Goal: Task Accomplishment & Management: Manage account settings

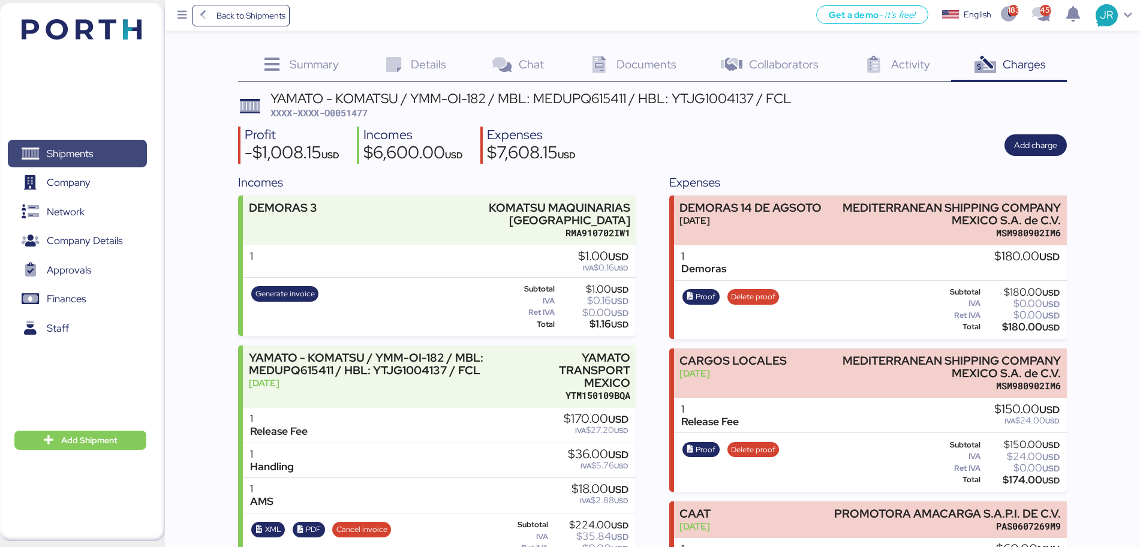
scroll to position [553, 0]
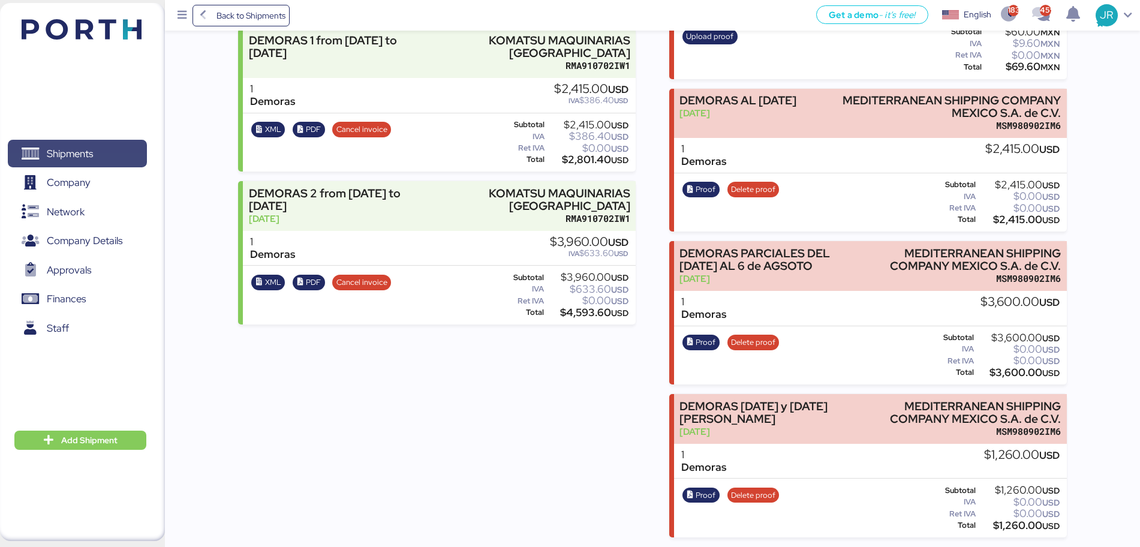
click at [77, 157] on span "Shipments" at bounding box center [70, 153] width 46 height 17
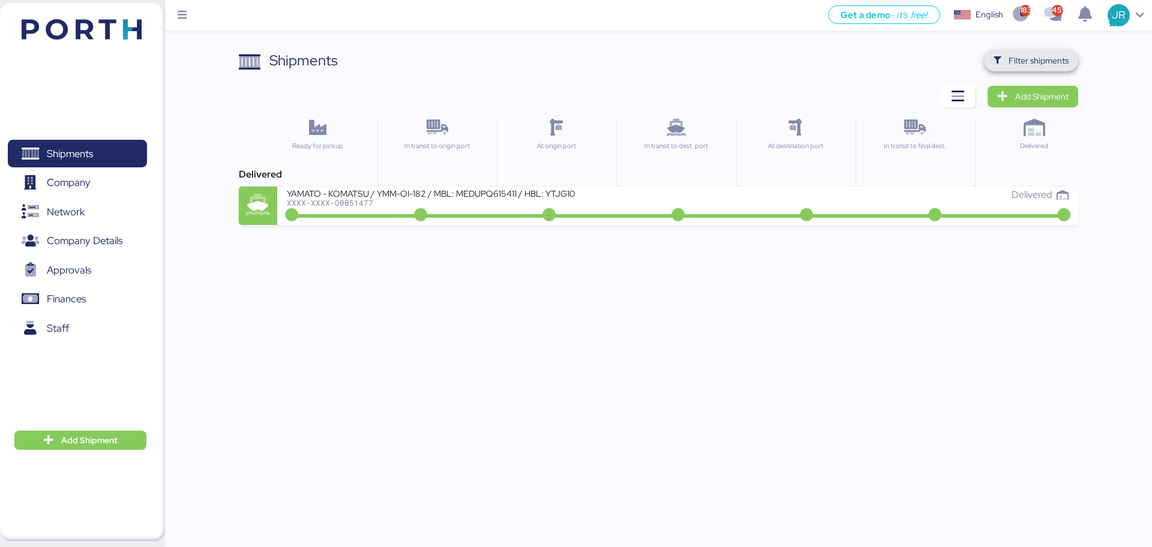
click at [1024, 56] on span "Filter shipments" at bounding box center [1038, 60] width 60 height 14
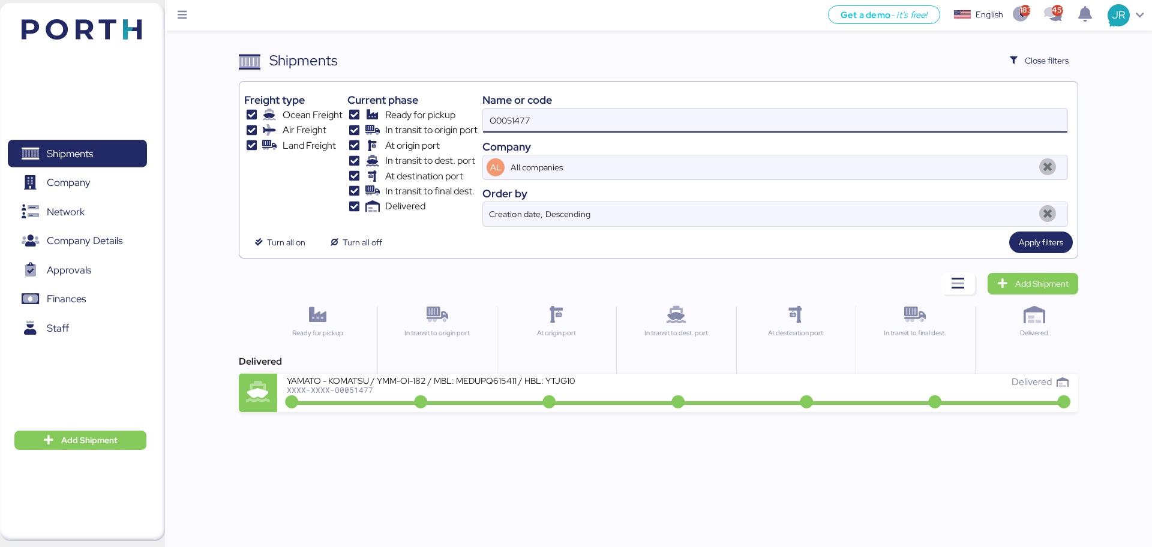
drag, startPoint x: 526, startPoint y: 127, endPoint x: 359, endPoint y: 122, distance: 166.8
click at [362, 123] on div "Freight type Ocean Freight Air Freight Land Freight Current phase Ready for pic…" at bounding box center [658, 156] width 828 height 140
paste input "A0052020"
type input "A0052020"
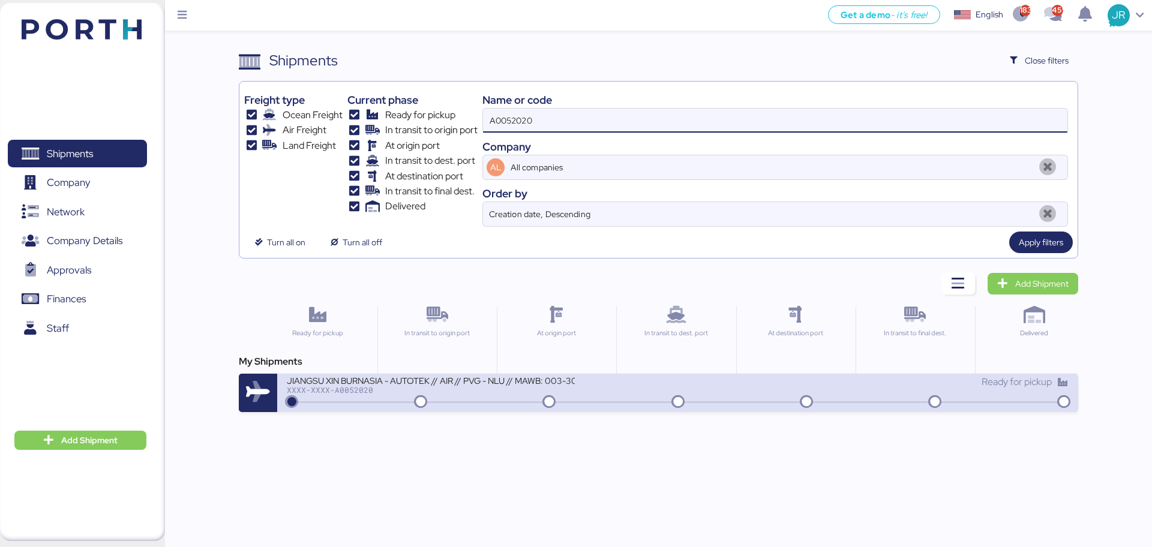
click at [325, 401] on div at bounding box center [677, 402] width 776 height 2
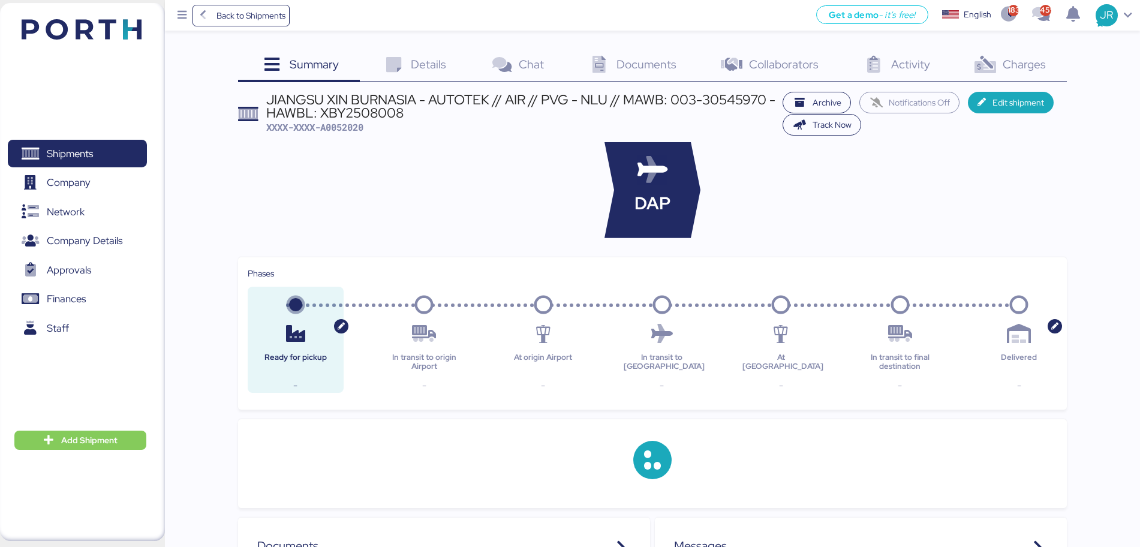
click at [1014, 70] on span "Charges" at bounding box center [1024, 64] width 43 height 16
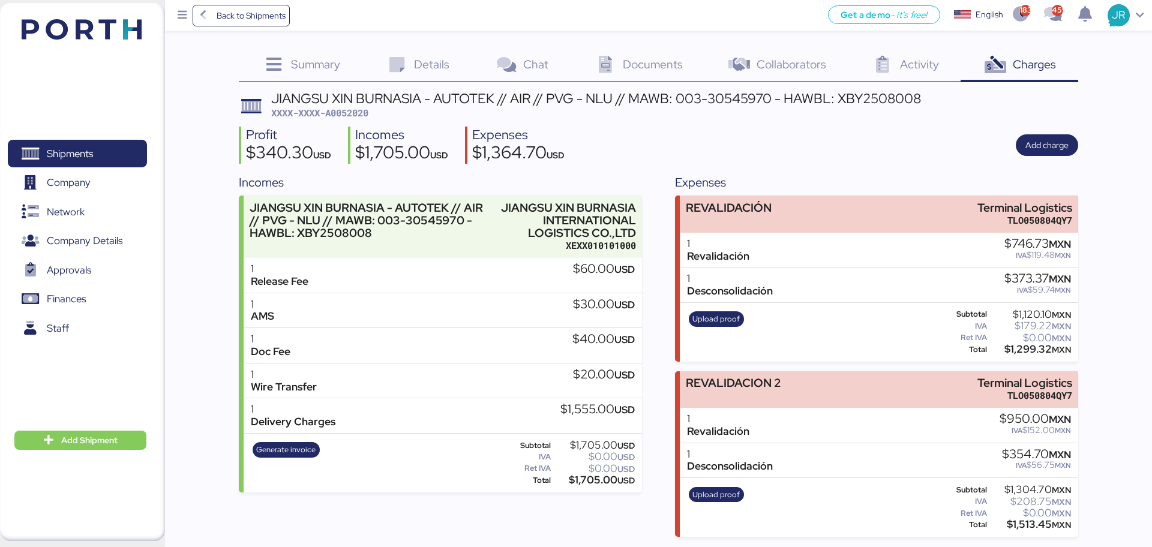
click at [363, 115] on span "XXXX-XXXX-A0052020" at bounding box center [319, 113] width 97 height 12
copy span "A0052020"
drag, startPoint x: 894, startPoint y: 139, endPoint x: 918, endPoint y: 142, distance: 24.3
click at [894, 139] on div "Profit $340.30 USD Incomes $1,705.00 USD Expenses $1,364.70 USD Add charge" at bounding box center [658, 146] width 839 height 38
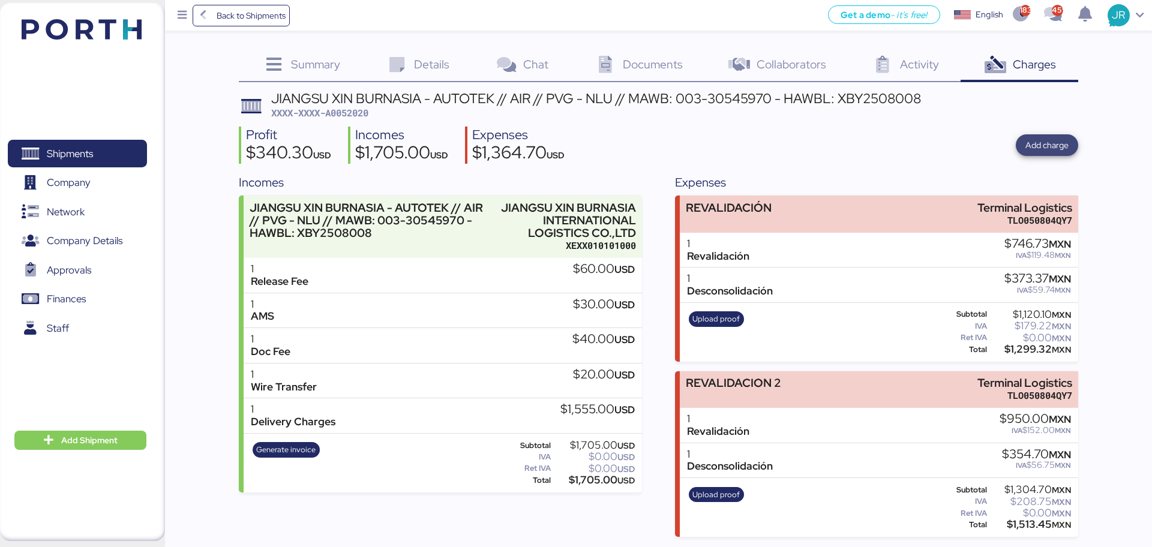
click at [1035, 148] on span "Add charge" at bounding box center [1046, 145] width 43 height 14
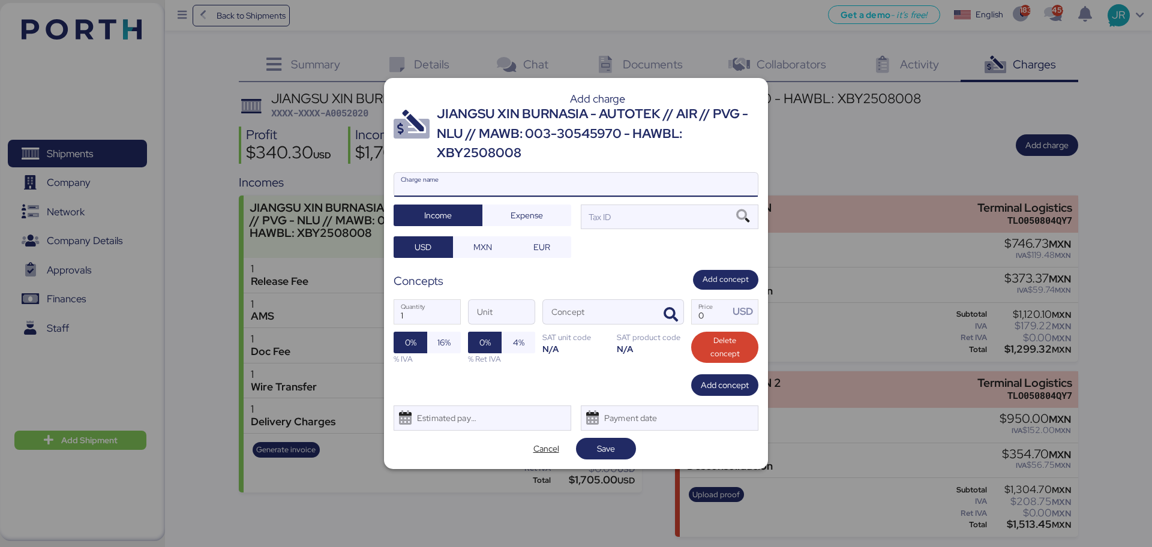
click at [441, 182] on input "Charge name" at bounding box center [576, 185] width 364 height 24
type input "FLETE TERRESTRE"
click at [513, 211] on span "Expense" at bounding box center [526, 215] width 32 height 14
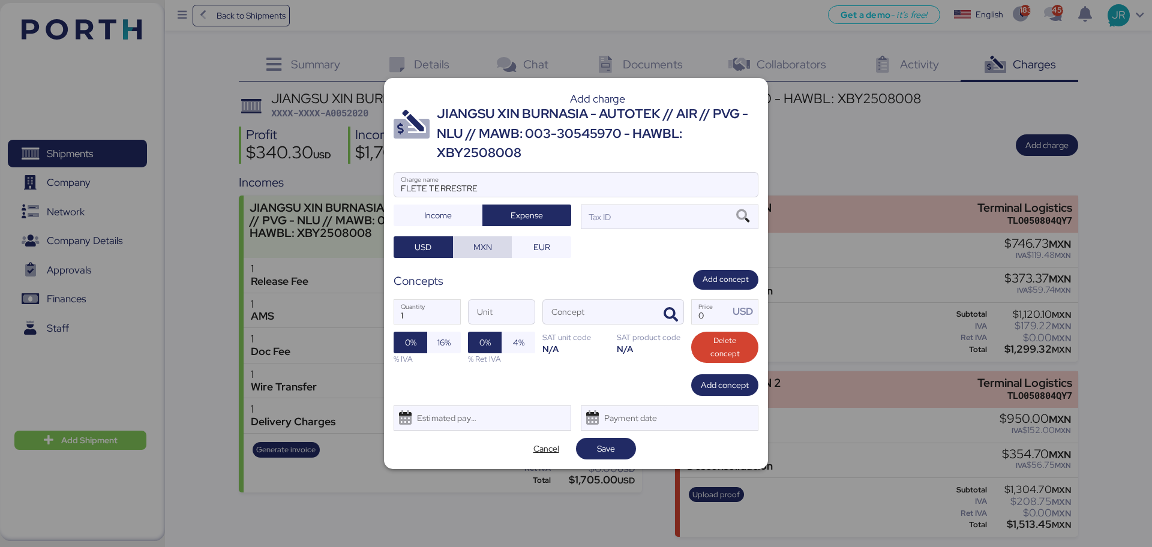
click at [474, 247] on span "MXN" at bounding box center [482, 247] width 19 height 14
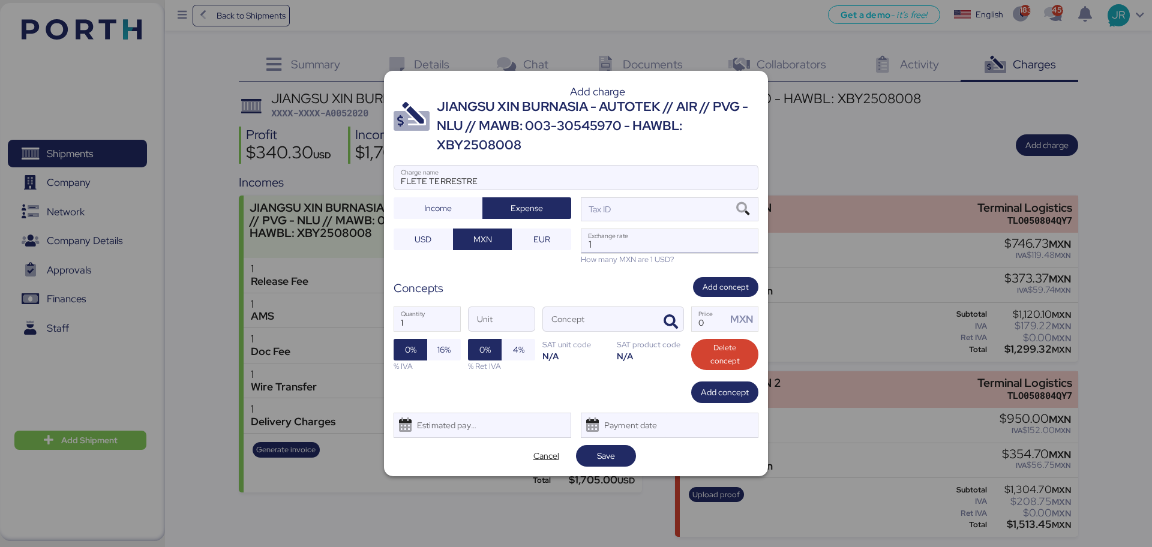
click at [628, 235] on input "1" at bounding box center [669, 241] width 176 height 24
paste input "18.8159"
type input "18.8159"
click at [665, 320] on icon "button" at bounding box center [670, 322] width 14 height 14
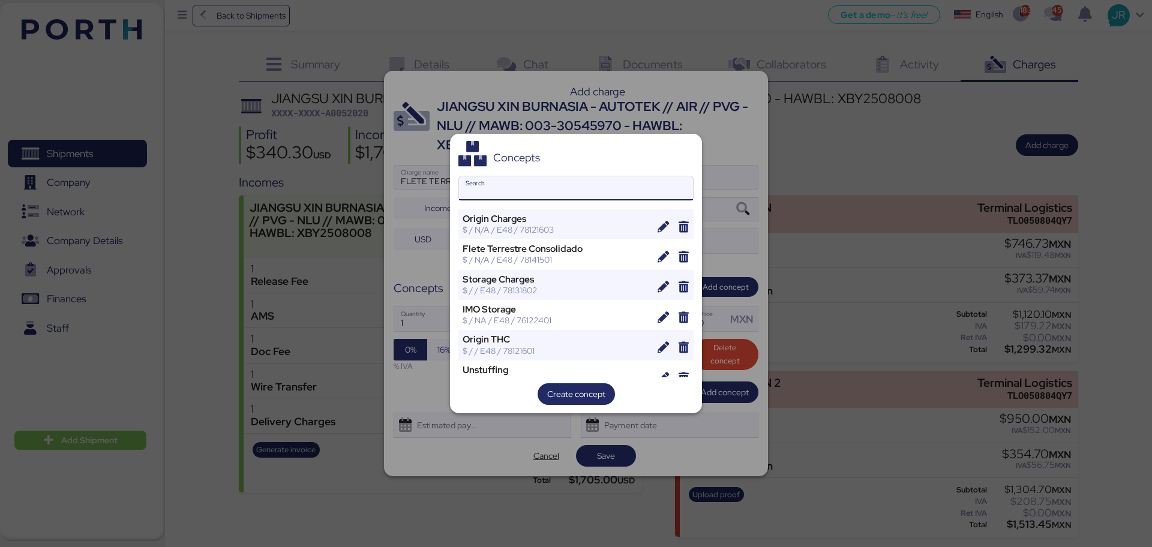
click at [510, 183] on input "Search" at bounding box center [576, 188] width 234 height 24
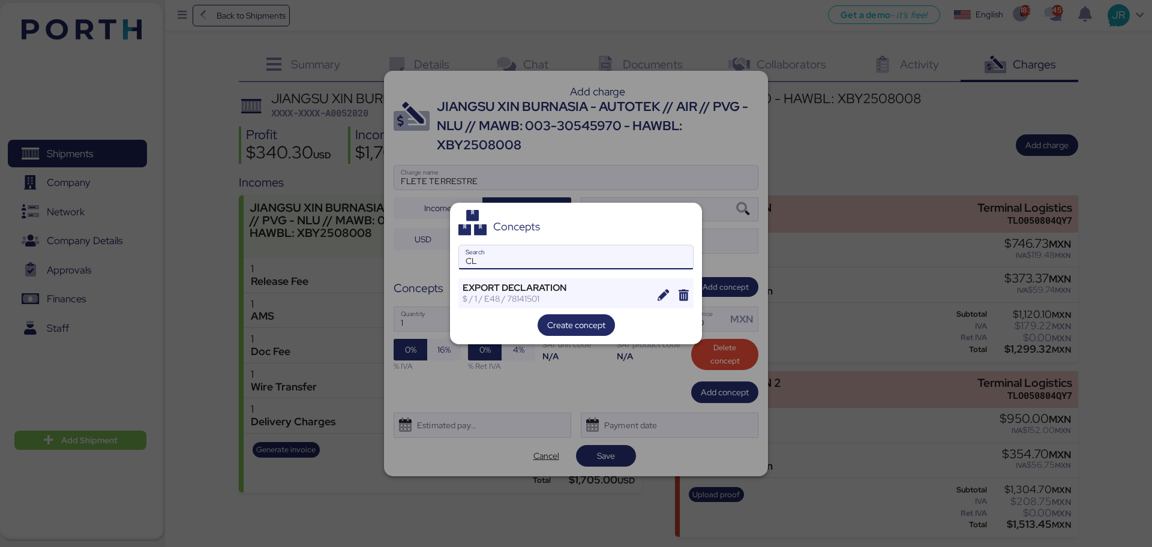
type input "C"
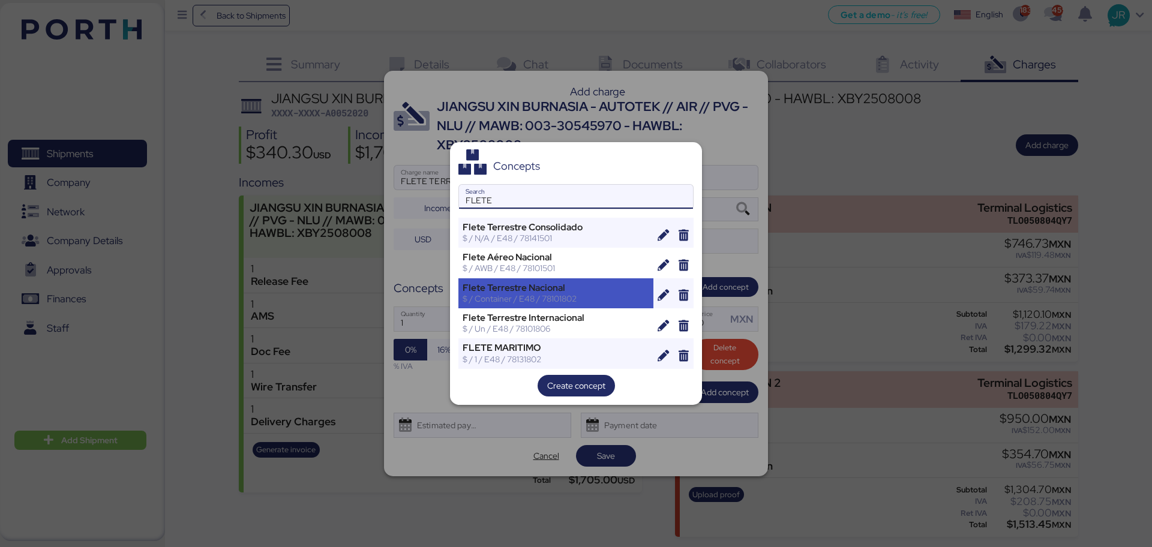
type input "FLETE"
click at [529, 286] on div "Flete Terrestre Nacional" at bounding box center [555, 288] width 187 height 11
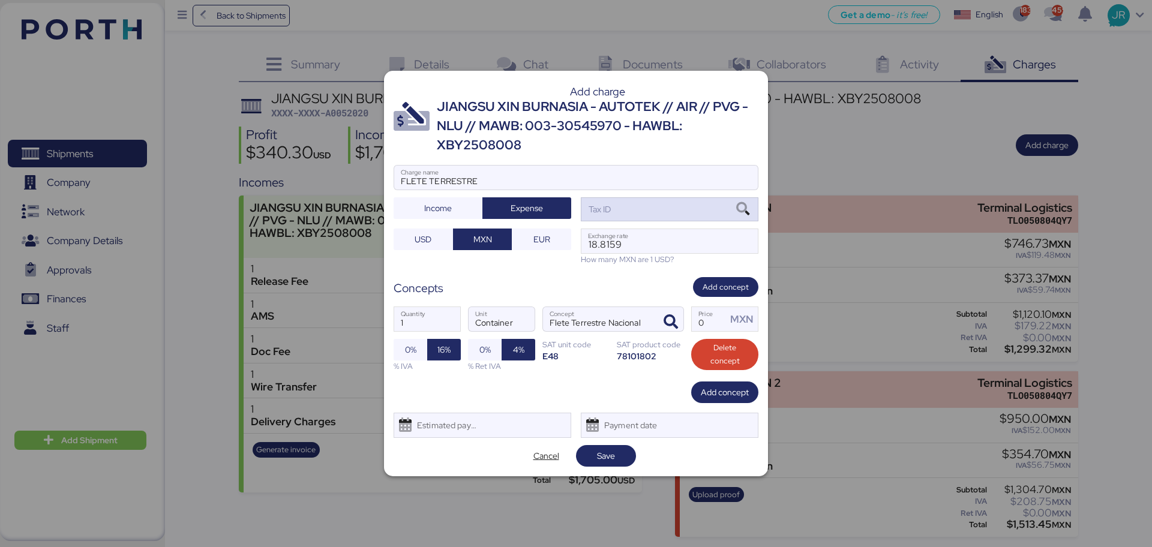
click at [737, 209] on icon at bounding box center [742, 209] width 20 height 13
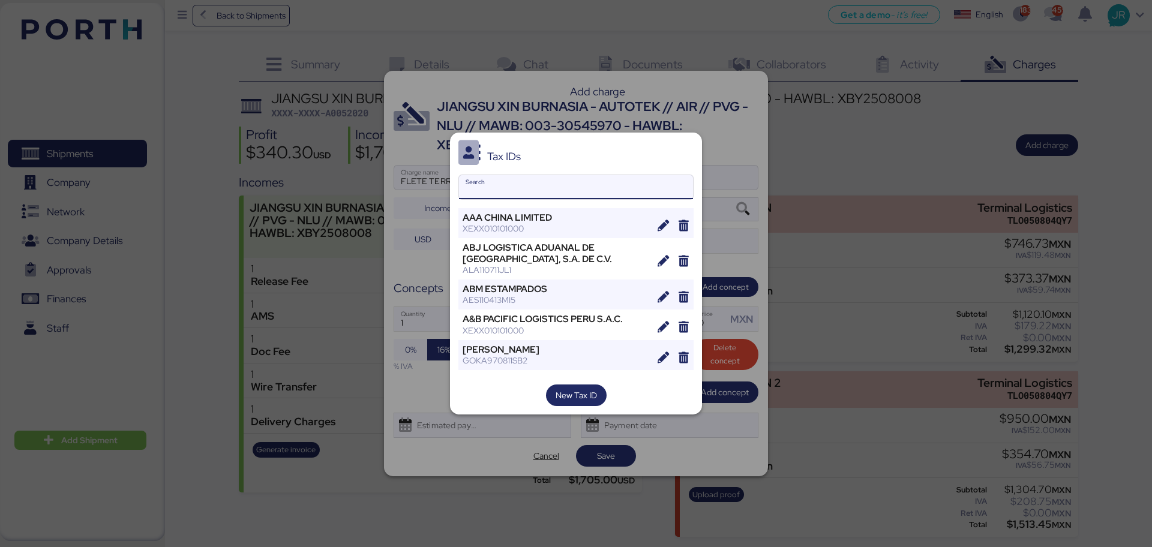
click at [531, 182] on input "Search" at bounding box center [576, 187] width 234 height 24
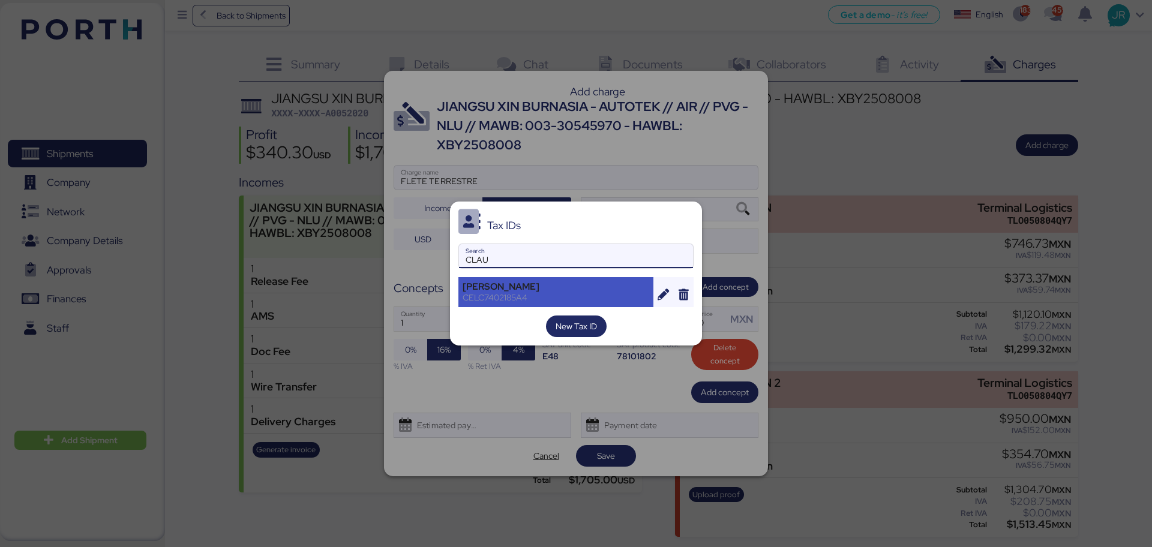
type input "CLAU"
click at [548, 278] on div "[PERSON_NAME] CELC7402185A4" at bounding box center [555, 292] width 195 height 30
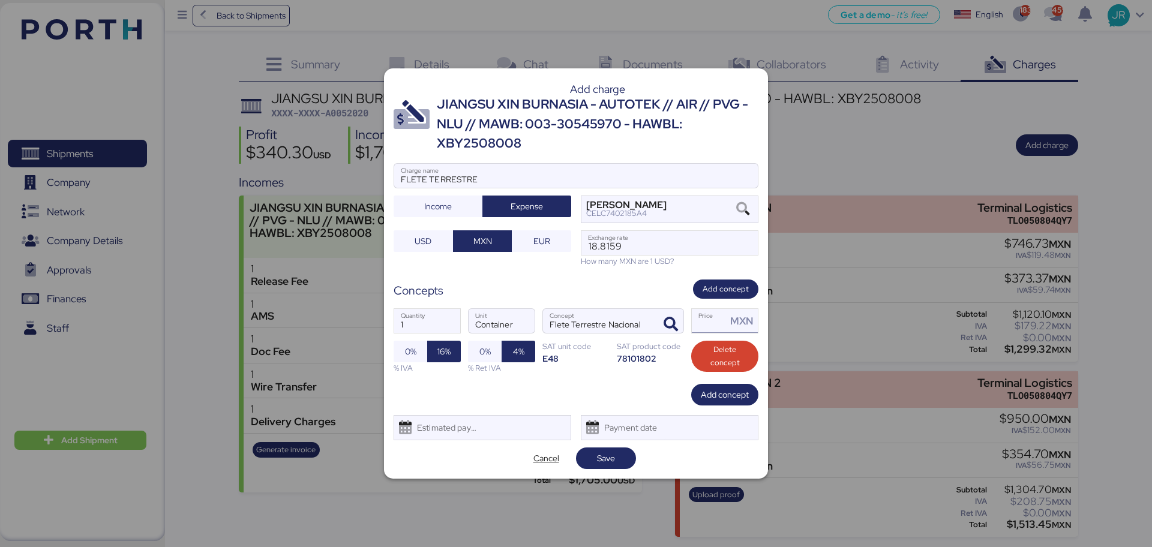
click at [716, 323] on input "Price MXN" at bounding box center [709, 321] width 35 height 24
type input "25595"
click at [500, 432] on div "Estimated payment date" at bounding box center [482, 427] width 178 height 25
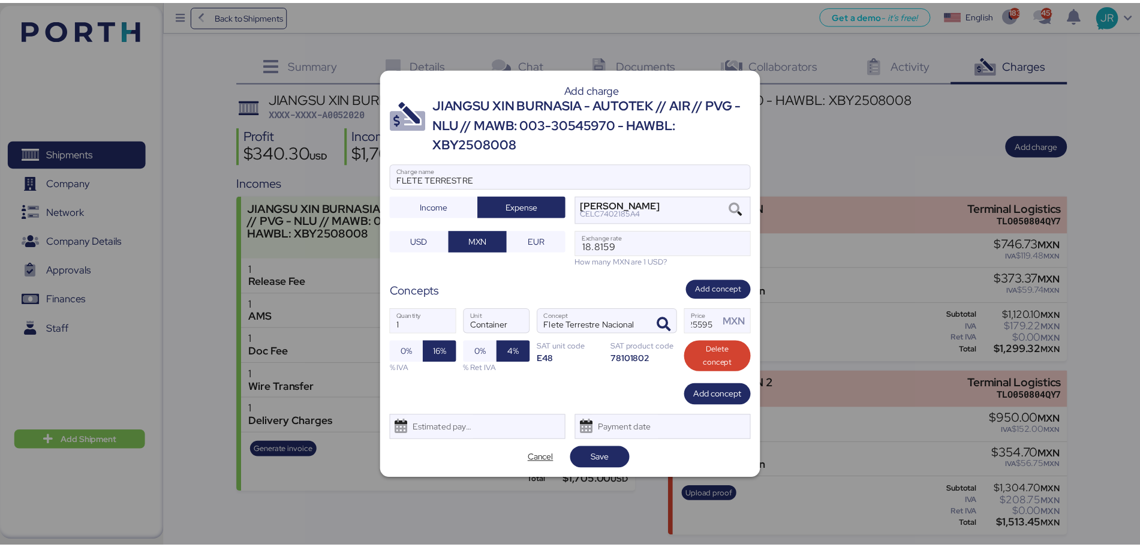
scroll to position [0, 0]
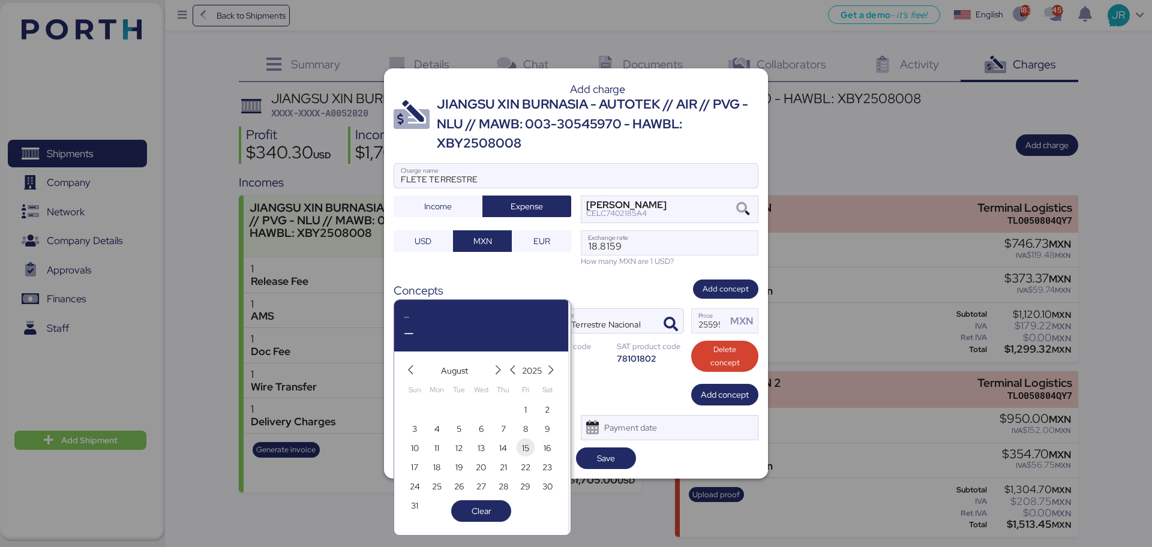
click at [527, 441] on span "15" at bounding box center [525, 448] width 7 height 14
type input "[DATE]"
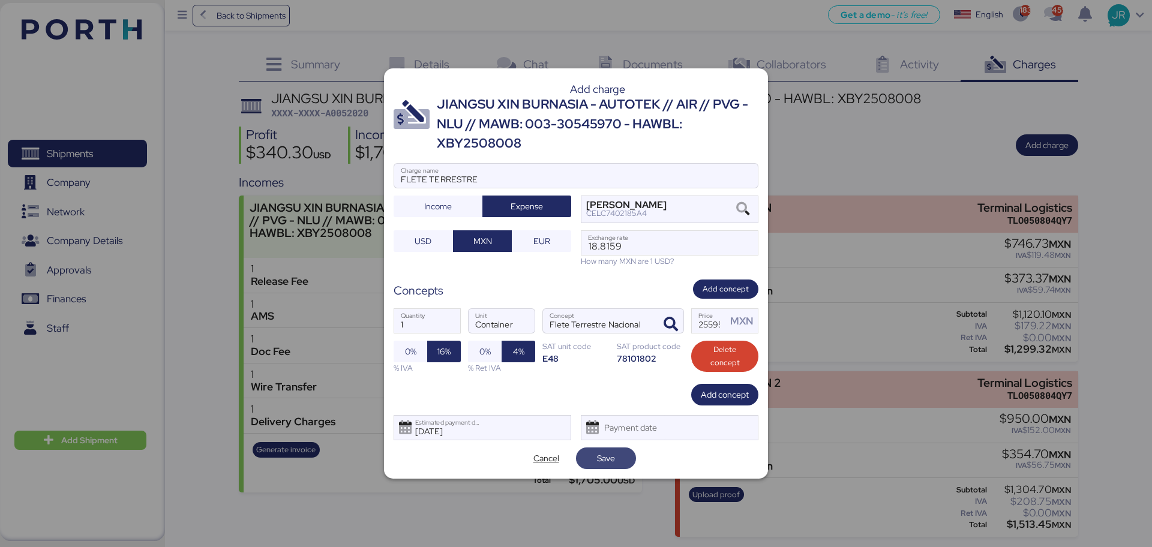
click at [606, 459] on span "Save" at bounding box center [606, 458] width 18 height 14
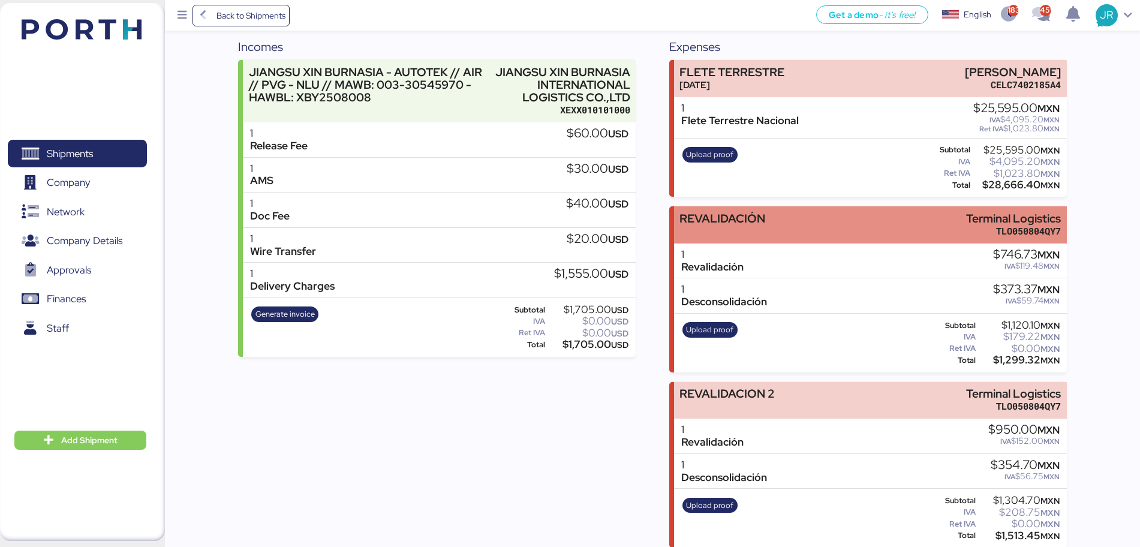
scroll to position [146, 0]
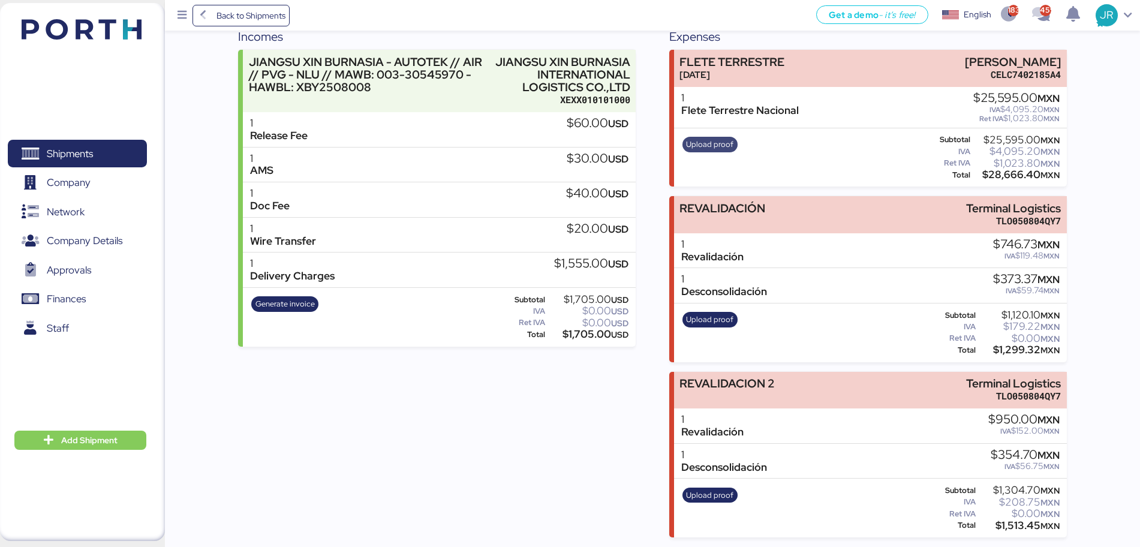
click at [713, 142] on span "Upload proof" at bounding box center [709, 144] width 47 height 13
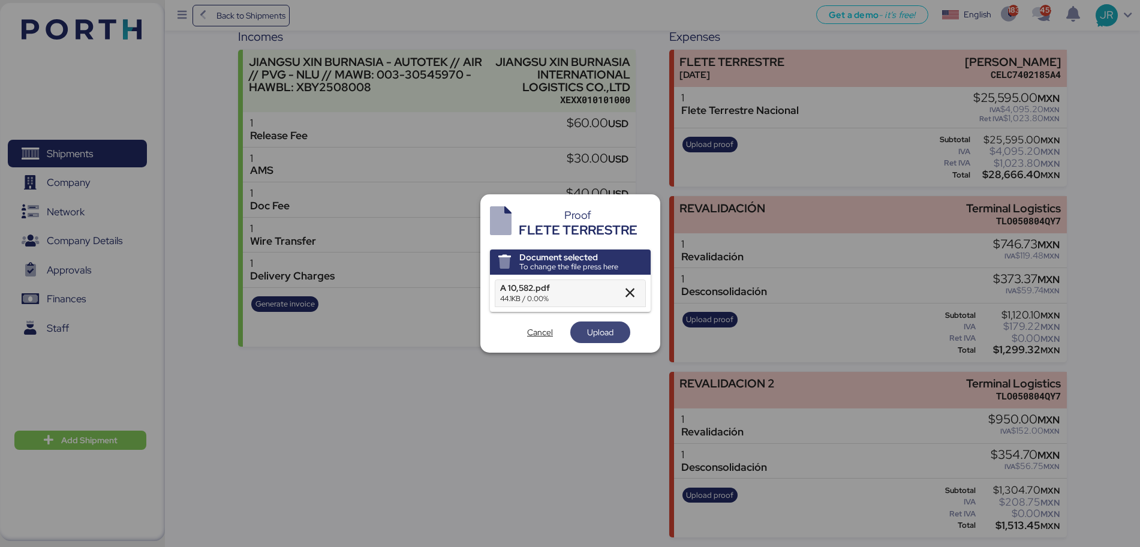
click at [592, 332] on span "Upload" at bounding box center [600, 332] width 26 height 14
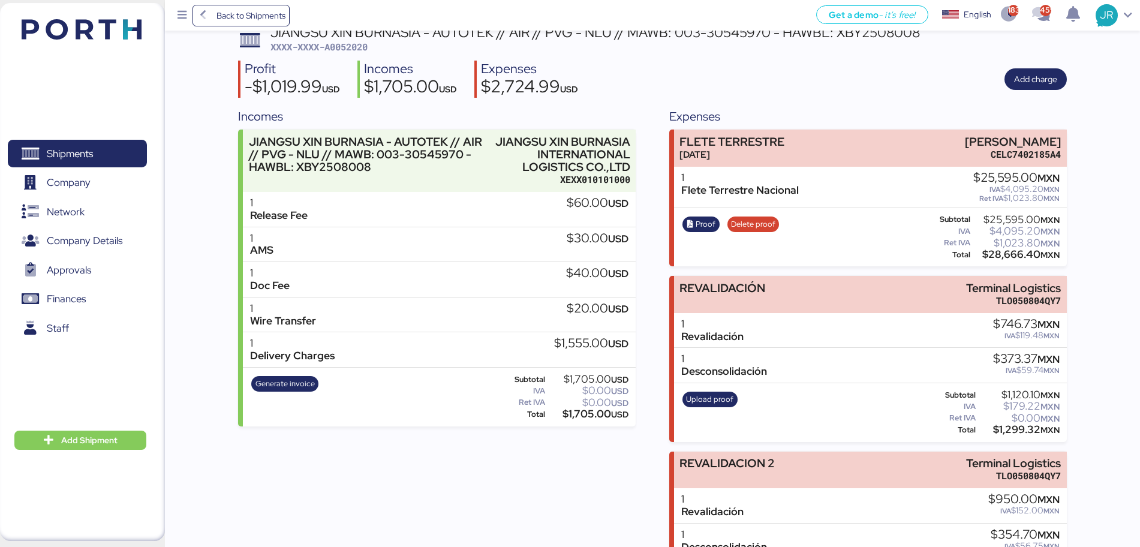
scroll to position [146, 0]
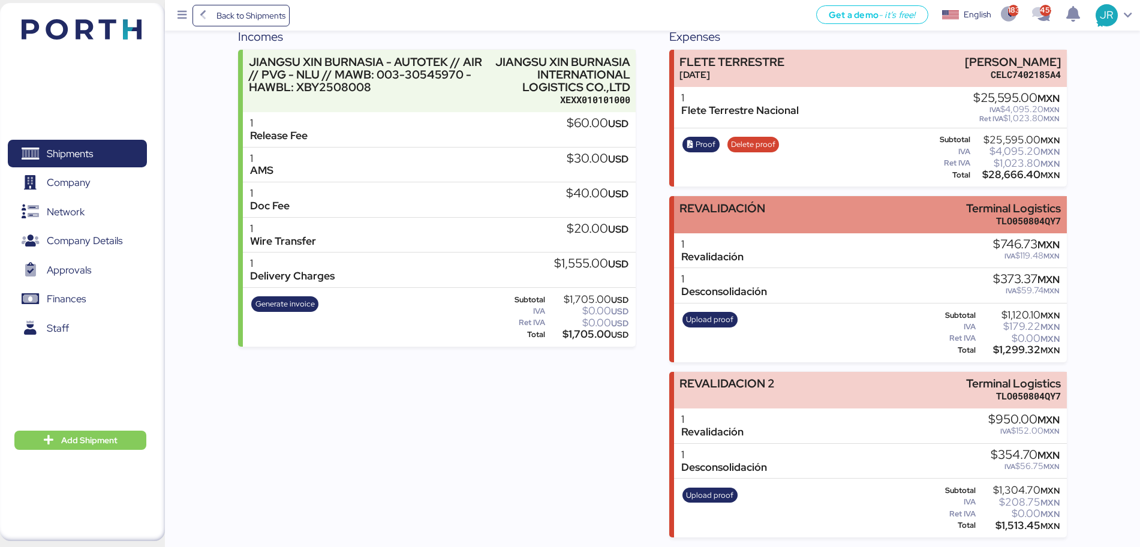
click at [799, 209] on div "REVALIDACIÓN Terminal Logistics TLO050804QY7" at bounding box center [870, 214] width 393 height 37
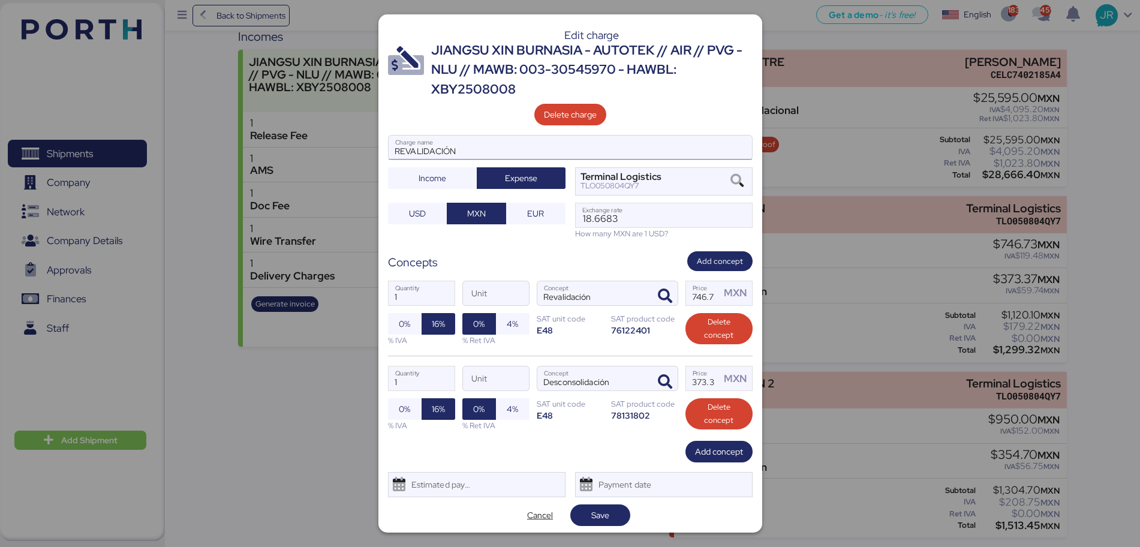
click at [505, 151] on input "REVALIDACIÓN" at bounding box center [571, 148] width 364 height 24
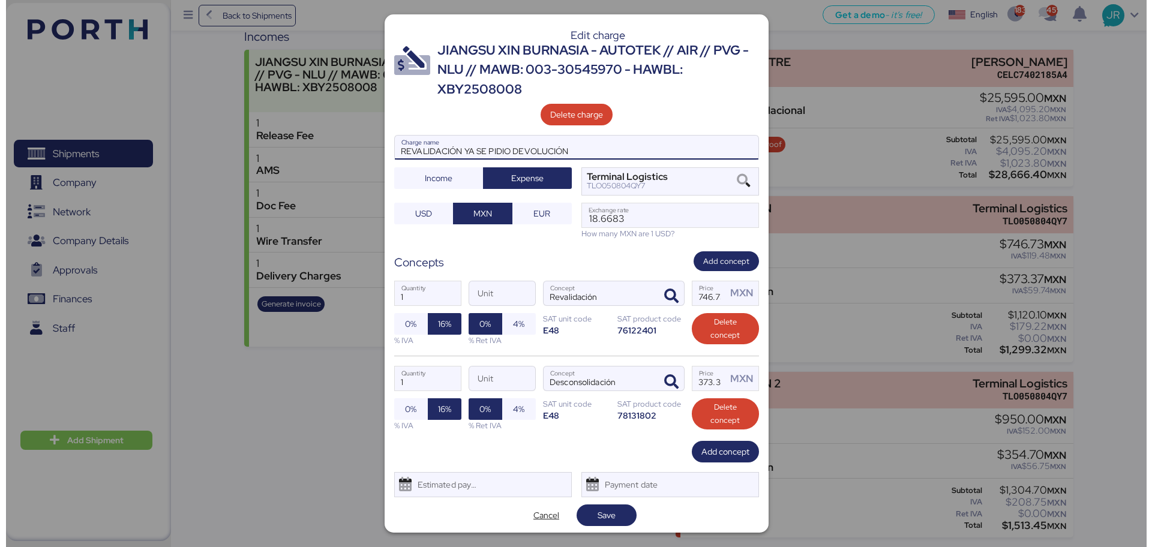
scroll to position [3, 0]
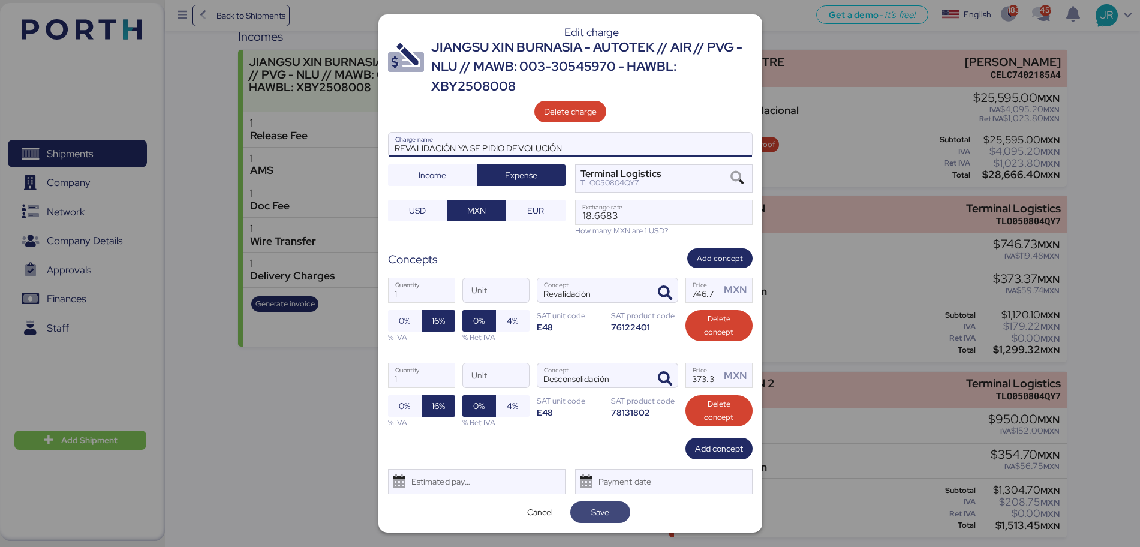
type input "REVALIDACIÓN YA SE PIDIO DEVOLUCIÓN"
click at [582, 512] on span "Save" at bounding box center [600, 512] width 41 height 17
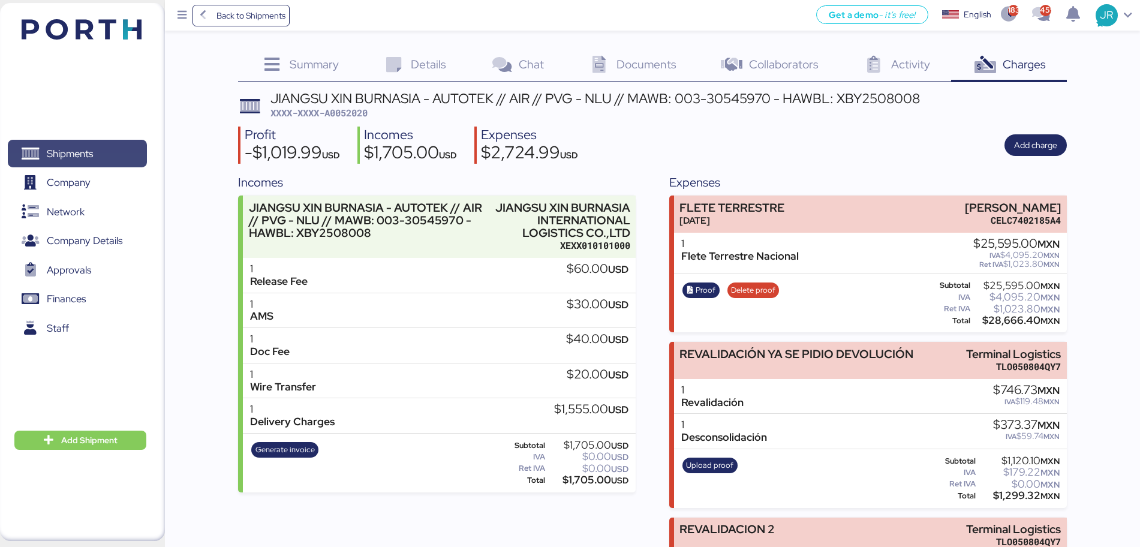
click at [83, 152] on span "Shipments" at bounding box center [70, 153] width 46 height 17
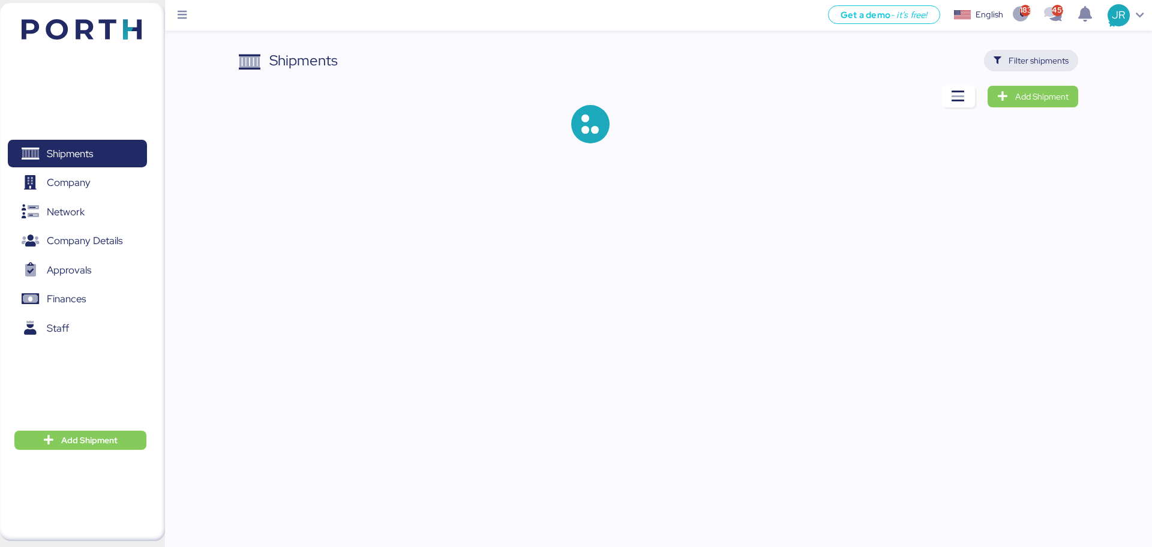
click at [1003, 57] on span "Filter shipments" at bounding box center [1030, 60] width 75 height 17
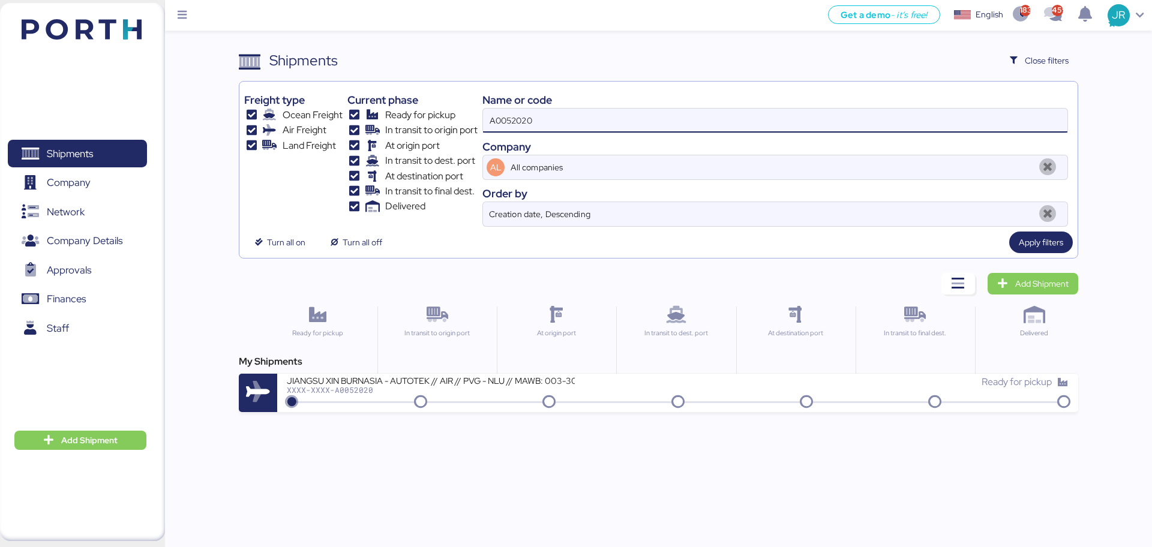
drag, startPoint x: 567, startPoint y: 120, endPoint x: 399, endPoint y: 121, distance: 168.6
click at [399, 121] on div "Freight type Ocean Freight Air Freight Land Freight Current phase Ready for pic…" at bounding box center [658, 156] width 828 height 140
paste input "O0051934"
type input "O0051934"
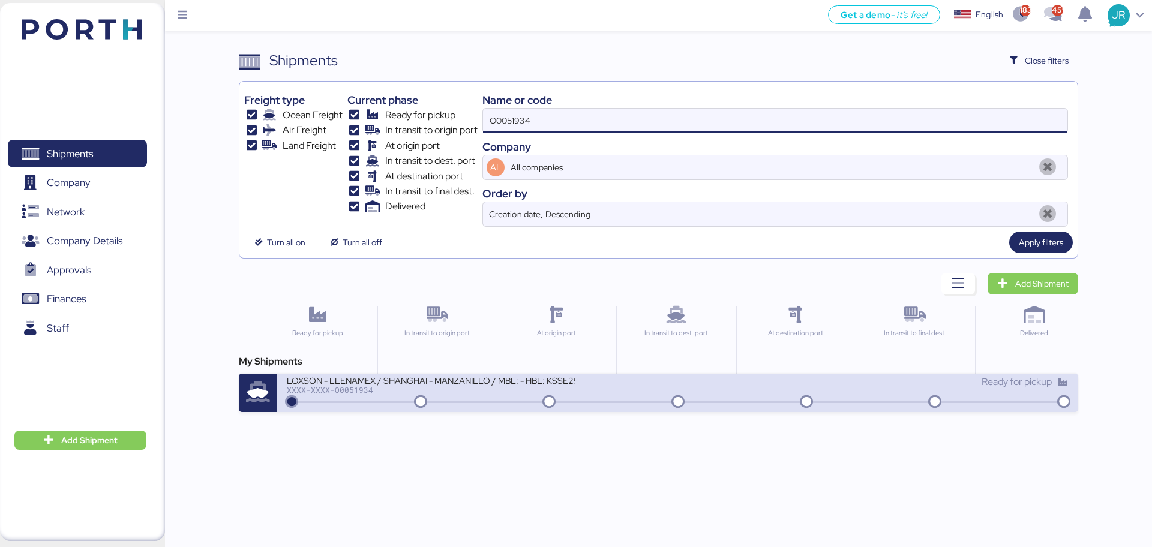
click at [360, 404] on div "LOXSON - LLENAMEX / SHANGHAI - MANZANILLO / MBL: - HBL: KSSE250707951 / LCL XXX…" at bounding box center [677, 393] width 800 height 38
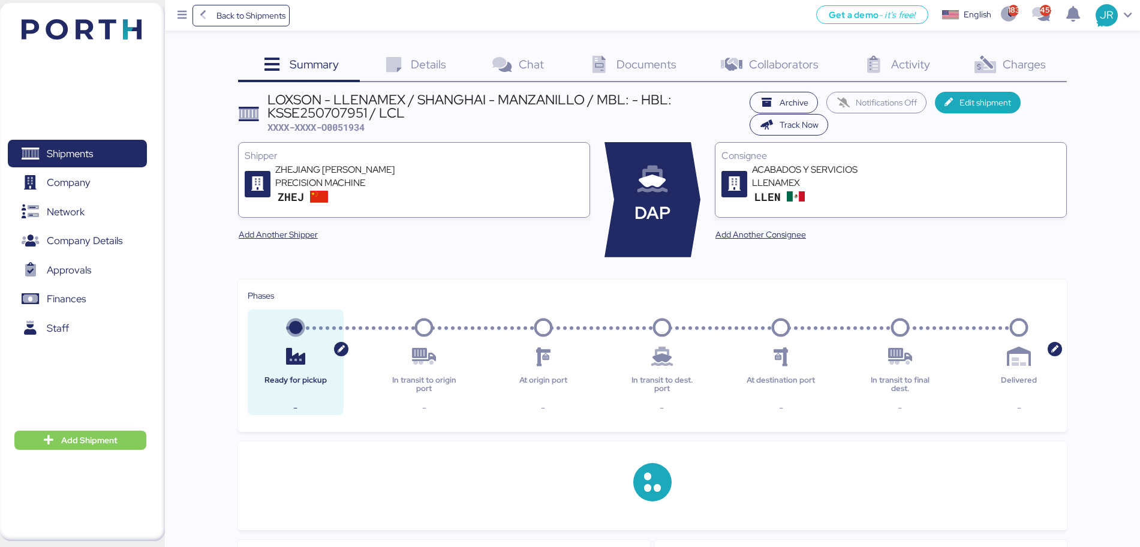
click at [1026, 61] on span "Charges" at bounding box center [1024, 64] width 43 height 16
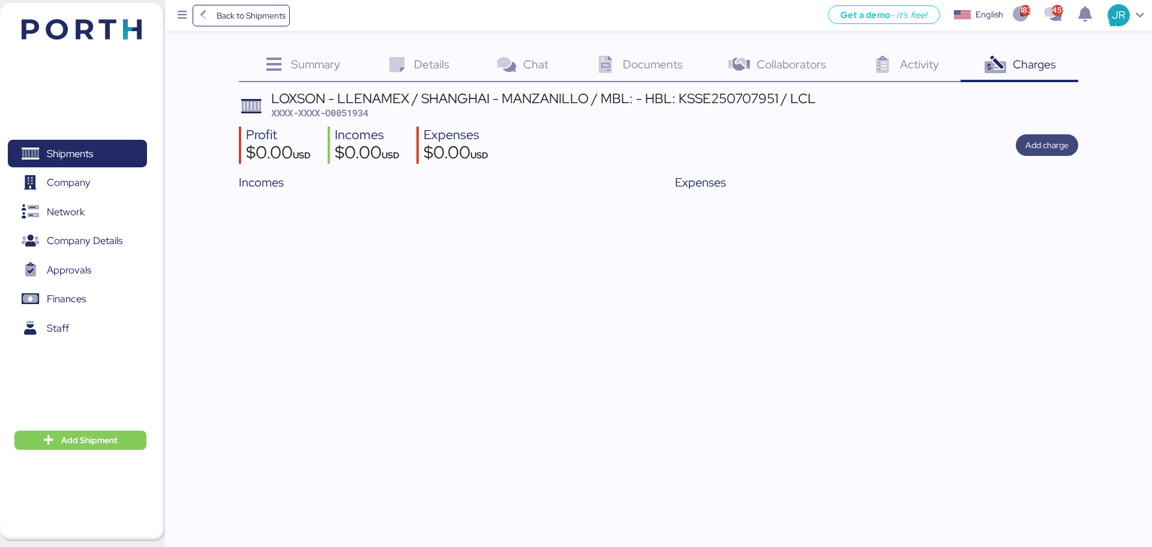
click at [1034, 146] on span "Add charge" at bounding box center [1046, 145] width 43 height 14
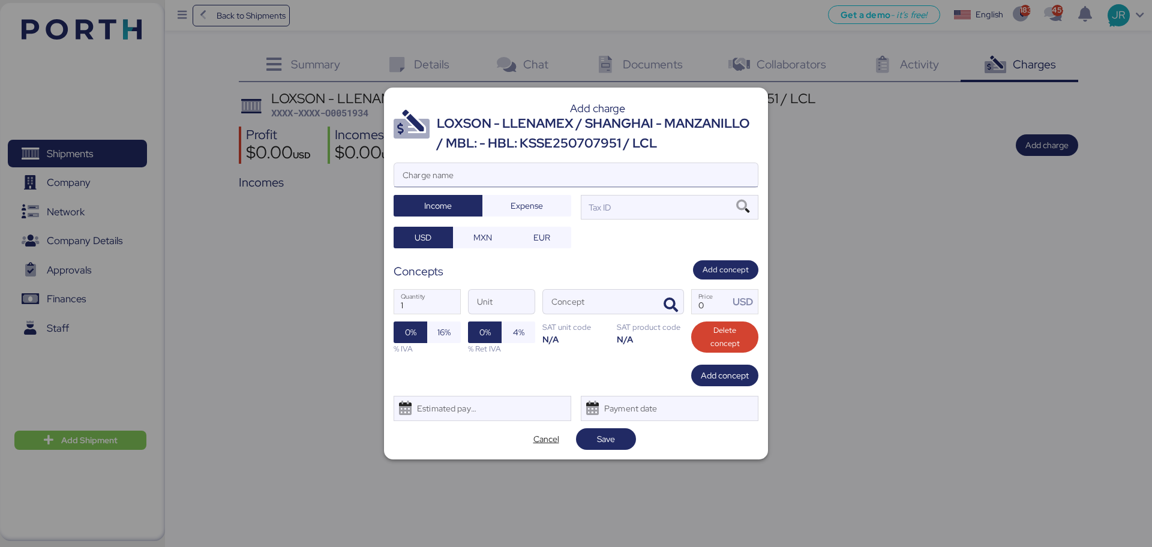
click at [494, 177] on input "Charge name" at bounding box center [576, 175] width 364 height 24
type input "CARGOS LOCALES"
click at [522, 210] on span "Expense" at bounding box center [526, 206] width 32 height 14
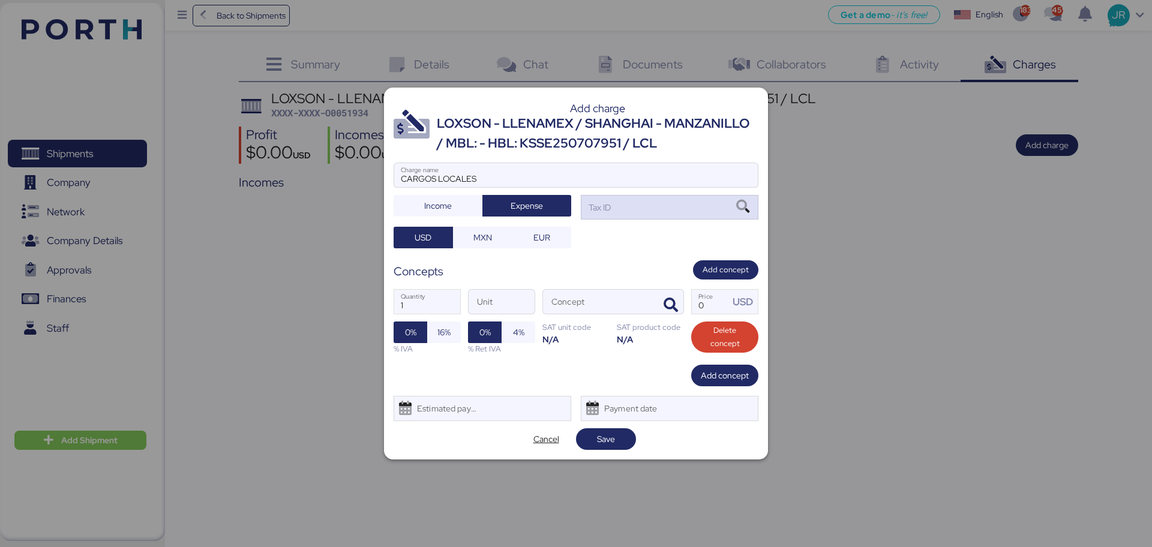
click at [735, 204] on icon at bounding box center [742, 206] width 20 height 13
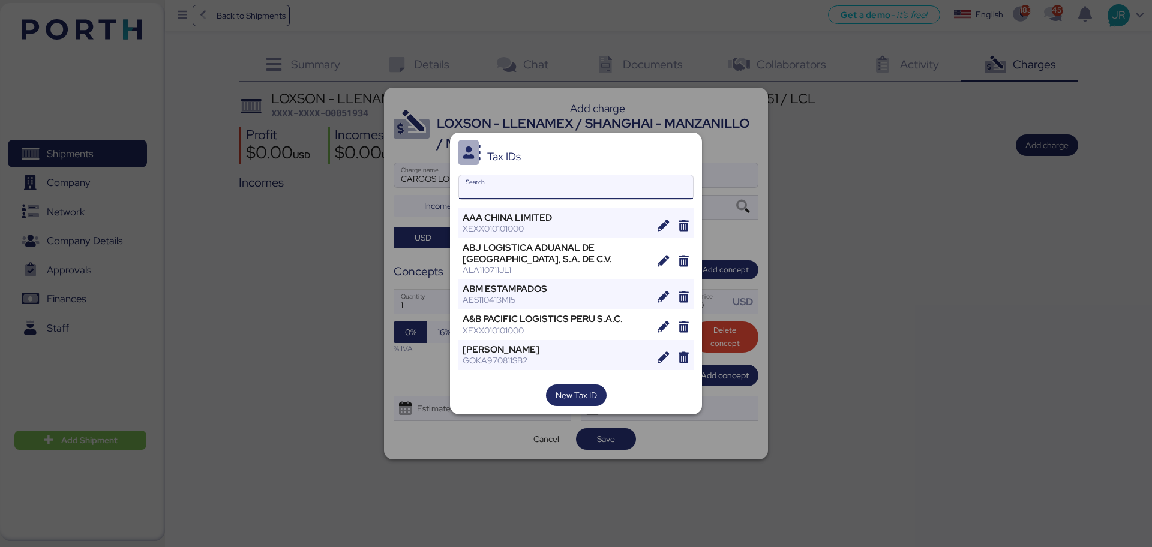
click at [476, 189] on input "Search" at bounding box center [576, 187] width 234 height 24
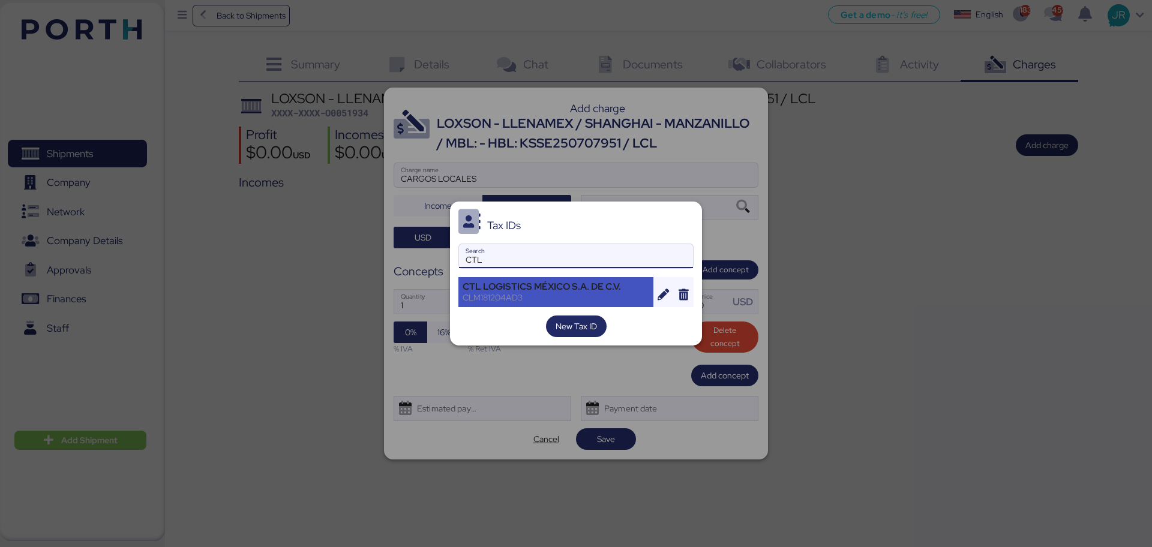
type input "CTL"
click at [518, 286] on div "CTL LOGISTICS MÉXICO S.A. DE C.V." at bounding box center [555, 286] width 187 height 11
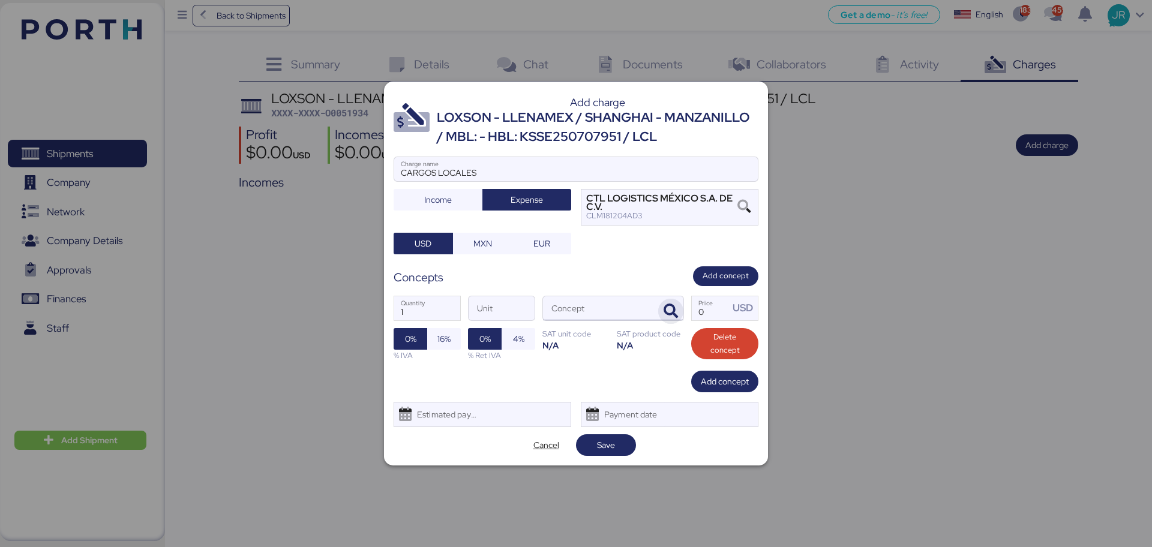
click at [679, 309] on span "button" at bounding box center [670, 311] width 25 height 25
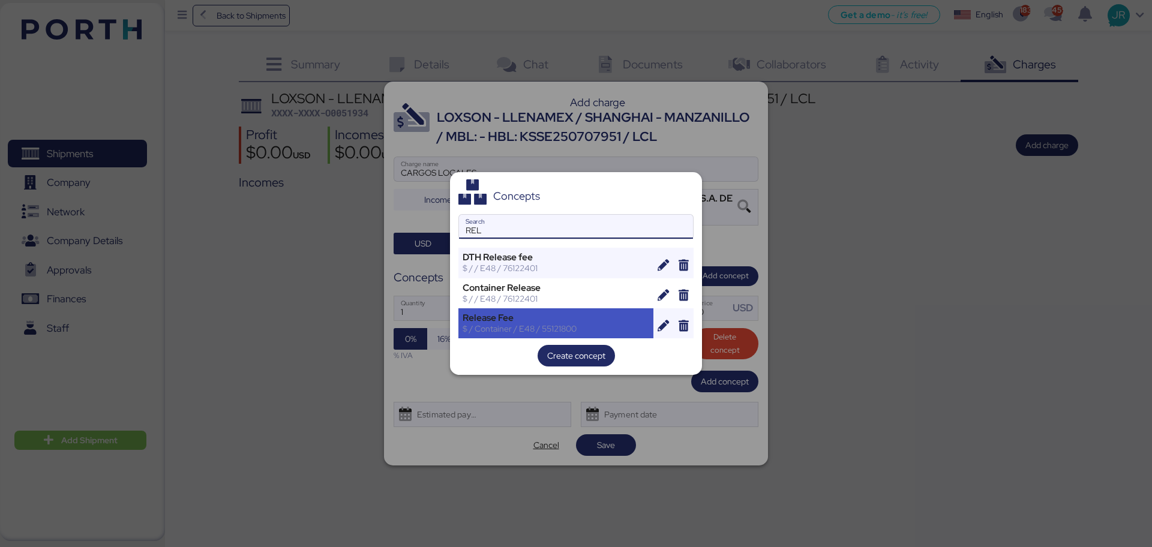
type input "REL"
click at [501, 320] on div "Release Fee" at bounding box center [555, 318] width 187 height 11
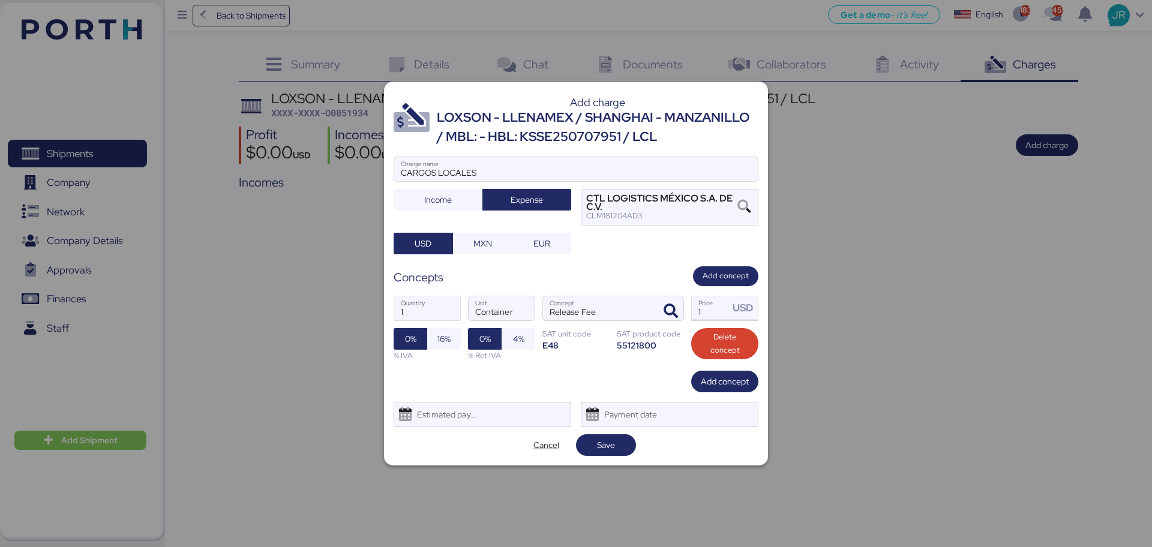
click at [702, 308] on input "1" at bounding box center [710, 308] width 37 height 24
paste input "330.16"
type input "330.16"
drag, startPoint x: 444, startPoint y: 332, endPoint x: 456, endPoint y: 425, distance: 93.7
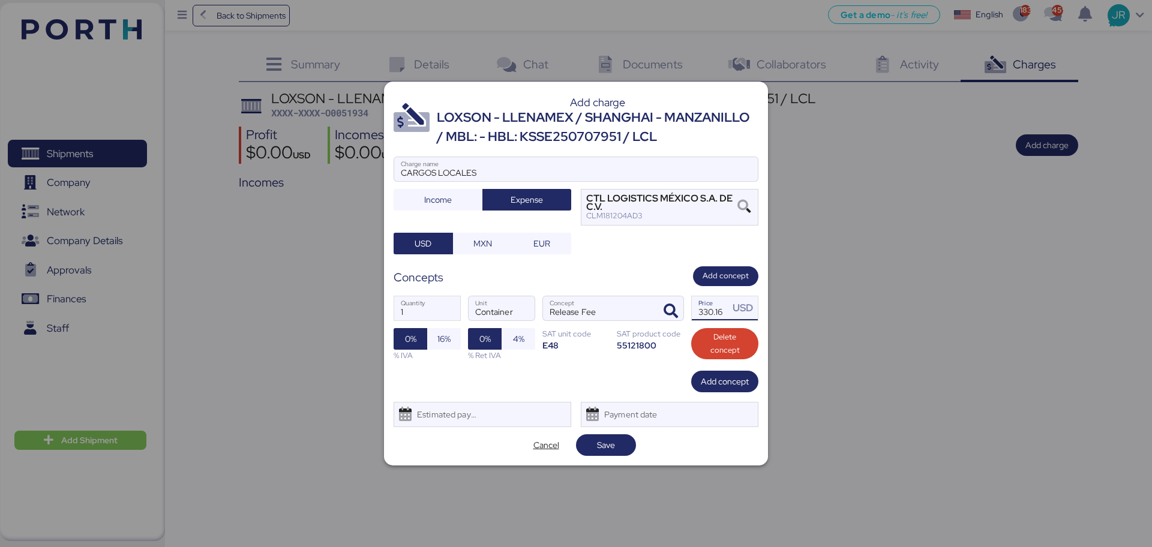
click at [444, 333] on span "16%" at bounding box center [443, 339] width 13 height 14
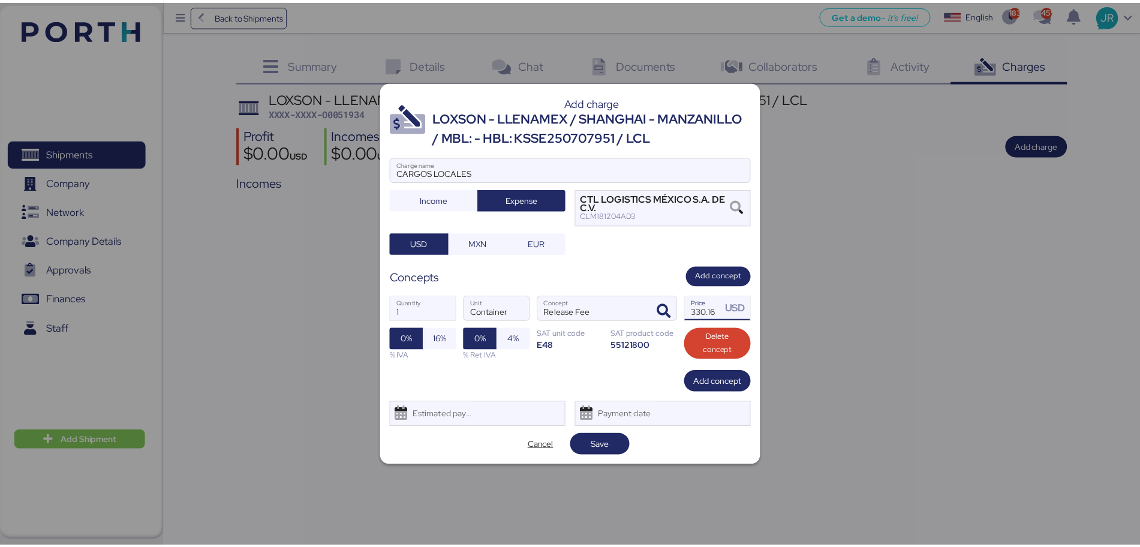
scroll to position [0, 0]
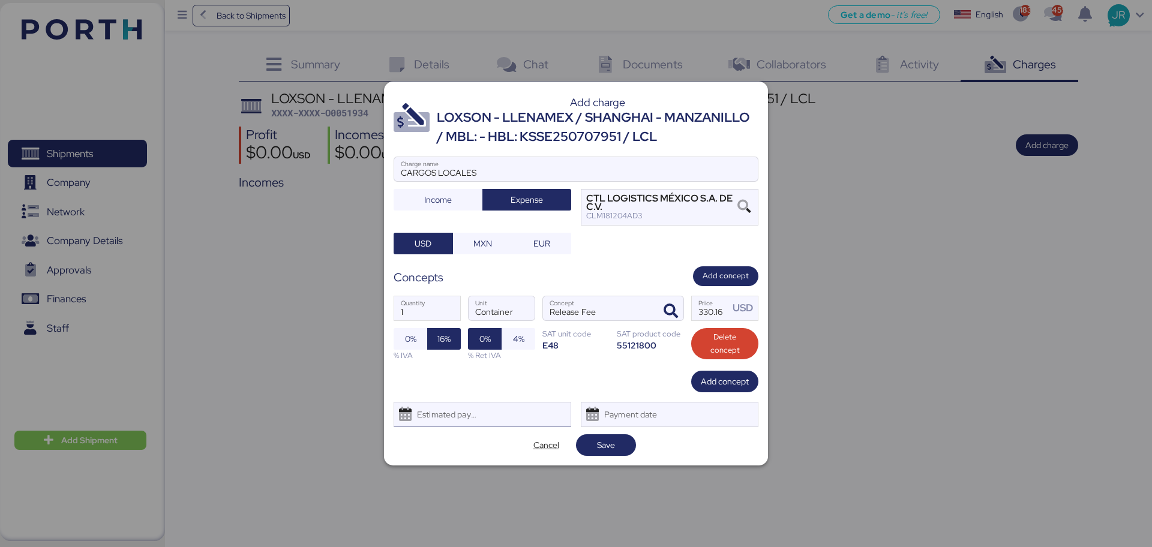
click at [456, 411] on div "Estimated payment date" at bounding box center [443, 414] width 71 height 24
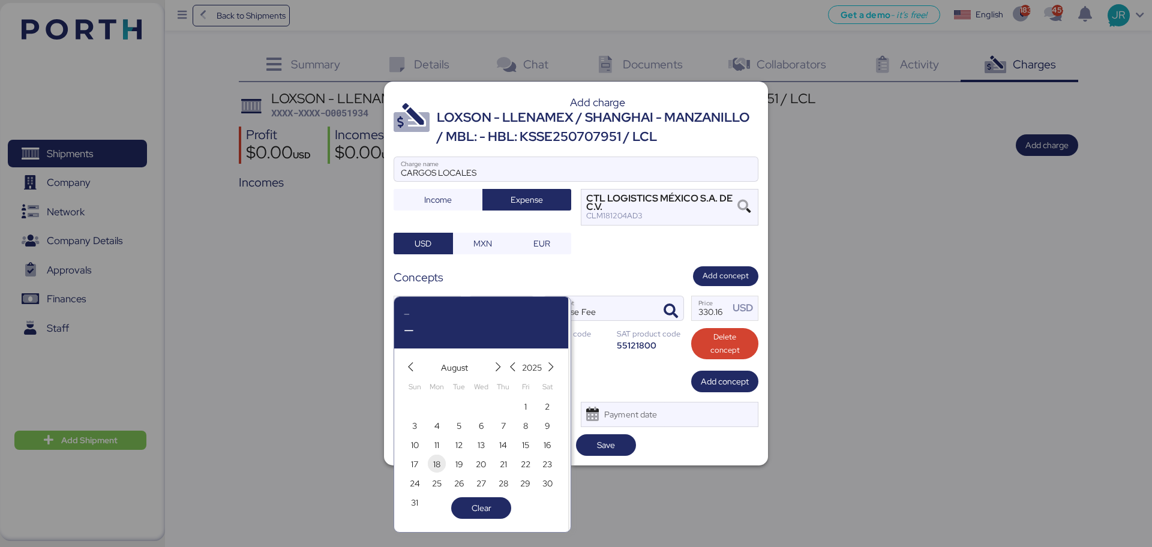
click at [429, 463] on span "18" at bounding box center [437, 464] width 18 height 18
type input "[DATE]"
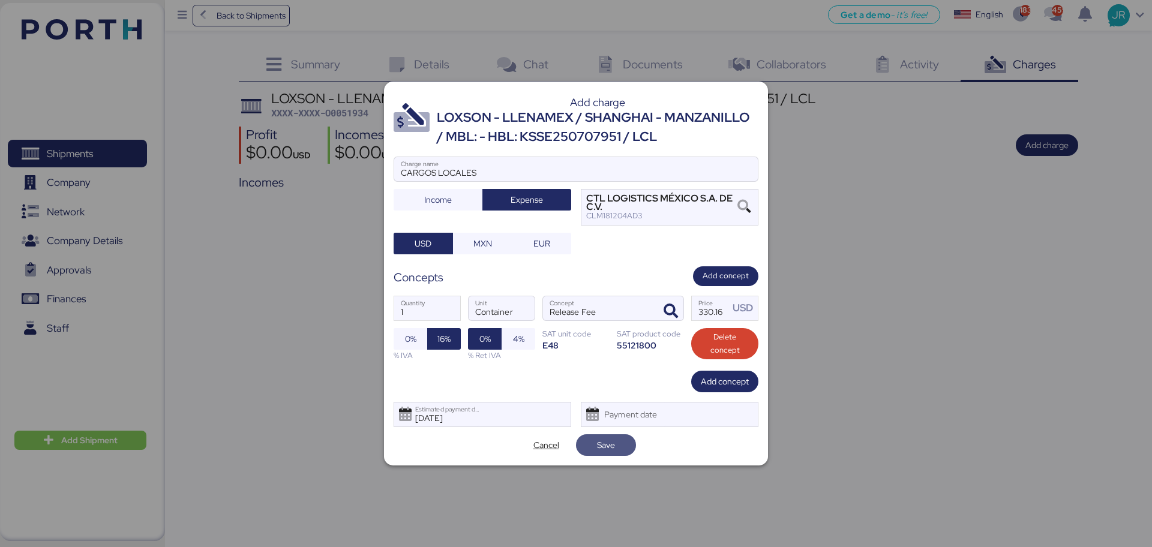
click at [599, 447] on span "Save" at bounding box center [606, 445] width 18 height 14
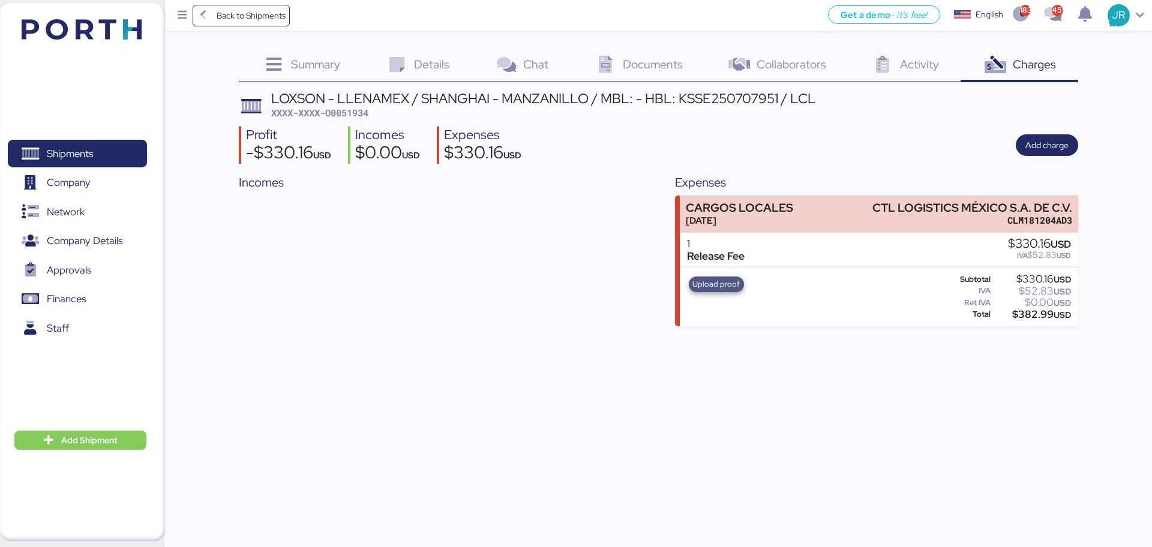
click at [726, 290] on span "Upload proof" at bounding box center [715, 284] width 47 height 13
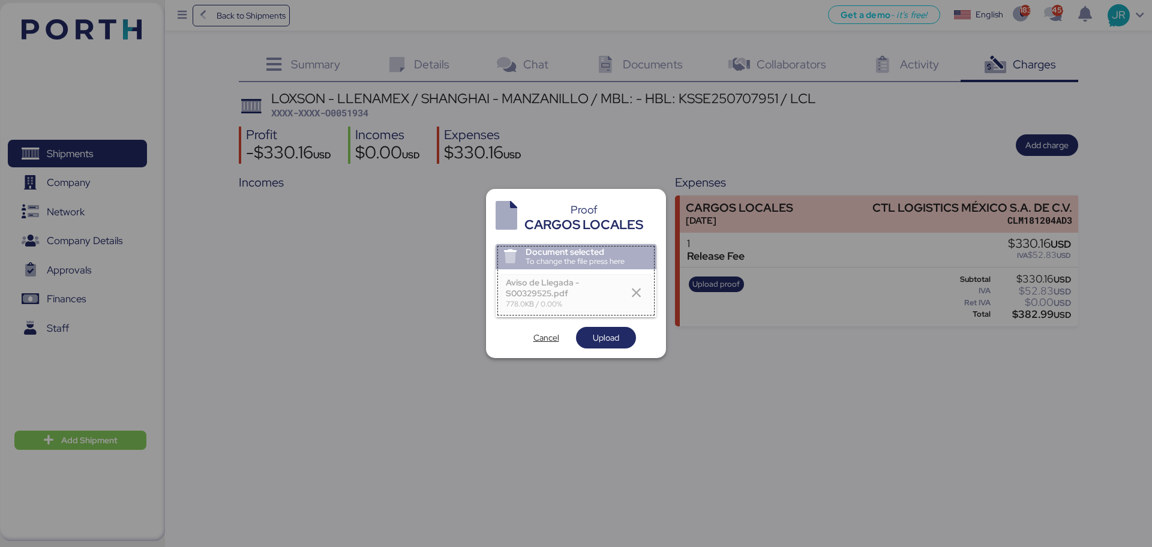
click at [604, 345] on span "Upload" at bounding box center [605, 337] width 41 height 17
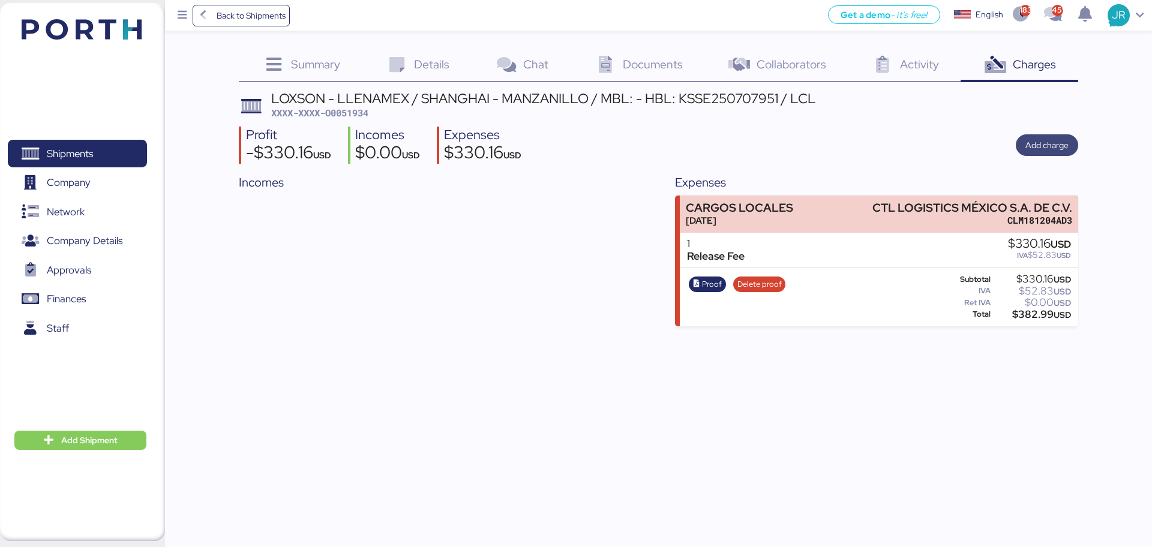
click at [1044, 146] on span "Add charge" at bounding box center [1046, 145] width 43 height 14
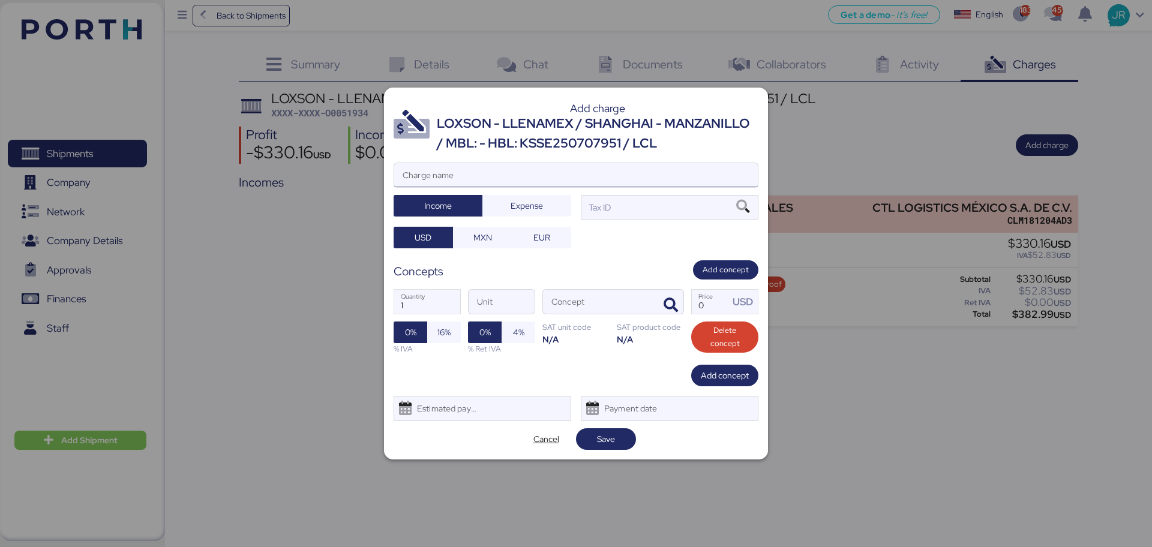
click at [468, 179] on input "Charge name" at bounding box center [576, 175] width 364 height 24
type input "CAAT"
click at [531, 210] on span "Expense" at bounding box center [526, 206] width 32 height 14
click at [482, 236] on span "MXN" at bounding box center [482, 237] width 19 height 14
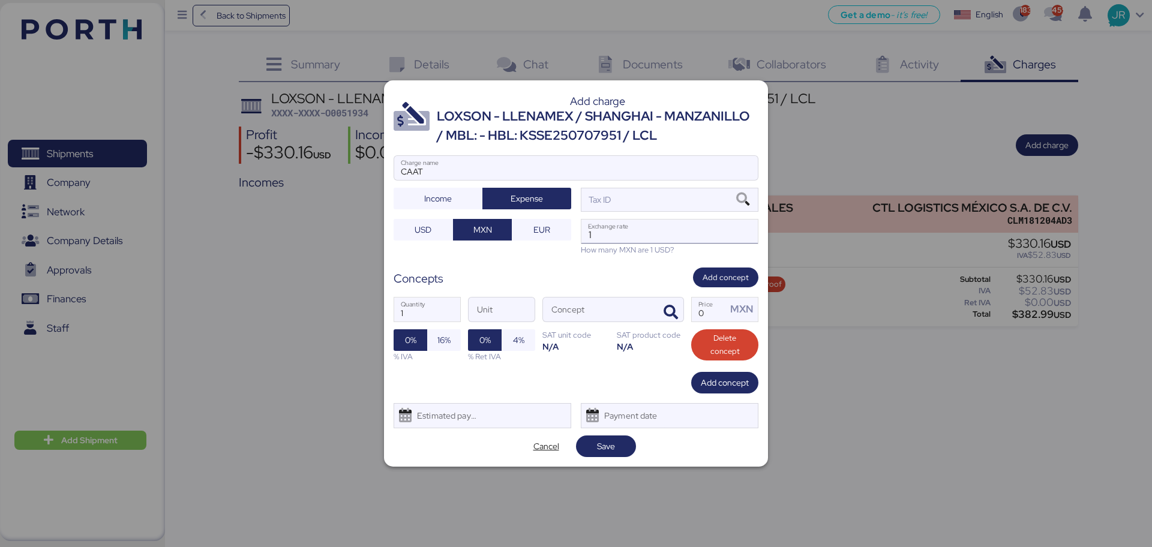
drag, startPoint x: 620, startPoint y: 239, endPoint x: 620, endPoint y: 223, distance: 16.2
click at [621, 239] on input "1" at bounding box center [669, 232] width 176 height 24
paste input "18.8159"
type input "18.8159"
click at [741, 204] on icon at bounding box center [742, 199] width 20 height 13
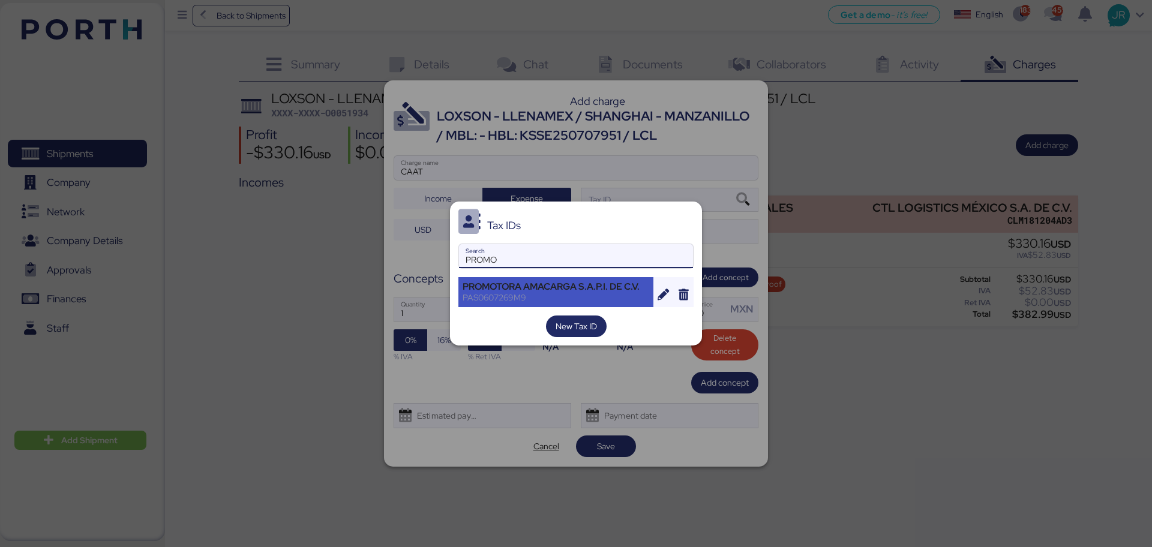
type input "PROMO"
click at [509, 290] on div "PROMOTORA AMACARGA S.A.P.I. DE C.V." at bounding box center [555, 286] width 187 height 11
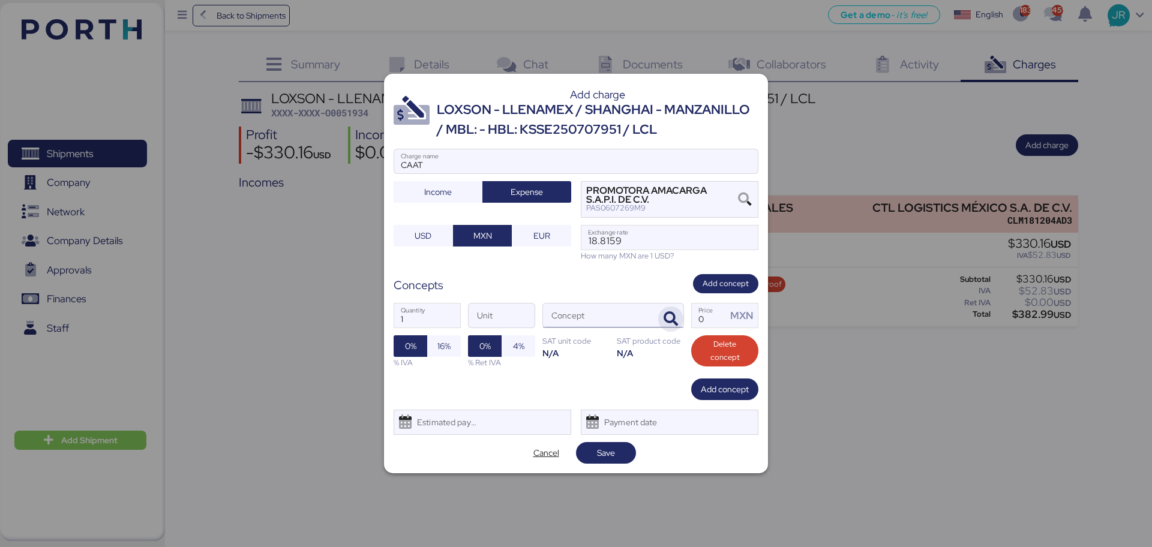
click at [661, 322] on span "button" at bounding box center [670, 319] width 25 height 25
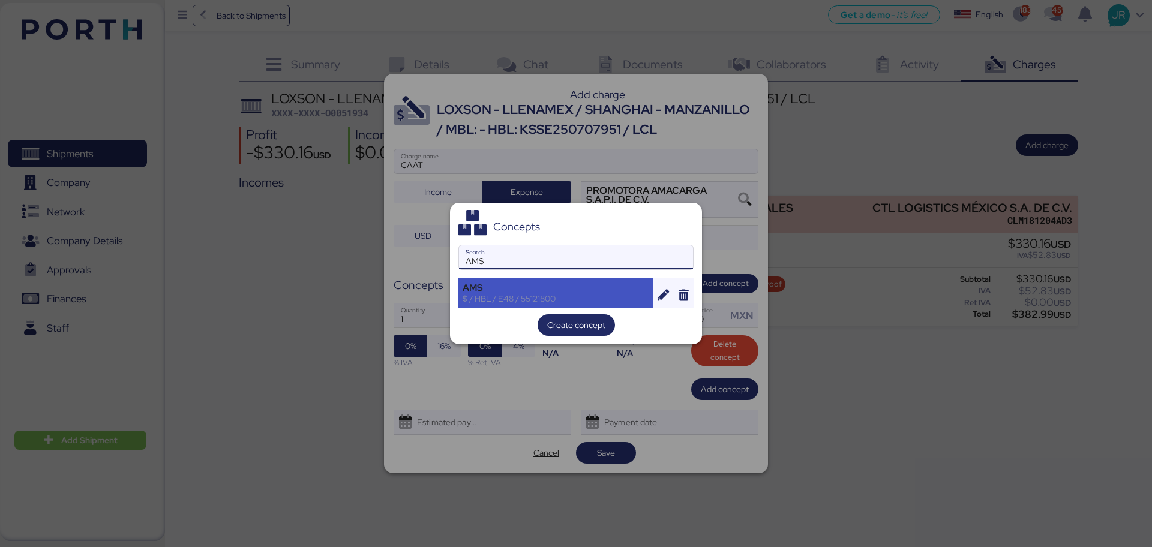
type input "AMS"
click at [515, 294] on div "$ / HBL / E48 / 55121800" at bounding box center [555, 298] width 187 height 11
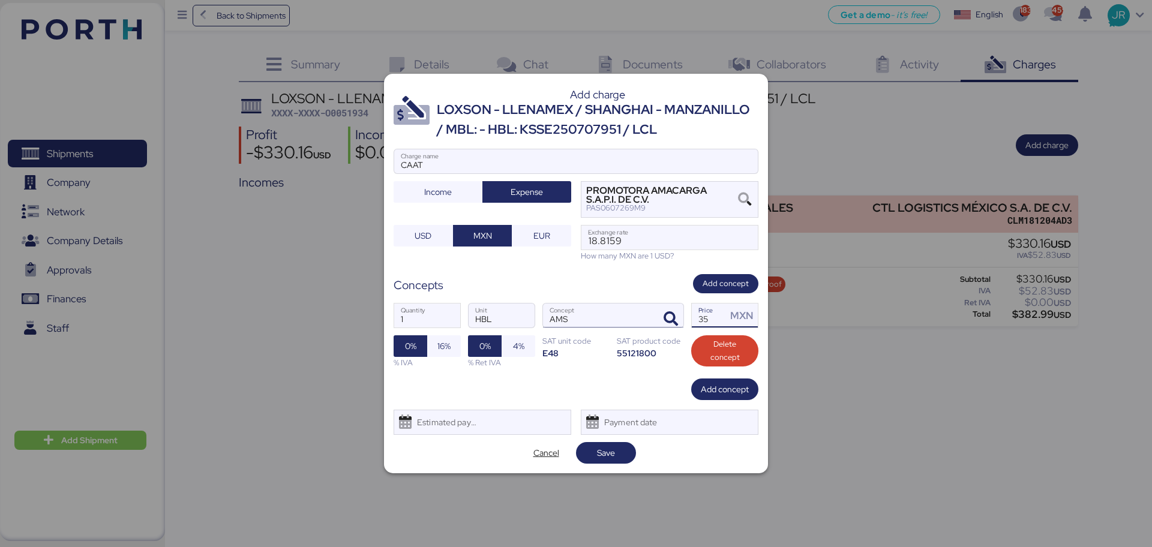
drag, startPoint x: 707, startPoint y: 318, endPoint x: 630, endPoint y: 310, distance: 77.2
click at [641, 315] on div "1 Quantity HBL Unit AMS Concept 35 Price MXN 0% 16% % IVA 0% 4% % Ret IVA SAT u…" at bounding box center [575, 335] width 365 height 85
type input "60"
click at [455, 350] on span "16%" at bounding box center [444, 346] width 34 height 22
click at [453, 432] on div "Estimated payment date" at bounding box center [443, 422] width 71 height 24
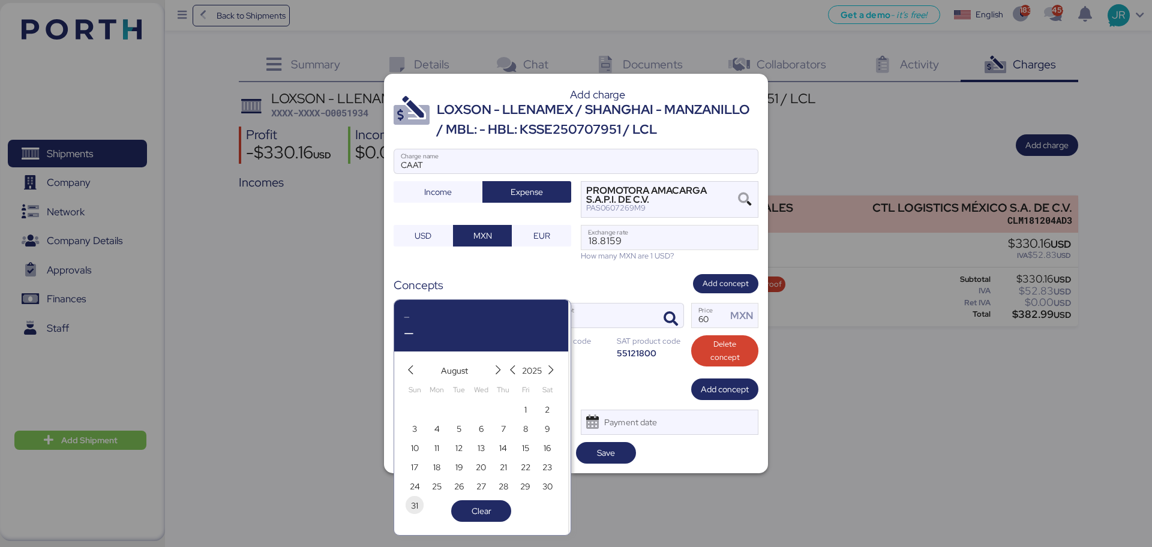
click at [420, 501] on span "31" at bounding box center [414, 505] width 13 height 14
type input "[DATE]"
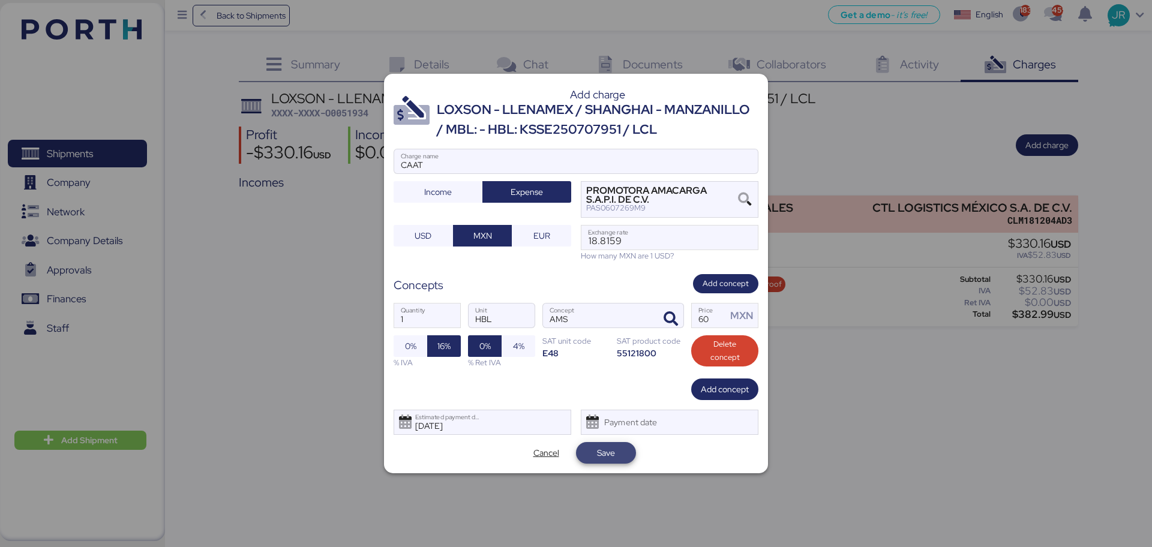
click at [595, 451] on span "Save" at bounding box center [605, 452] width 41 height 17
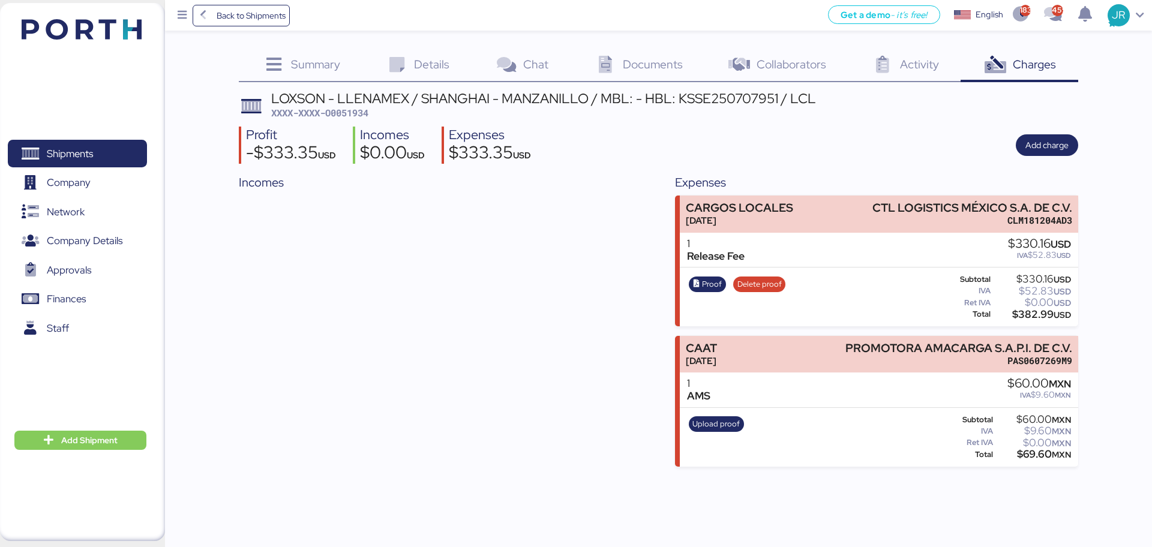
click at [355, 107] on span "XXXX-XXXX-O0051934" at bounding box center [319, 113] width 97 height 12
copy span "O0051934"
click at [115, 146] on span "Shipments" at bounding box center [77, 153] width 129 height 17
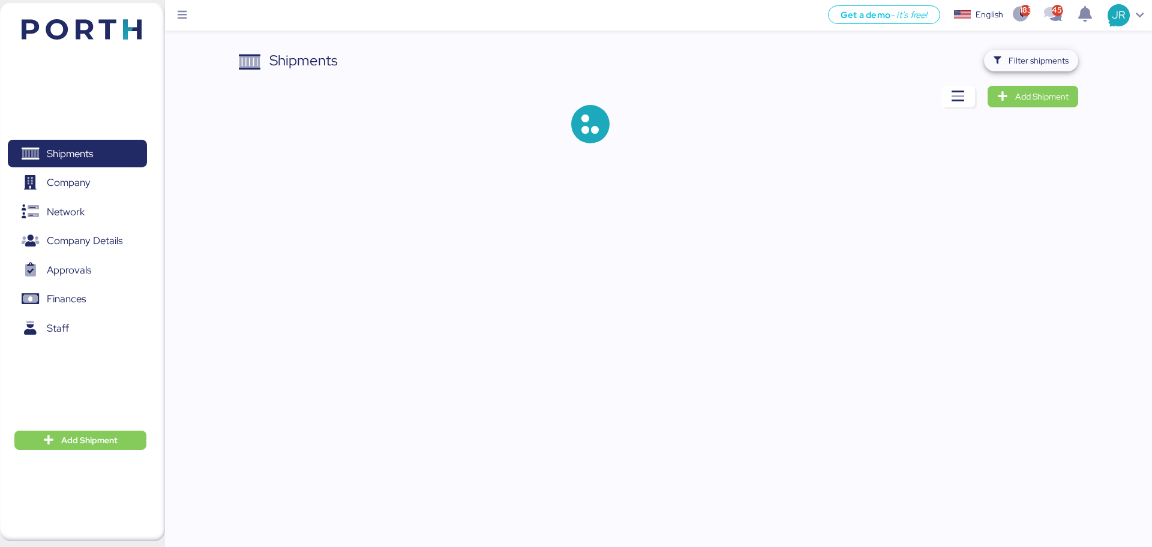
click at [1016, 61] on span "Filter shipments" at bounding box center [1038, 60] width 60 height 14
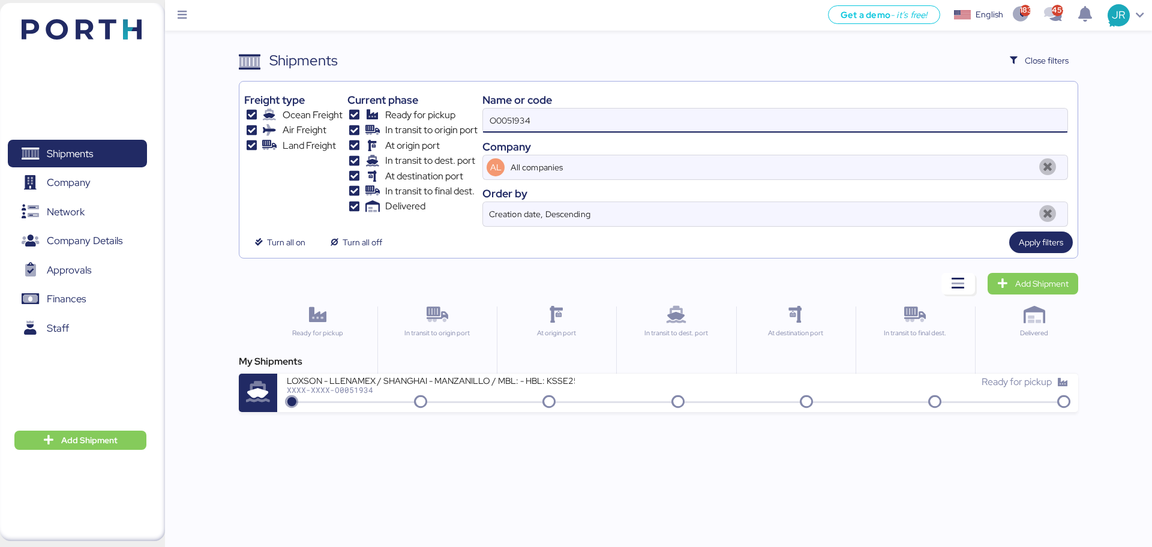
drag, startPoint x: 556, startPoint y: 118, endPoint x: 366, endPoint y: 122, distance: 189.6
click at [368, 122] on div "Freight type Ocean Freight Air Freight Land Freight Current phase Ready for pic…" at bounding box center [658, 156] width 828 height 140
paste input "KMTCJKT5126948"
type input "KMTCJKT5126948"
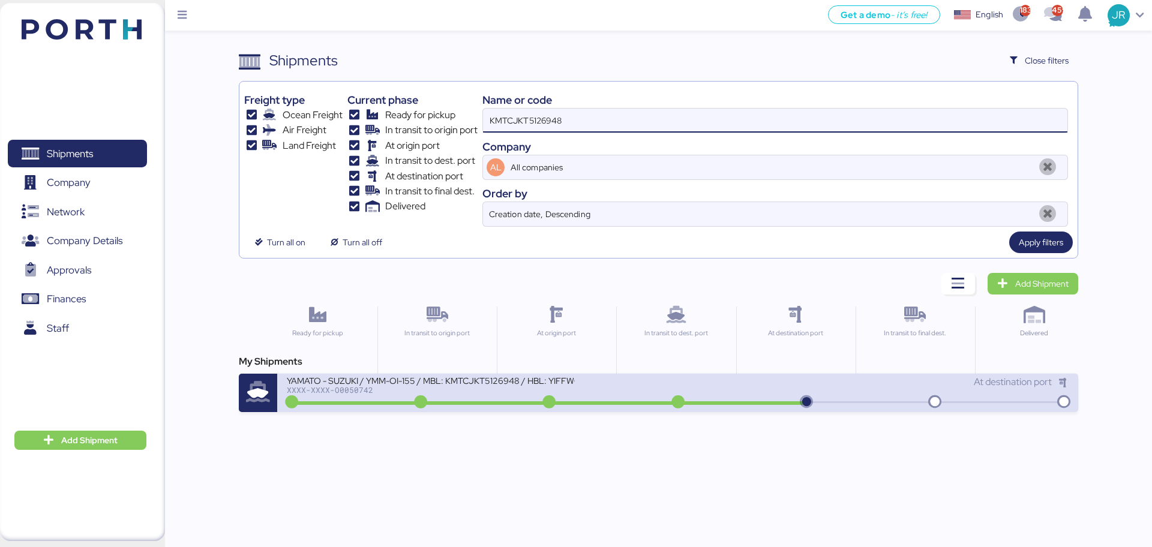
click at [344, 383] on div "YAMATO - SUZUKI / YMM-OI-155 / MBL: KMTCJKT5126948 / HBL: YIFFW0025255 / FCL" at bounding box center [431, 380] width 288 height 10
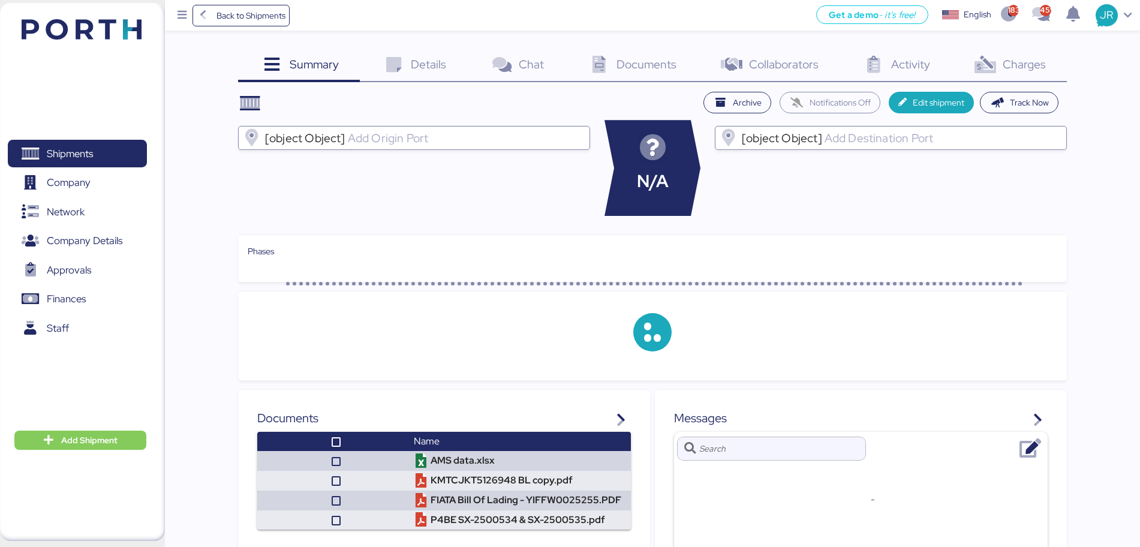
click at [1015, 67] on span "Charges" at bounding box center [1024, 64] width 43 height 16
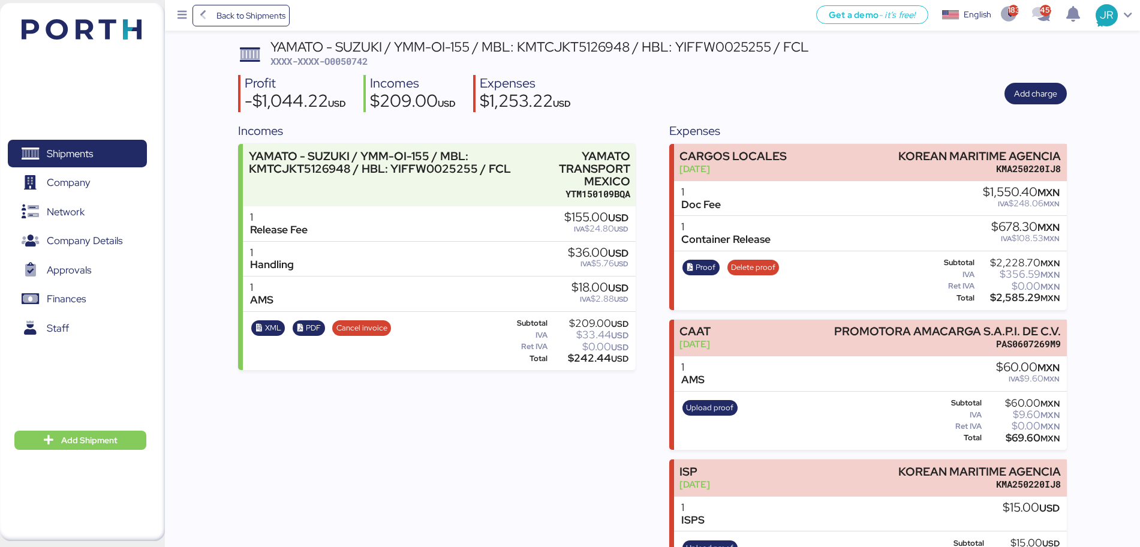
scroll to position [245, 0]
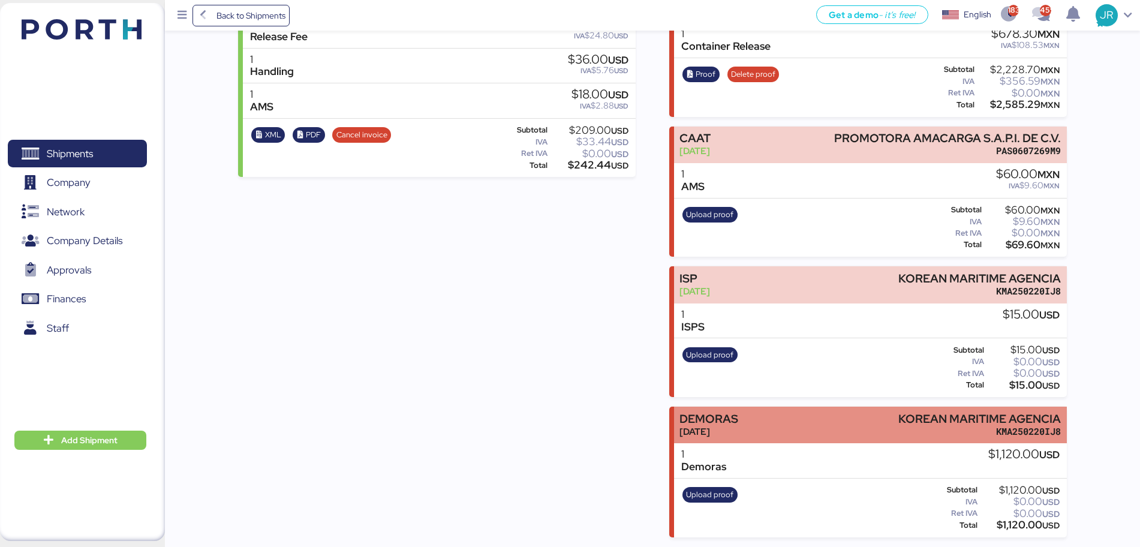
click at [842, 426] on div "DEMORAS [DATE] KOREAN MARITIME AGENCIA KMA250220IJ8" at bounding box center [870, 425] width 393 height 37
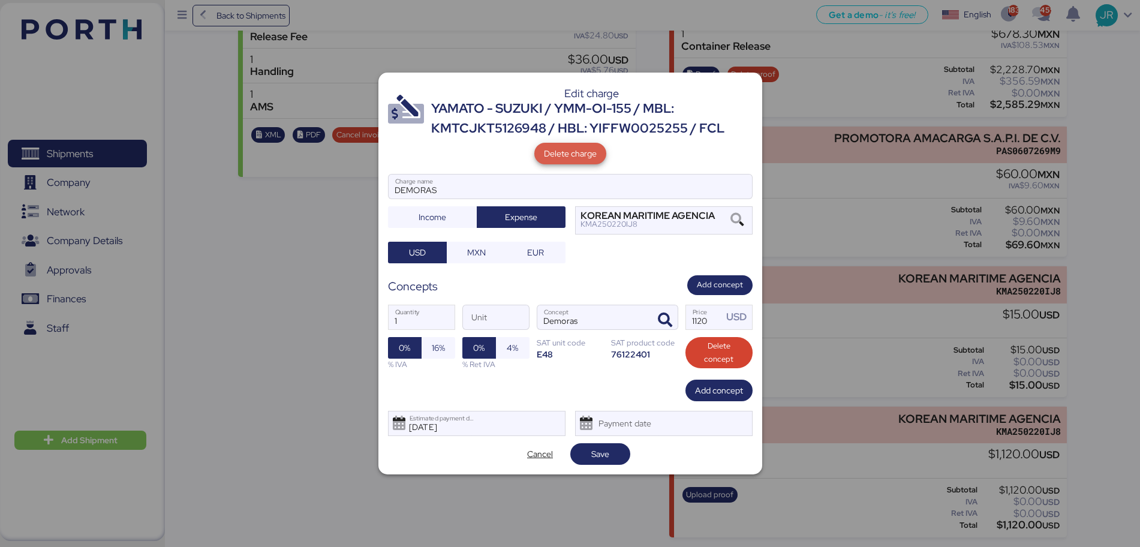
click at [584, 161] on span "Delete charge" at bounding box center [570, 153] width 53 height 17
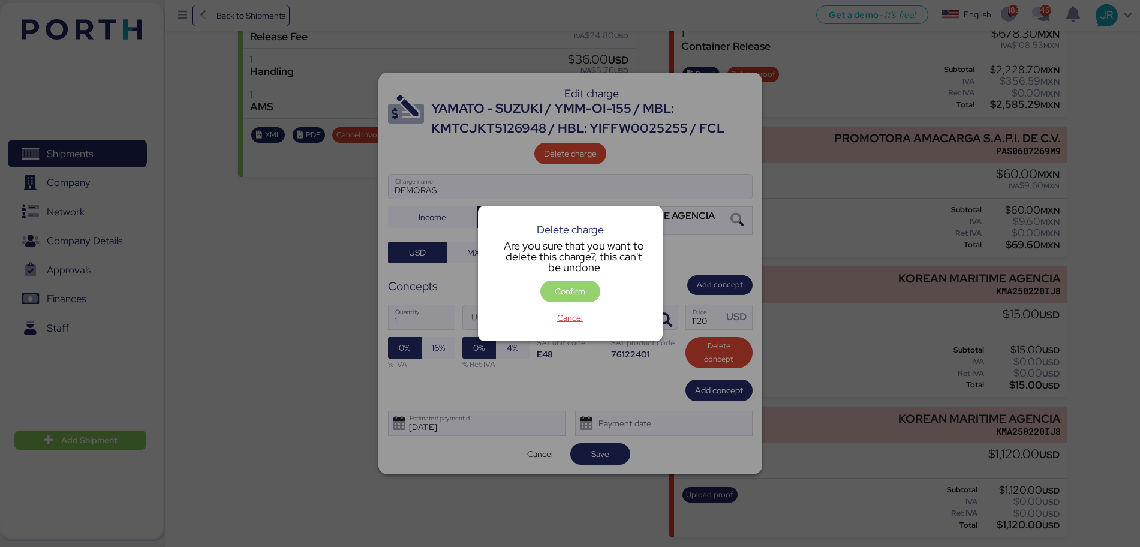
click at [560, 283] on span "Confirm" at bounding box center [570, 291] width 41 height 17
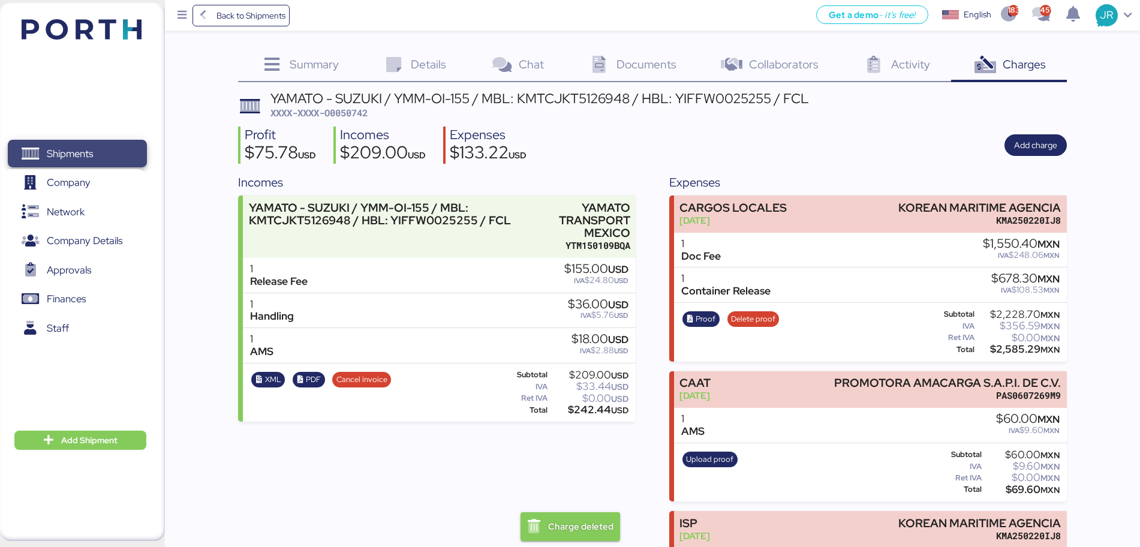
click at [68, 152] on span "Shipments" at bounding box center [70, 153] width 46 height 17
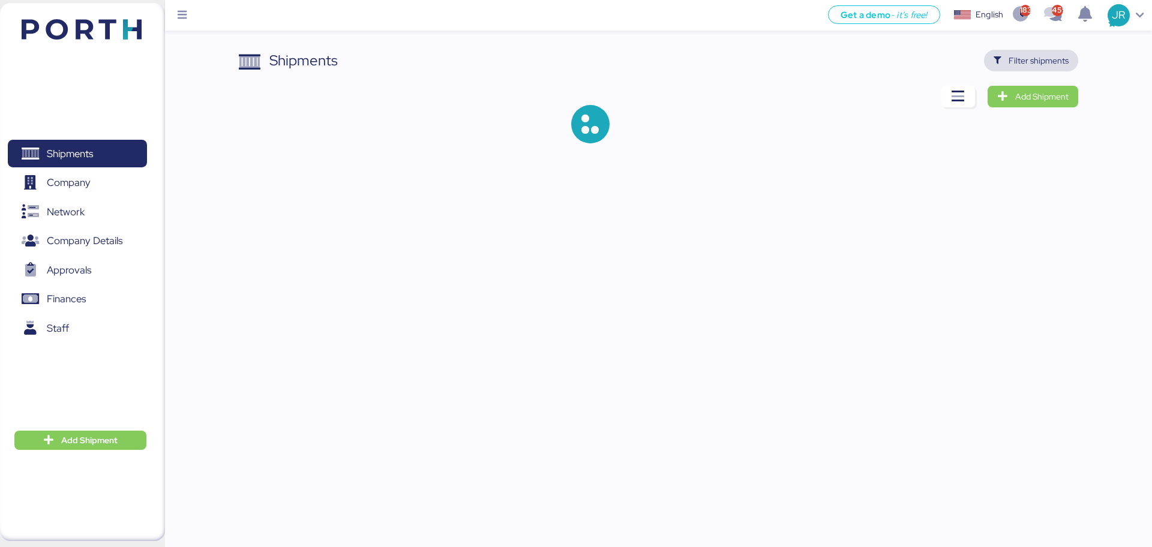
click at [1032, 70] on span "Filter shipments" at bounding box center [1031, 61] width 94 height 22
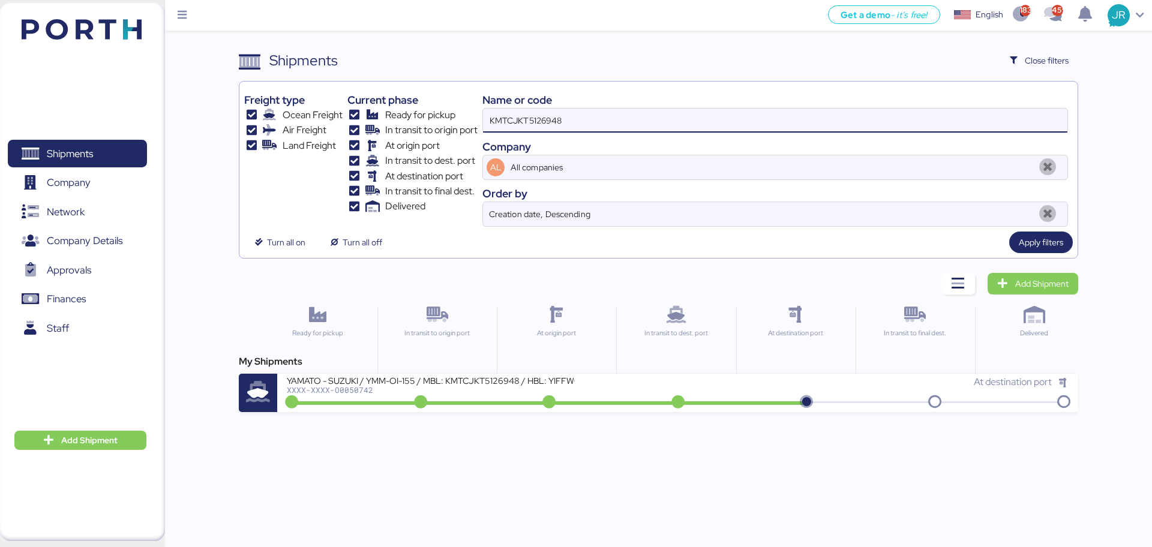
drag, startPoint x: 614, startPoint y: 120, endPoint x: 369, endPoint y: 124, distance: 244.2
click at [369, 124] on div "Freight type Ocean Freight Air Freight Land Freight Current phase Ready for pic…" at bounding box center [658, 156] width 828 height 140
paste input "71314"
type input "KMTCJKT5171314"
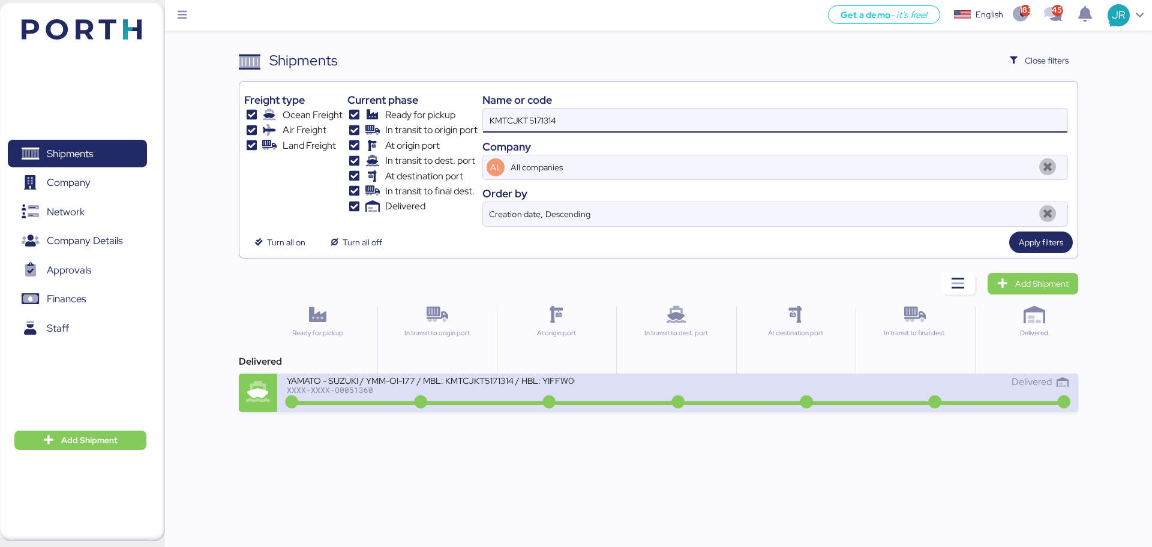
click at [334, 388] on div "XXXX-XXXX-O0051360" at bounding box center [431, 390] width 288 height 8
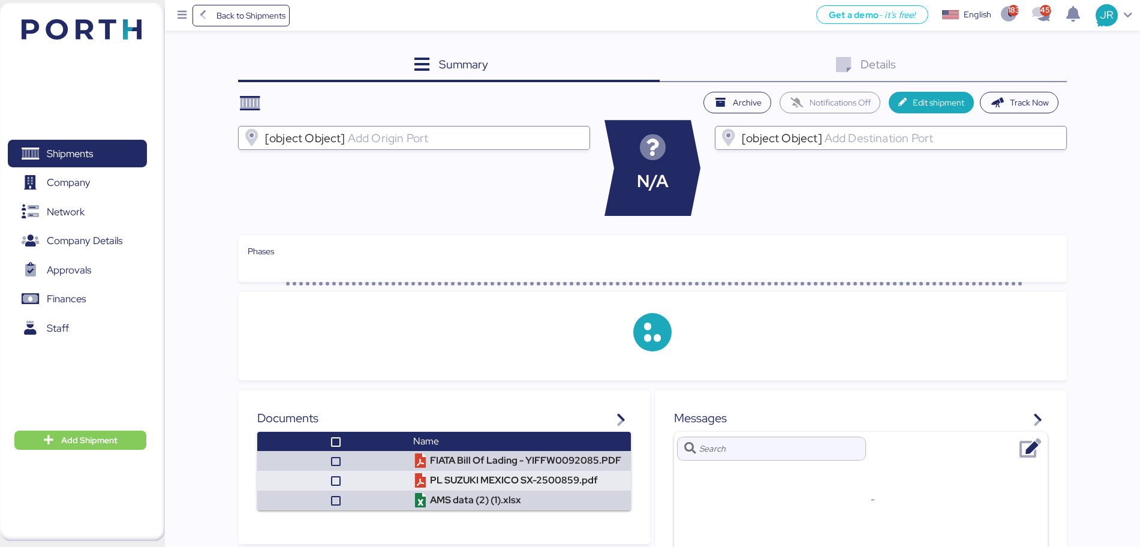
click at [1010, 64] on div "Details 0" at bounding box center [864, 66] width 408 height 32
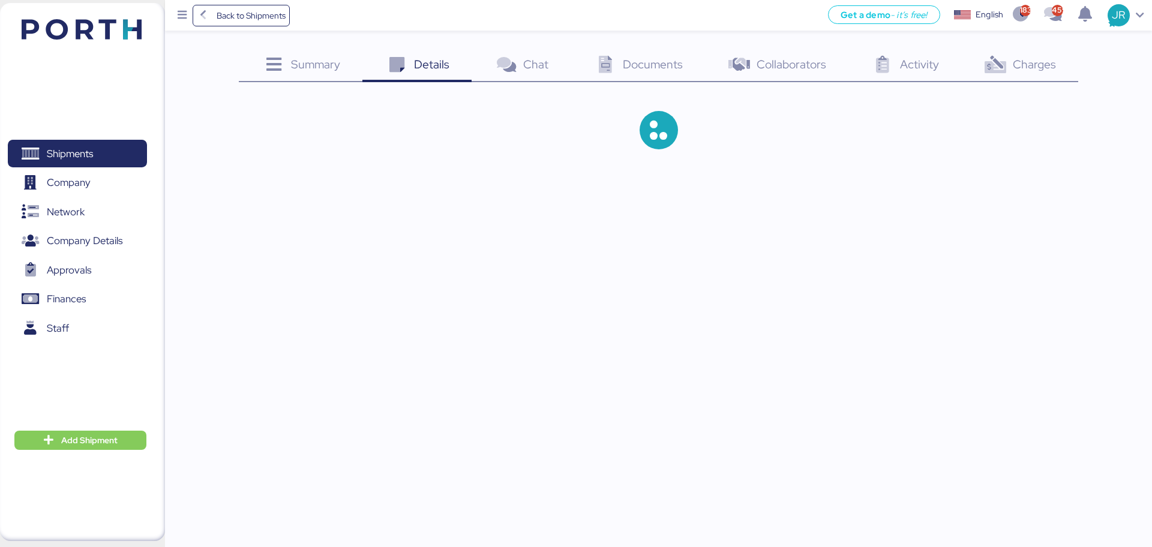
click at [1010, 64] on div "Charges 0" at bounding box center [1018, 66] width 117 height 32
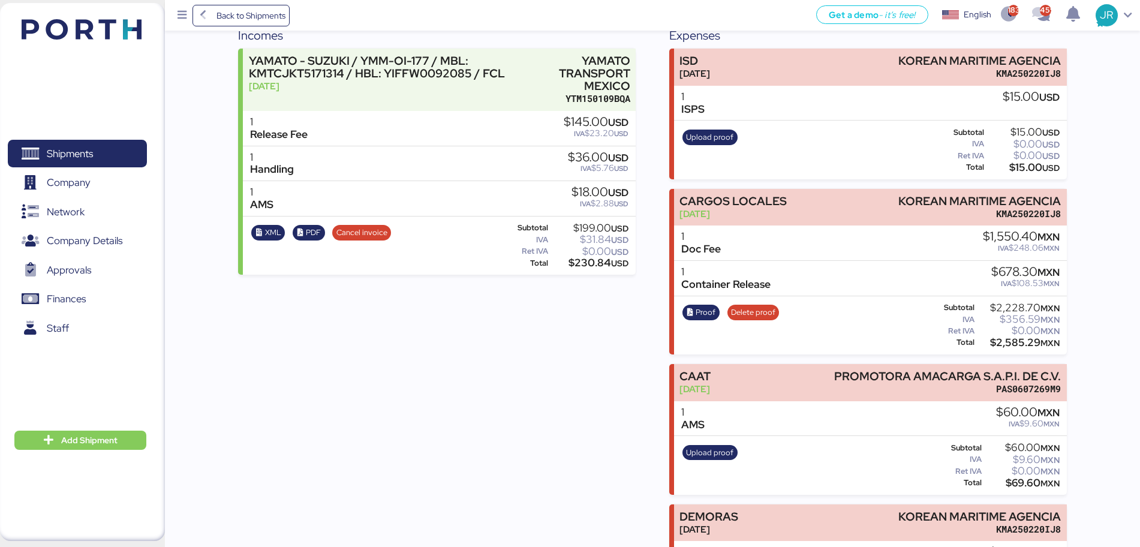
scroll to position [245, 0]
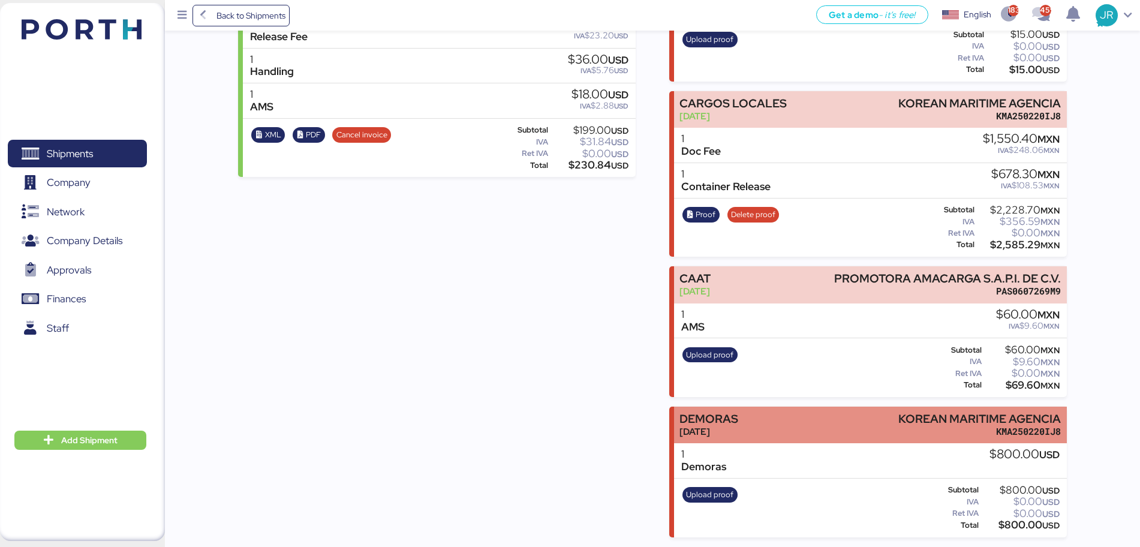
click at [755, 419] on div "DEMORAS [DATE] KOREAN MARITIME AGENCIA KMA250220IJ8" at bounding box center [870, 425] width 393 height 37
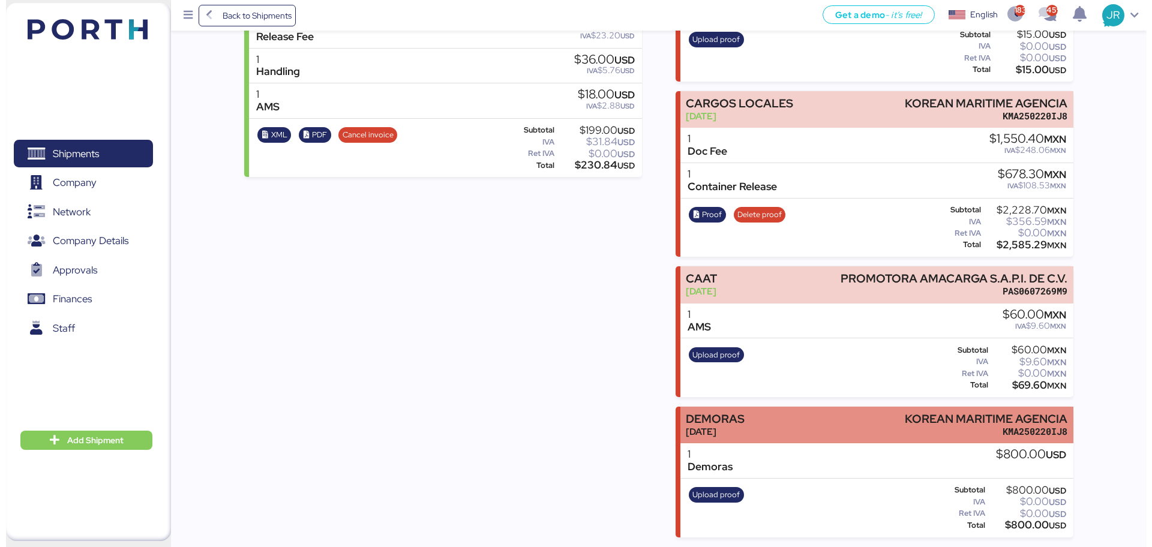
scroll to position [0, 0]
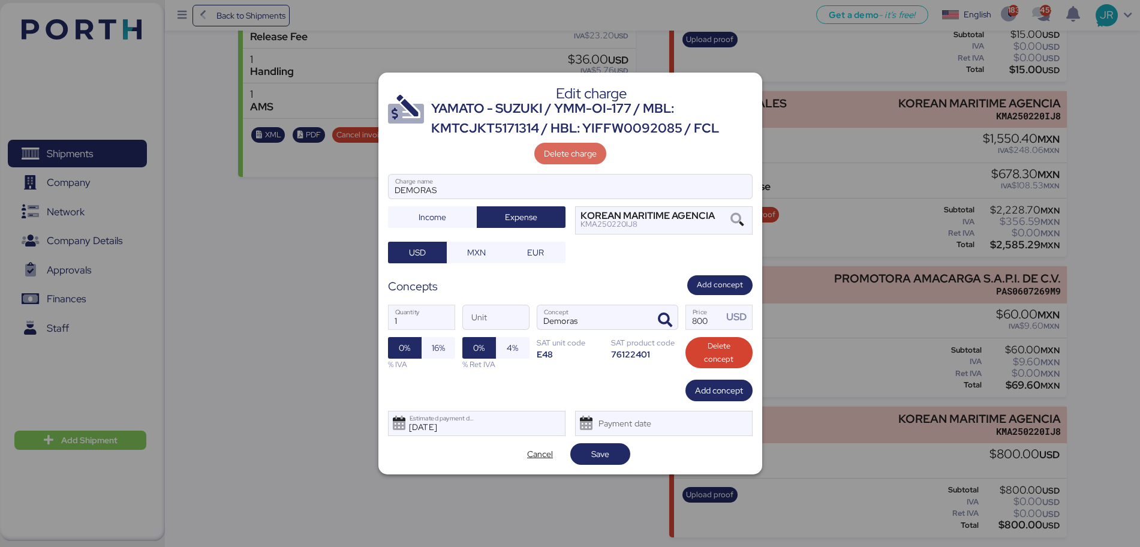
click at [594, 147] on span "Delete charge" at bounding box center [570, 153] width 53 height 14
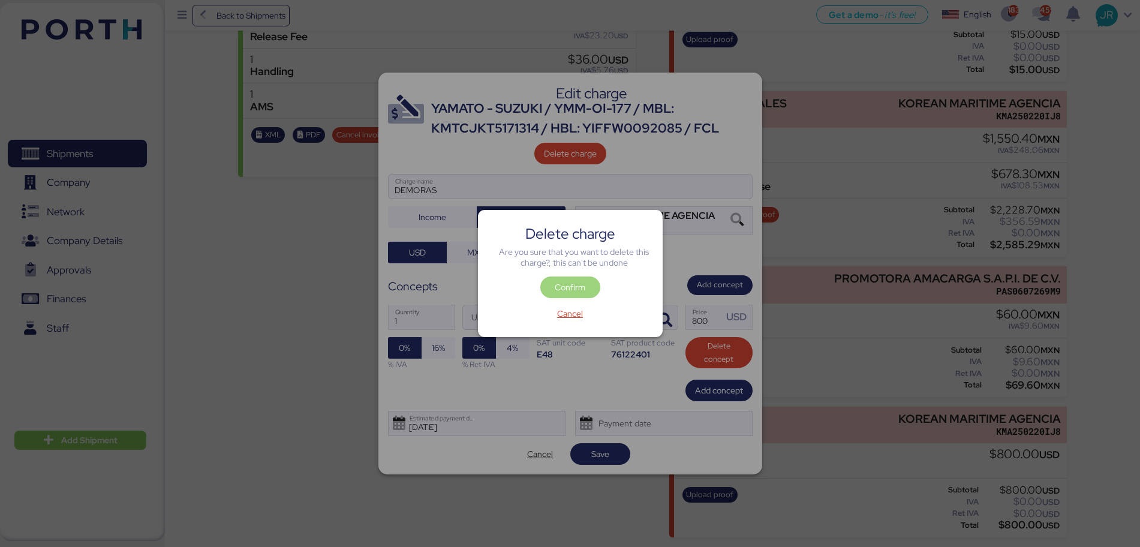
click at [564, 282] on span "Confirm" at bounding box center [570, 287] width 31 height 14
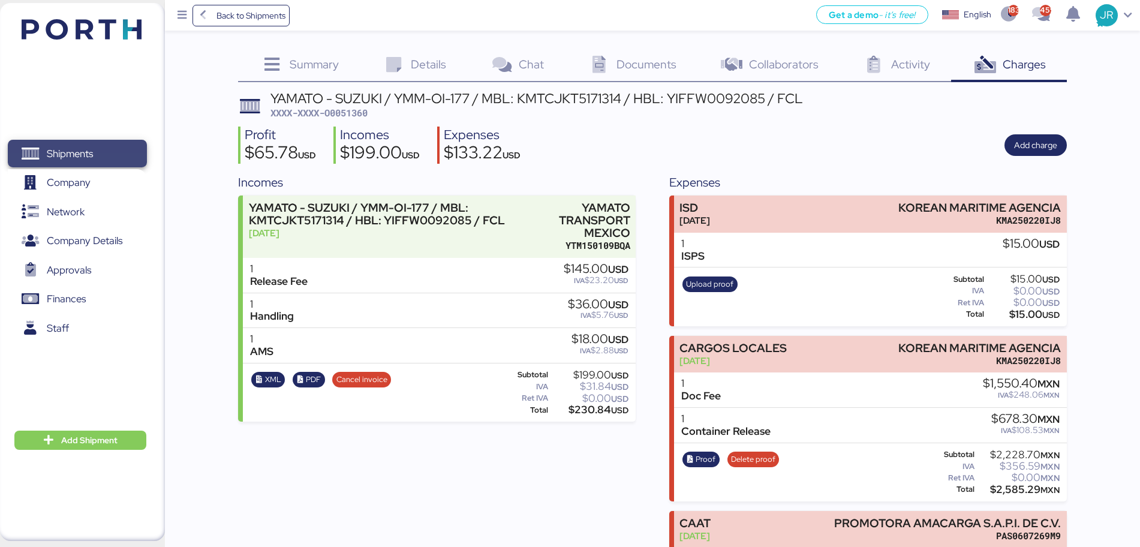
click at [108, 146] on span "Shipments" at bounding box center [77, 153] width 129 height 17
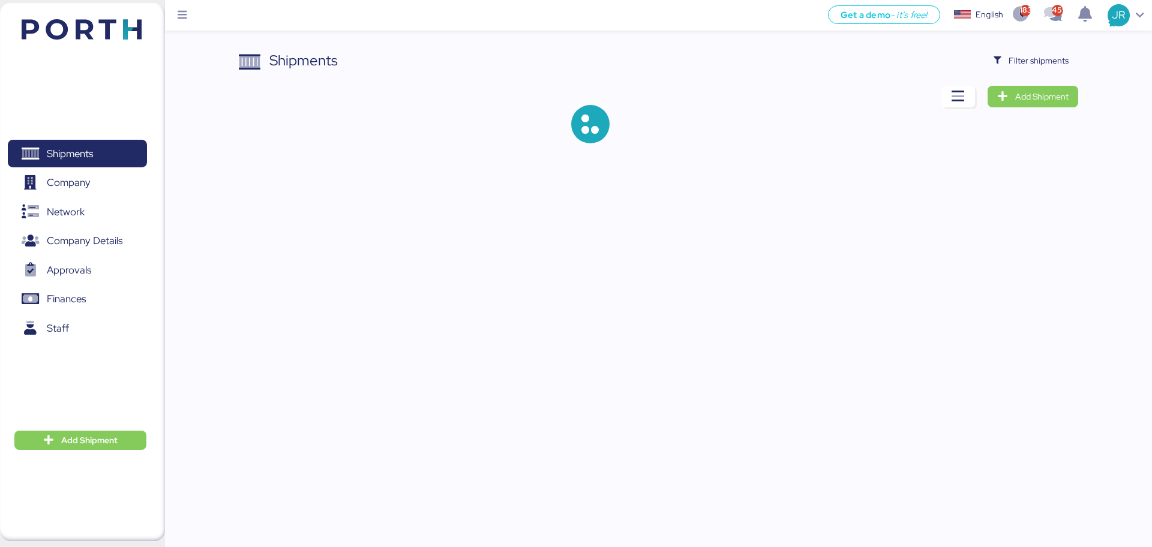
click at [1018, 59] on span "Filter shipments" at bounding box center [1038, 60] width 60 height 14
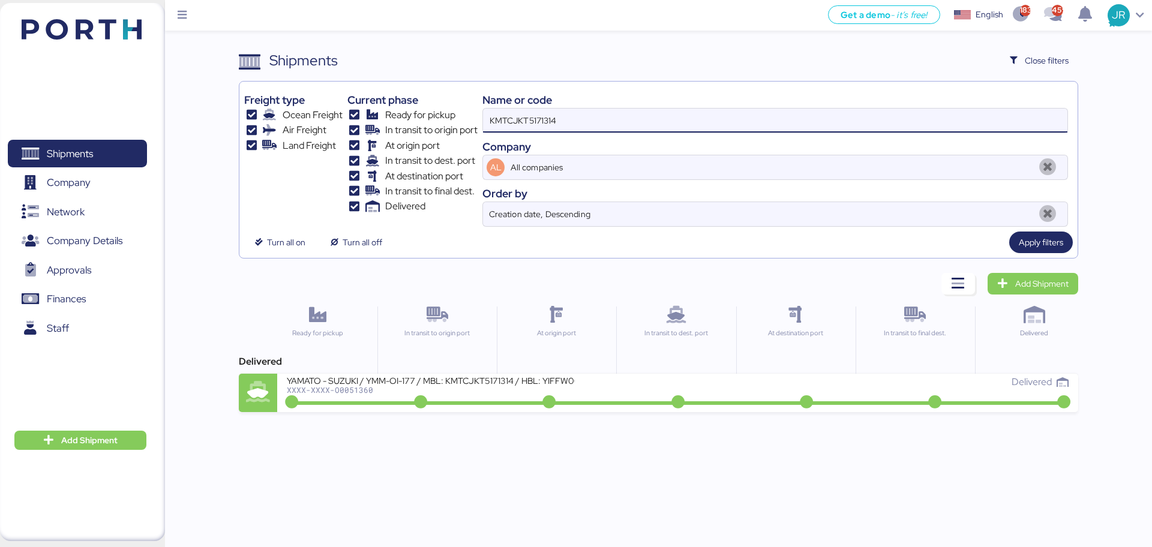
drag, startPoint x: 591, startPoint y: 124, endPoint x: 412, endPoint y: 122, distance: 178.8
click at [413, 123] on div "Freight type Ocean Freight Air Freight Land Freight Current phase Ready for pic…" at bounding box center [658, 156] width 828 height 140
paste input "A0052042"
type input "A0052042"
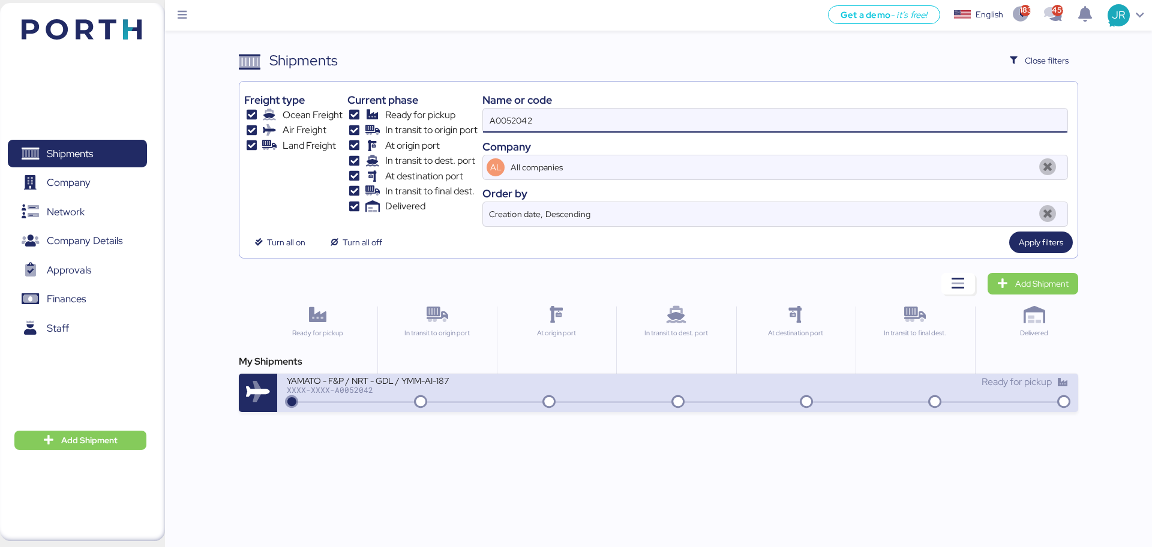
click at [327, 393] on div "XXXX-XXXX-A0052042" at bounding box center [431, 390] width 288 height 8
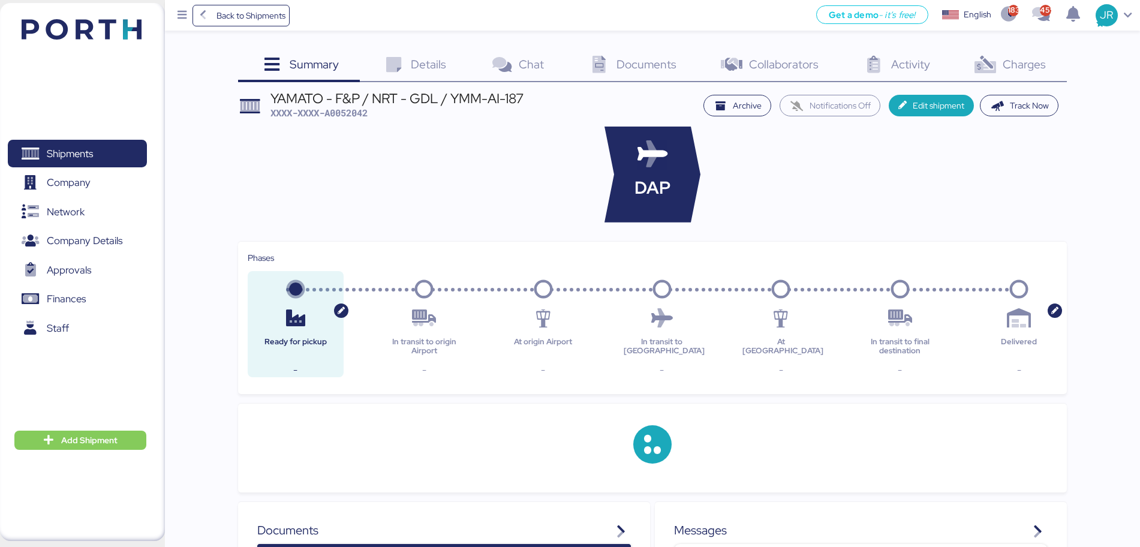
click at [992, 65] on icon at bounding box center [985, 64] width 26 height 17
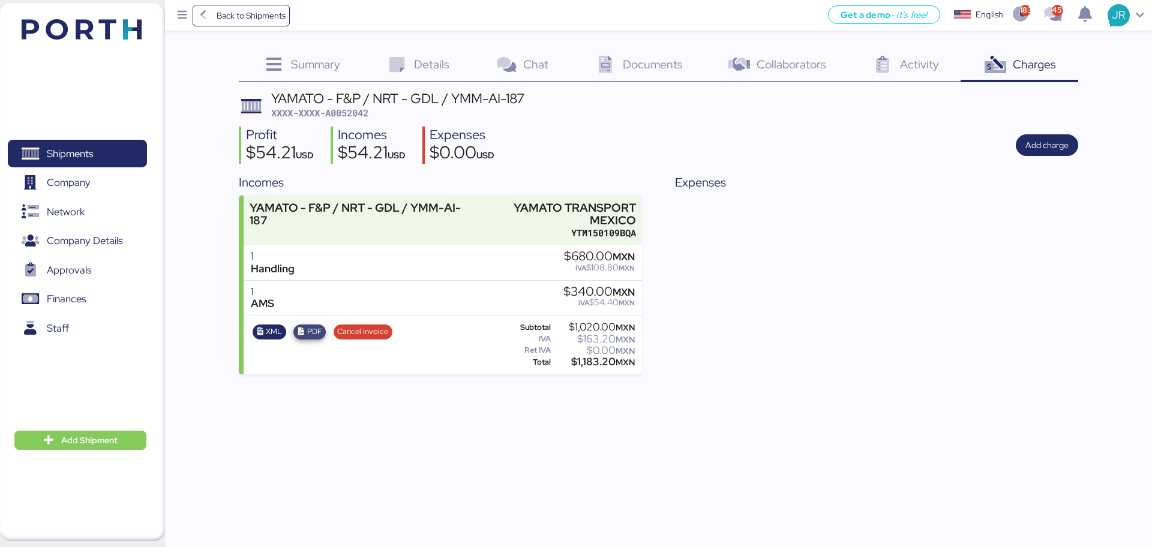
click at [314, 335] on span "PDF" at bounding box center [314, 331] width 15 height 13
click at [265, 331] on span "XML" at bounding box center [269, 331] width 26 height 13
click at [342, 111] on span "XXXX-XXXX-A0052042" at bounding box center [319, 113] width 97 height 12
copy span "A0052042"
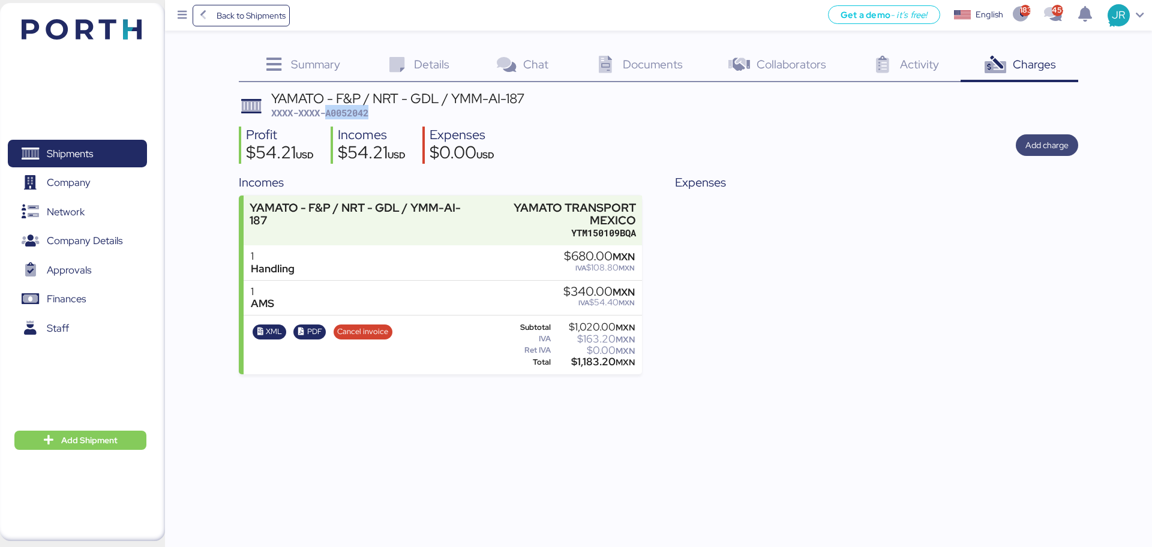
click at [1034, 147] on span "Add charge" at bounding box center [1046, 145] width 43 height 14
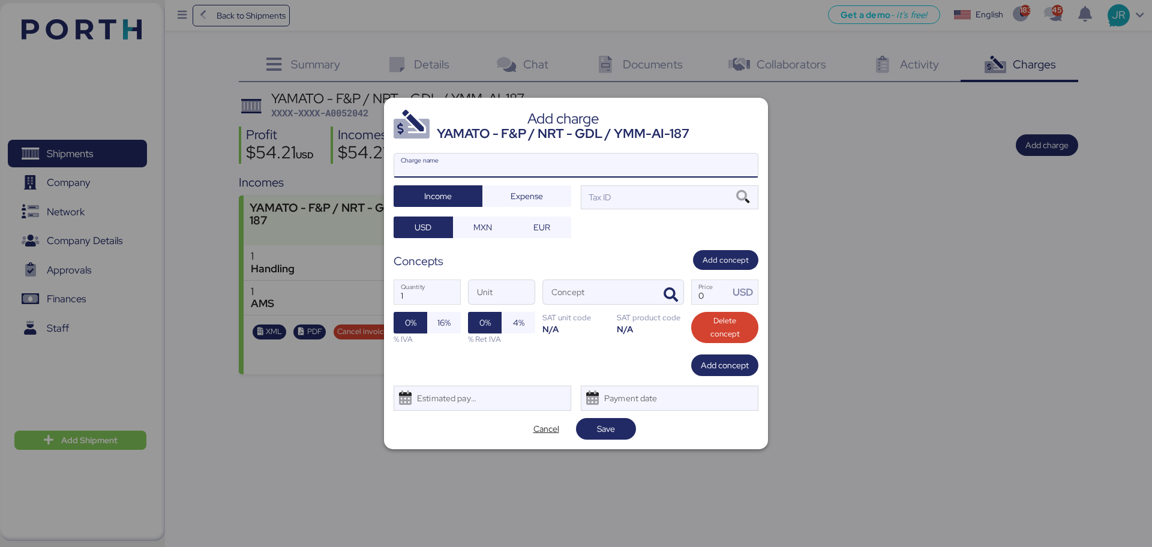
click at [449, 154] on input "Charge name" at bounding box center [576, 166] width 364 height 24
type input "CAAT"
click at [527, 193] on span "Expense" at bounding box center [526, 196] width 32 height 14
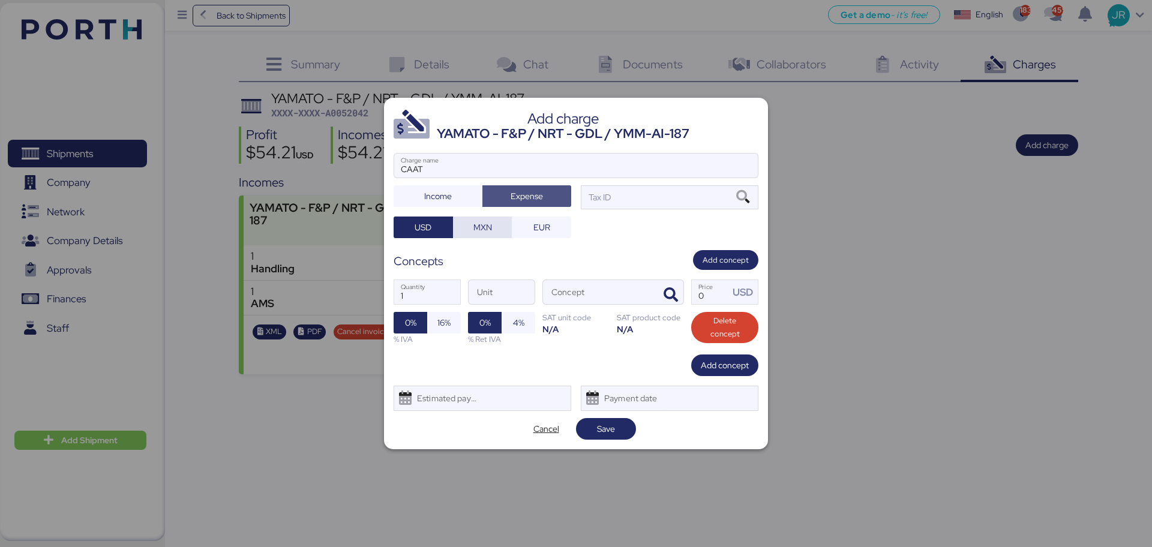
click at [488, 234] on span "MXN" at bounding box center [482, 227] width 19 height 14
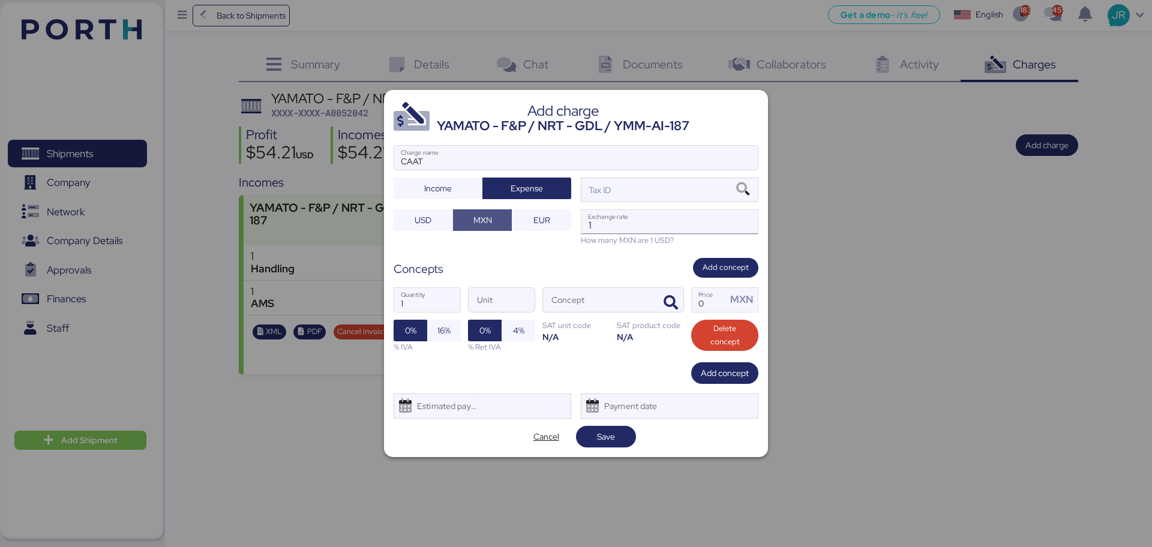
click at [623, 213] on input "1" at bounding box center [669, 222] width 176 height 24
paste input "18.8159"
type input "18.8159"
click at [677, 299] on icon "button" at bounding box center [670, 303] width 14 height 14
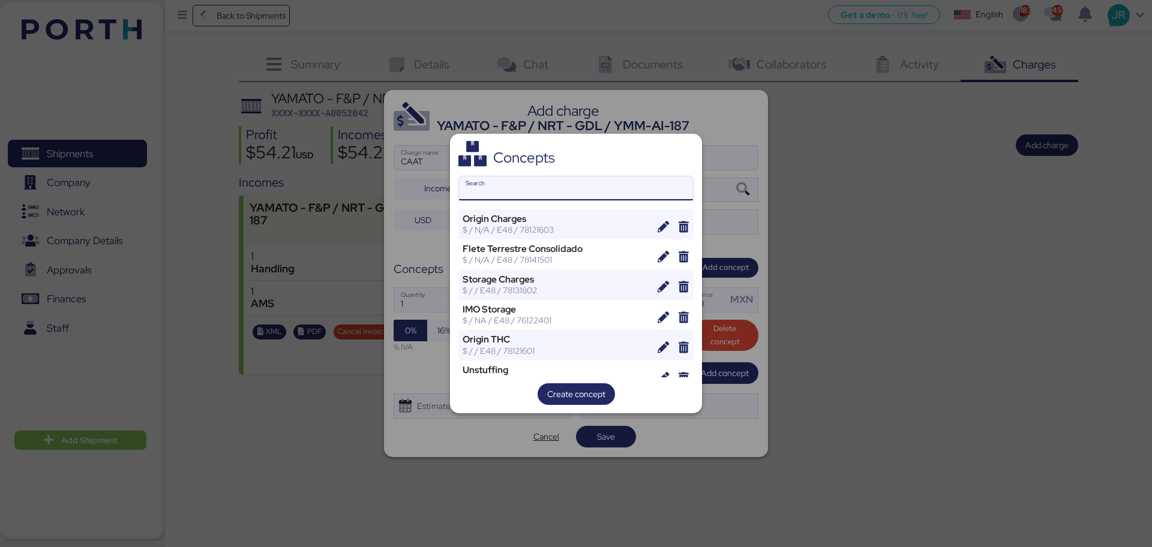
click at [506, 193] on input "Search" at bounding box center [576, 188] width 234 height 24
type input "P"
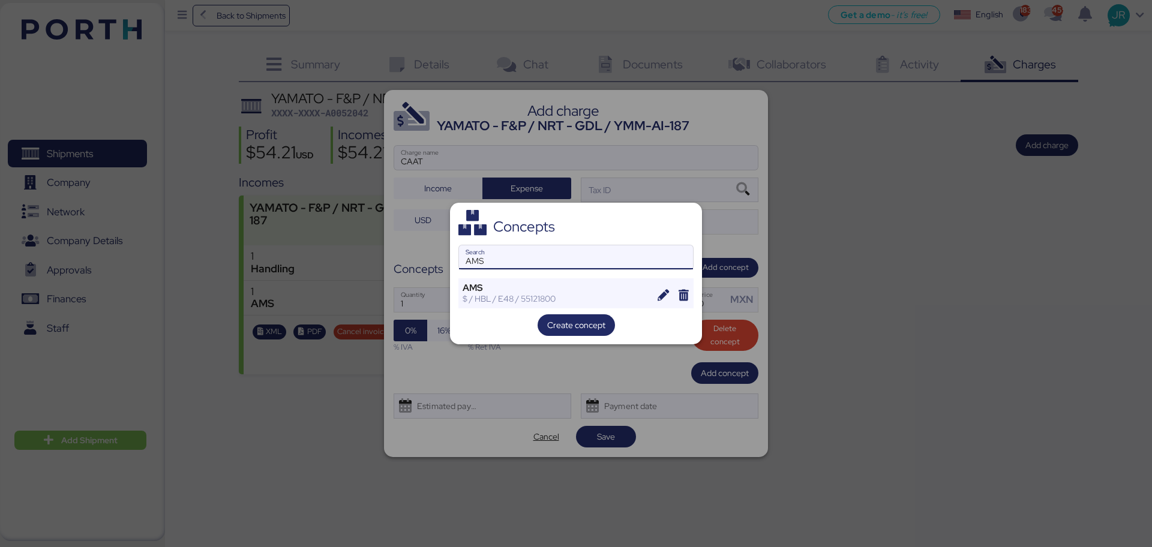
type input "AMS"
click at [472, 322] on div "Create concept" at bounding box center [575, 325] width 235 height 22
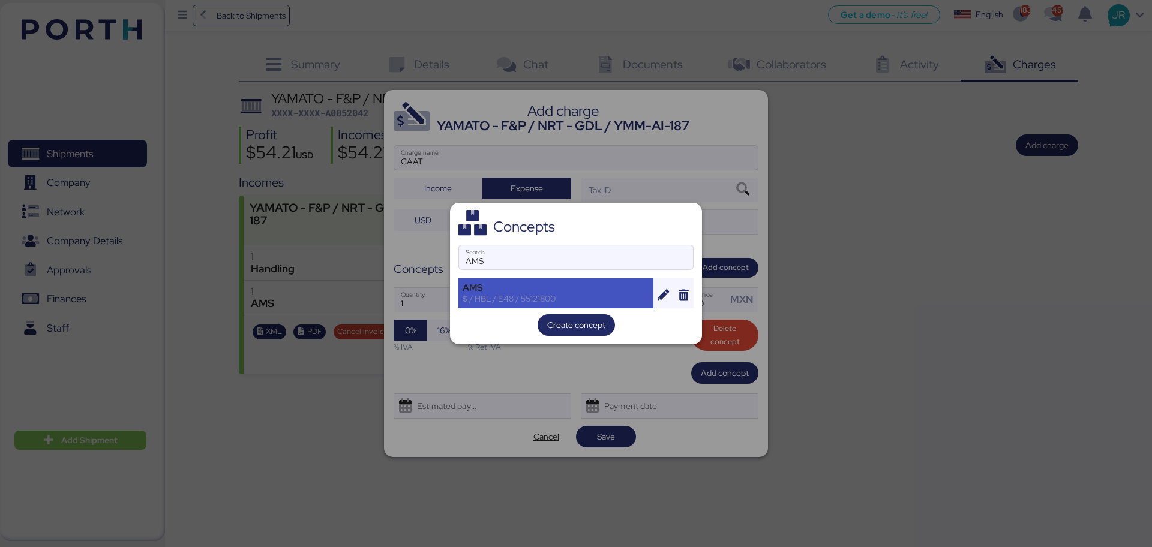
click at [486, 295] on div "$ / HBL / E48 / 55121800" at bounding box center [555, 298] width 187 height 11
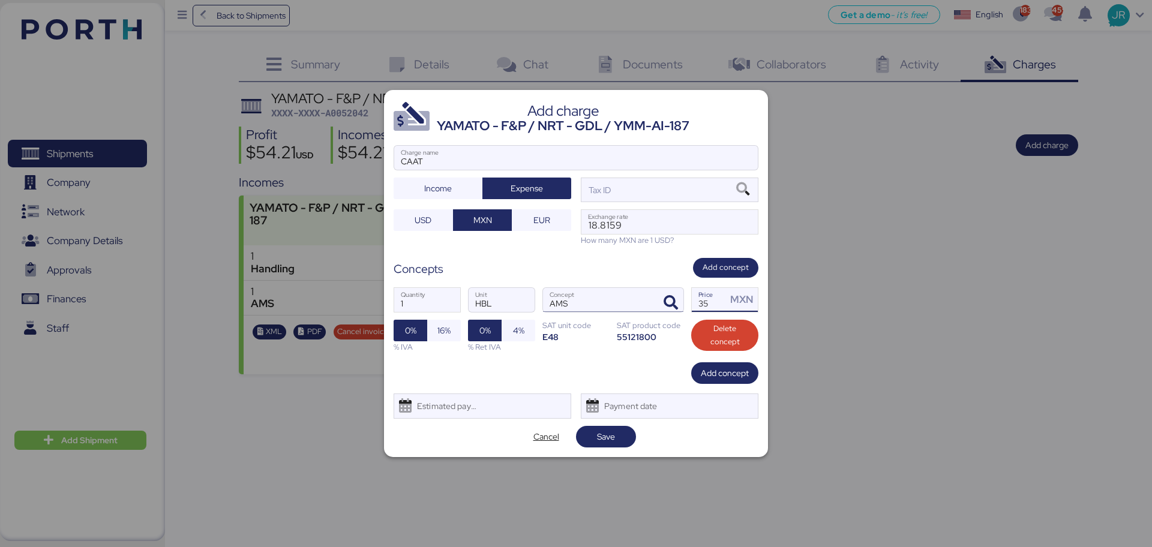
drag, startPoint x: 708, startPoint y: 298, endPoint x: 657, endPoint y: 304, distance: 50.8
click at [657, 304] on div "1 Quantity HBL Unit AMS Concept 35 Price MXN 0% 16% % IVA 0% 4% % Ret IVA SAT u…" at bounding box center [575, 320] width 365 height 85
type input "30"
click at [448, 328] on span "16%" at bounding box center [443, 330] width 13 height 14
click at [431, 398] on div "Estimated payment date" at bounding box center [443, 406] width 71 height 24
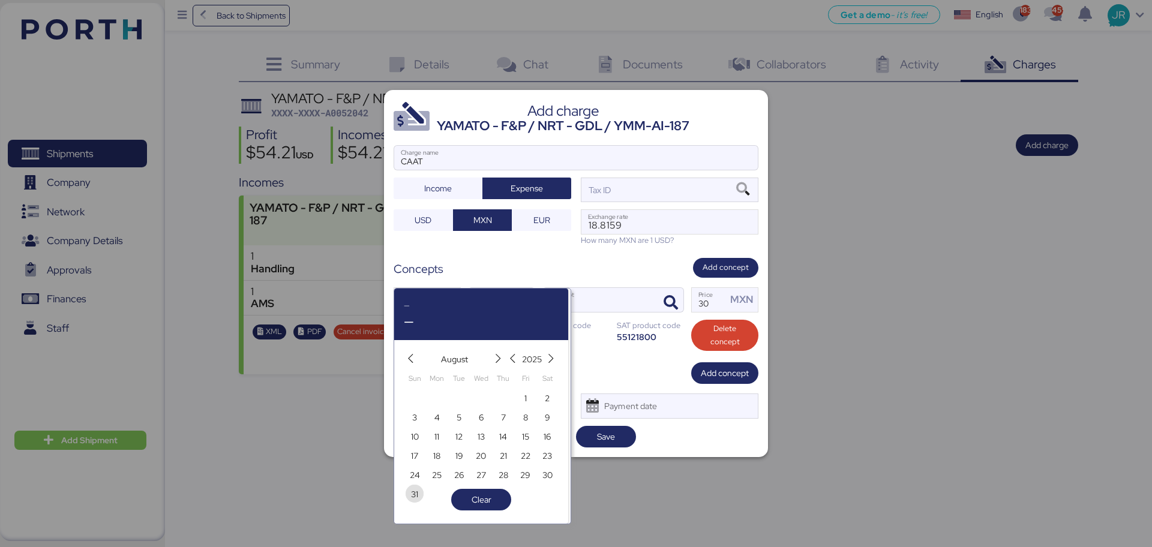
click at [408, 494] on span "31" at bounding box center [414, 494] width 13 height 14
type input "[DATE]"
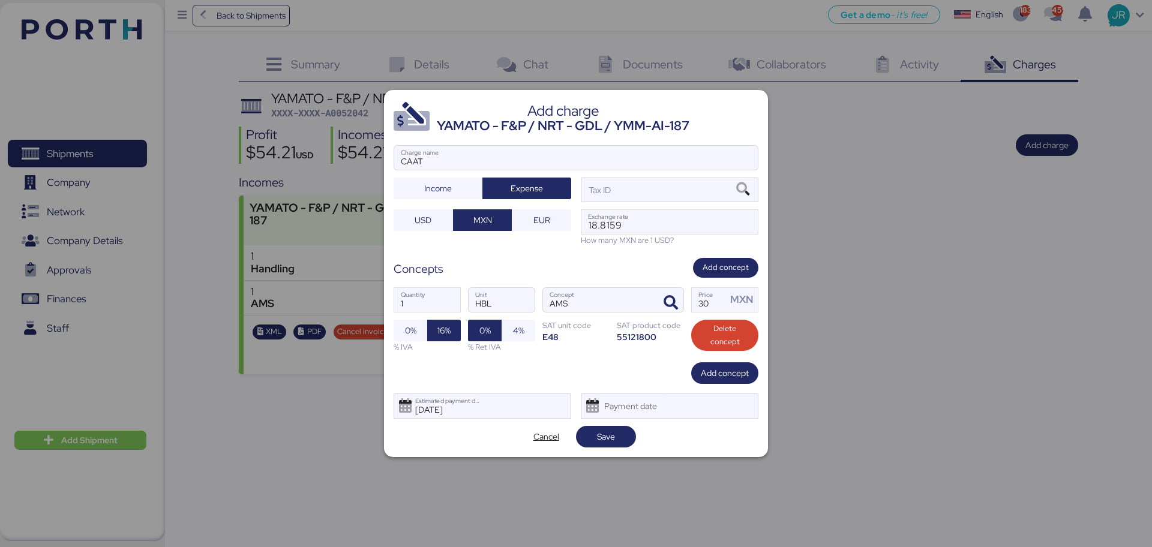
click at [744, 179] on div at bounding box center [576, 176] width 364 height 12
click at [744, 170] on input "CAAT" at bounding box center [576, 158] width 364 height 24
click at [743, 186] on icon at bounding box center [742, 189] width 20 height 13
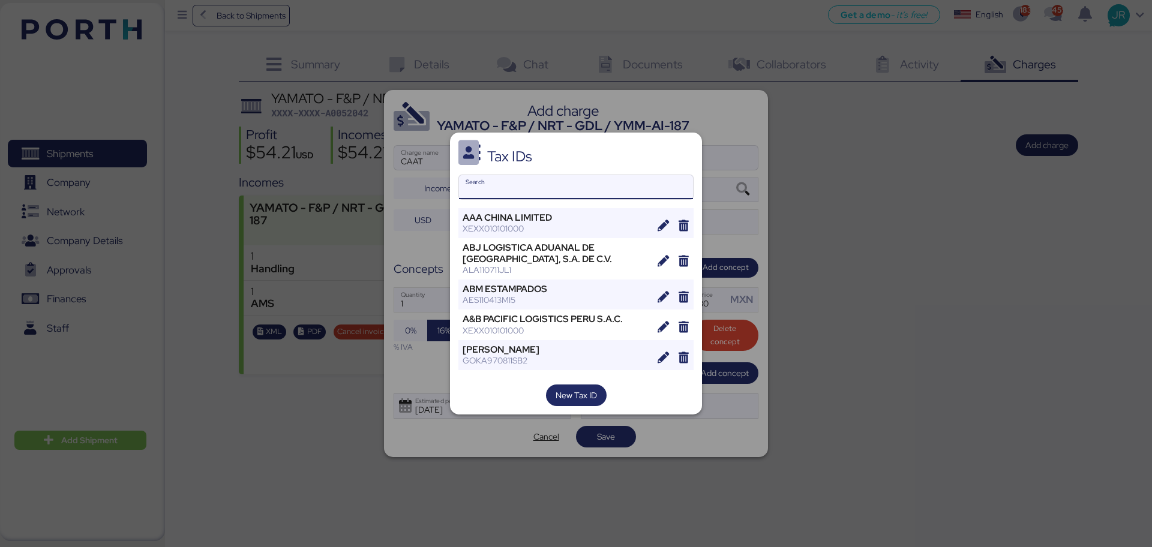
click at [508, 187] on input "Search" at bounding box center [576, 187] width 234 height 24
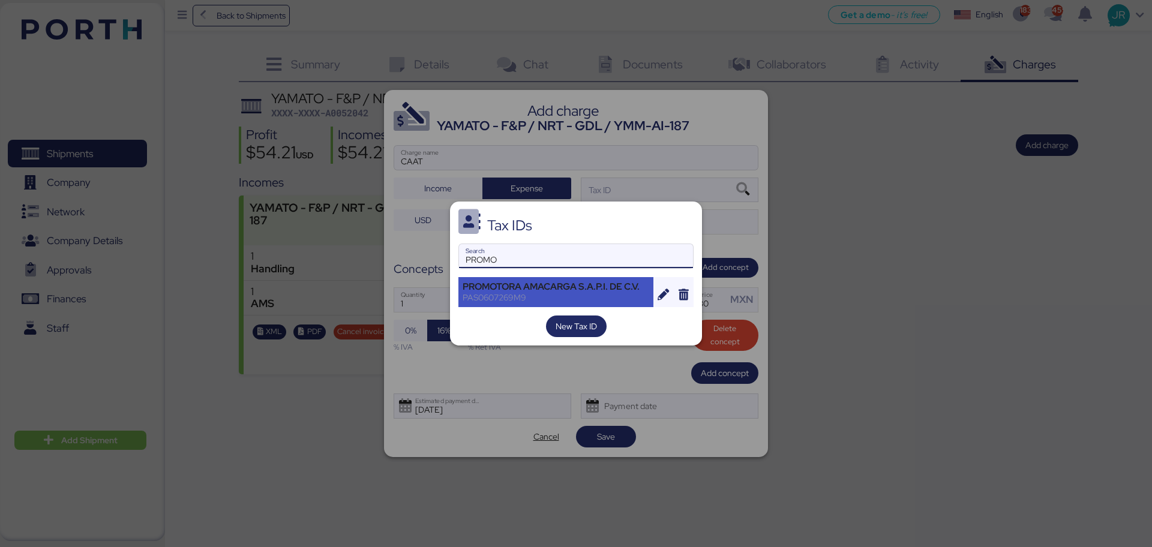
type input "PROMO"
click at [505, 286] on div "PROMOTORA AMACARGA S.A.P.I. DE C.V." at bounding box center [555, 286] width 187 height 11
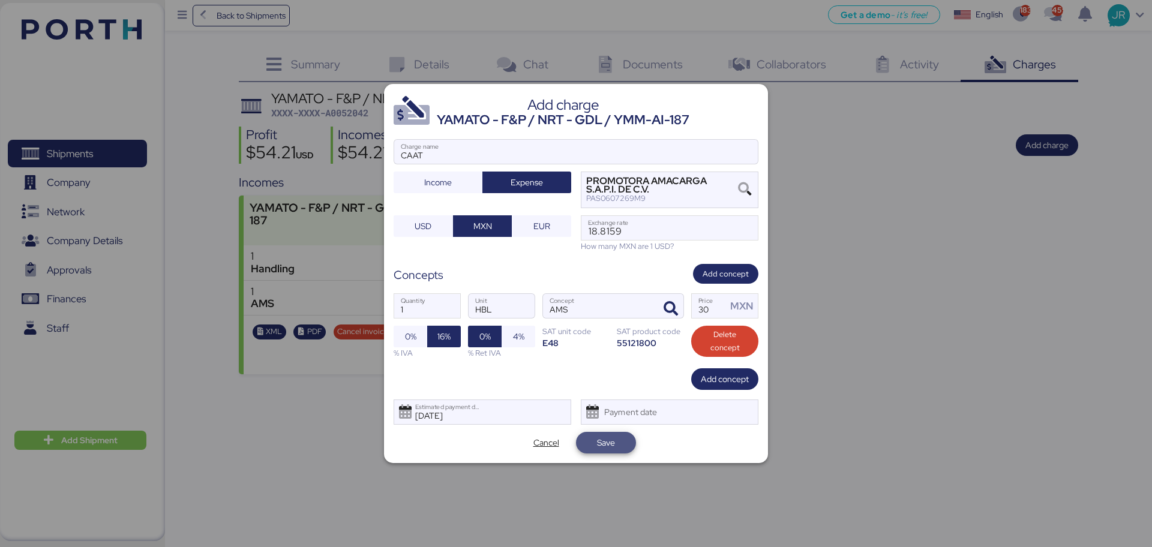
click at [598, 448] on span "Save" at bounding box center [606, 442] width 18 height 14
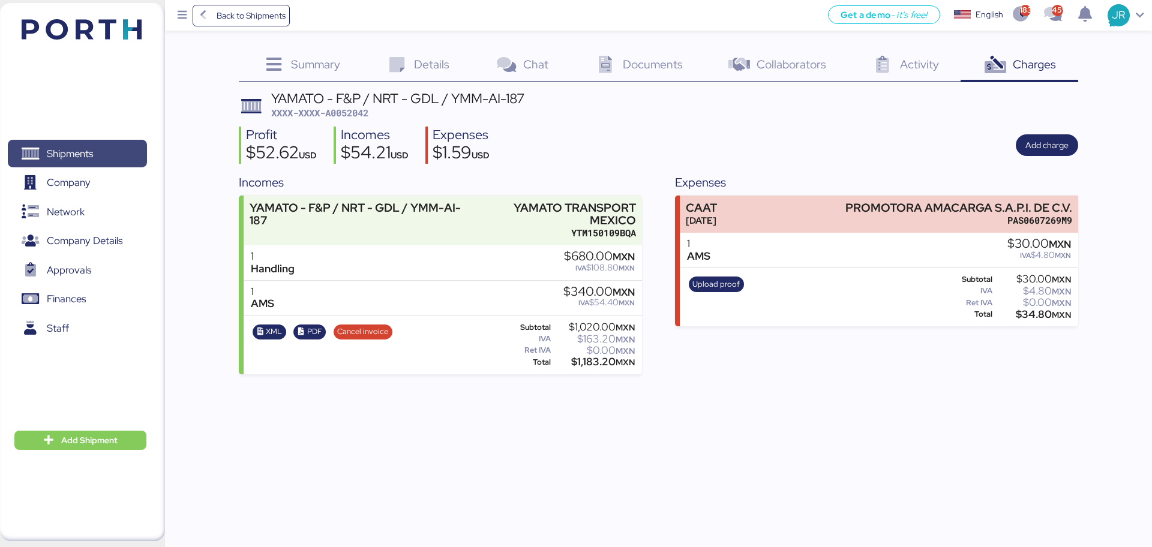
click at [89, 147] on span "Shipments" at bounding box center [70, 153] width 46 height 17
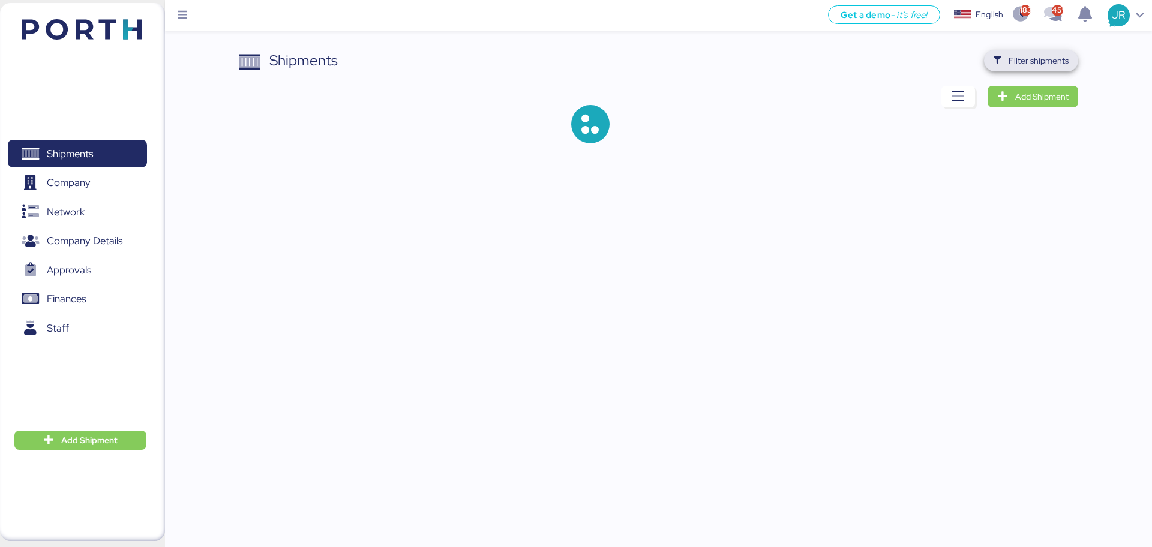
click at [1017, 65] on span "Filter shipments" at bounding box center [1038, 60] width 60 height 14
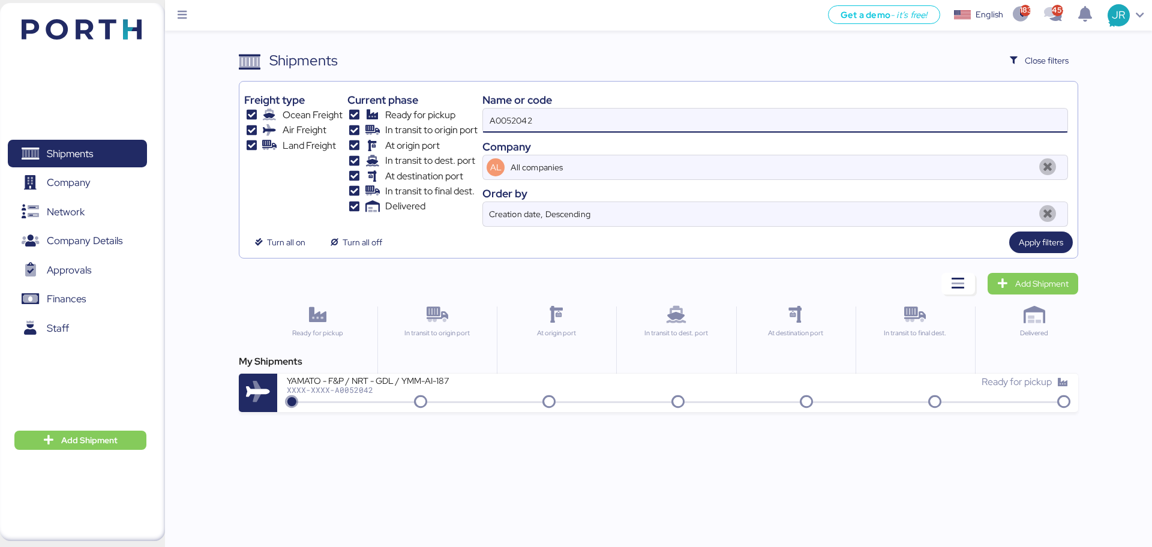
drag, startPoint x: 557, startPoint y: 110, endPoint x: 303, endPoint y: 109, distance: 254.3
click at [303, 109] on div "Freight type Ocean Freight Air Freight Land Freight Current phase Ready for pic…" at bounding box center [658, 156] width 828 height 140
paste input "34"
type input "A0052034"
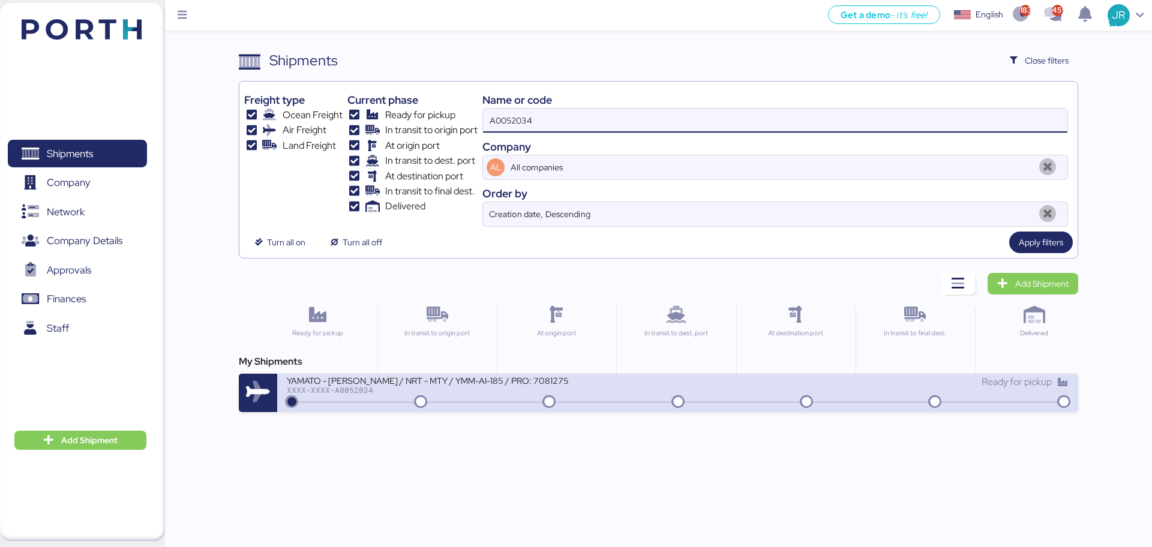
click at [355, 380] on div "YAMATO - [PERSON_NAME] / NRT - MTY / YMM-AI-185 / PRO: 7081275" at bounding box center [431, 380] width 288 height 10
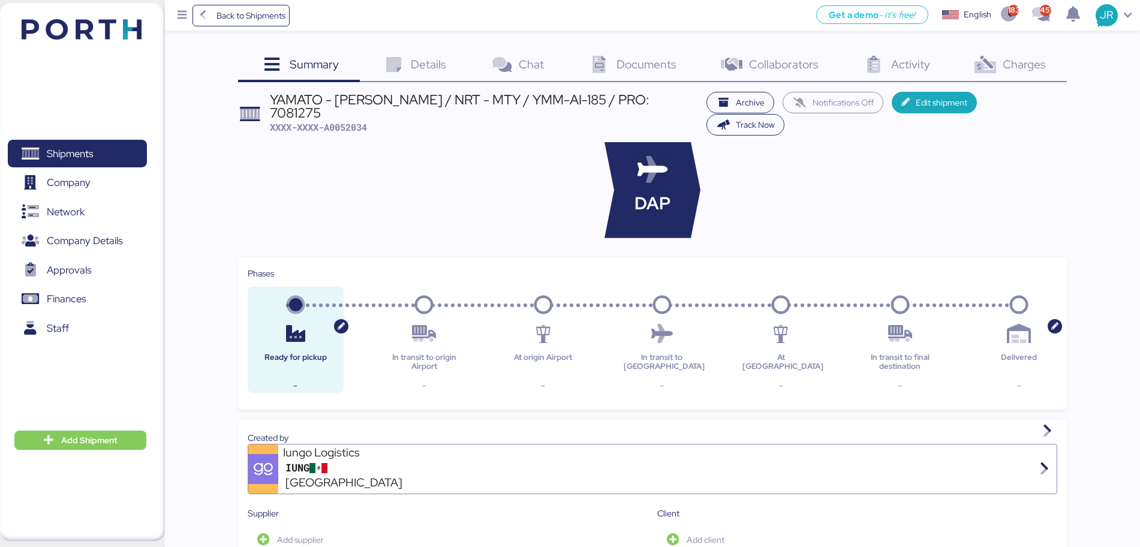
click at [1012, 65] on span "Charges" at bounding box center [1024, 64] width 43 height 16
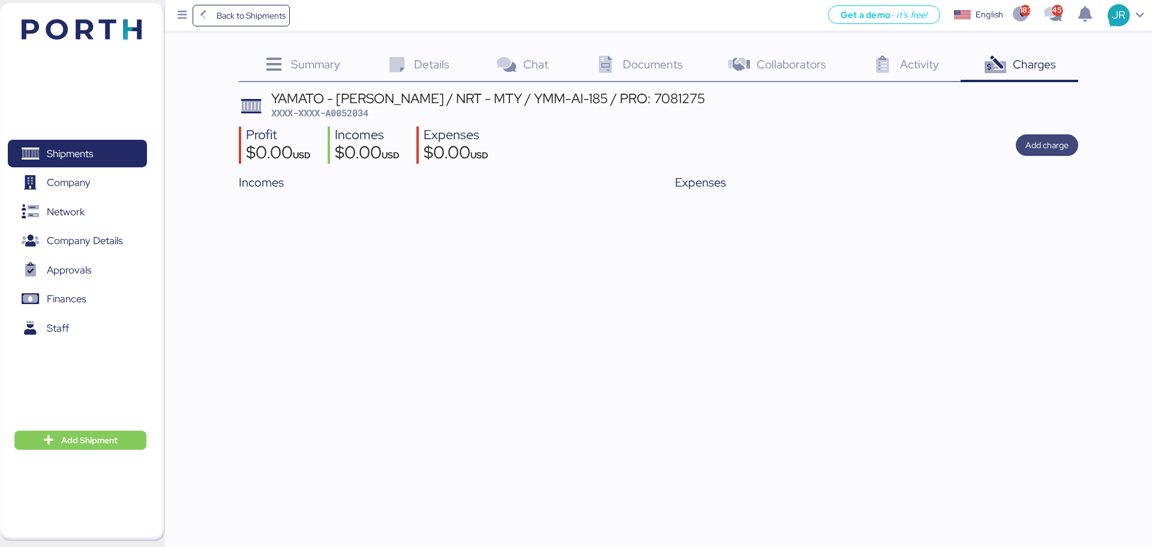
click at [1032, 149] on span "Add charge" at bounding box center [1046, 145] width 43 height 14
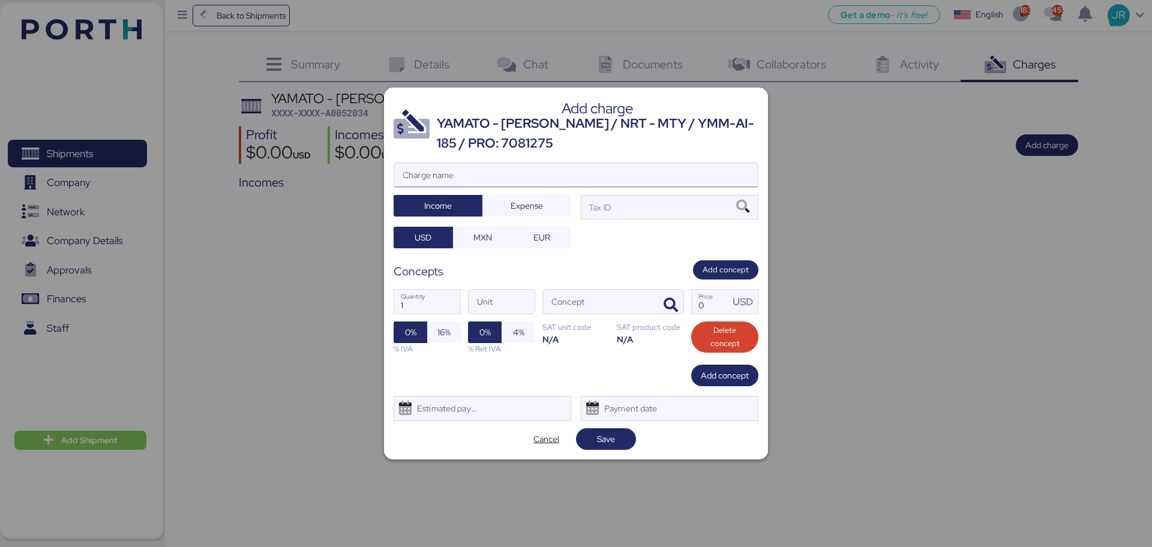
click at [459, 169] on input "Charge name" at bounding box center [576, 175] width 364 height 24
type input "CAAT"
click at [508, 200] on span "Expense" at bounding box center [527, 205] width 70 height 17
click at [488, 231] on span "MXN" at bounding box center [482, 237] width 19 height 14
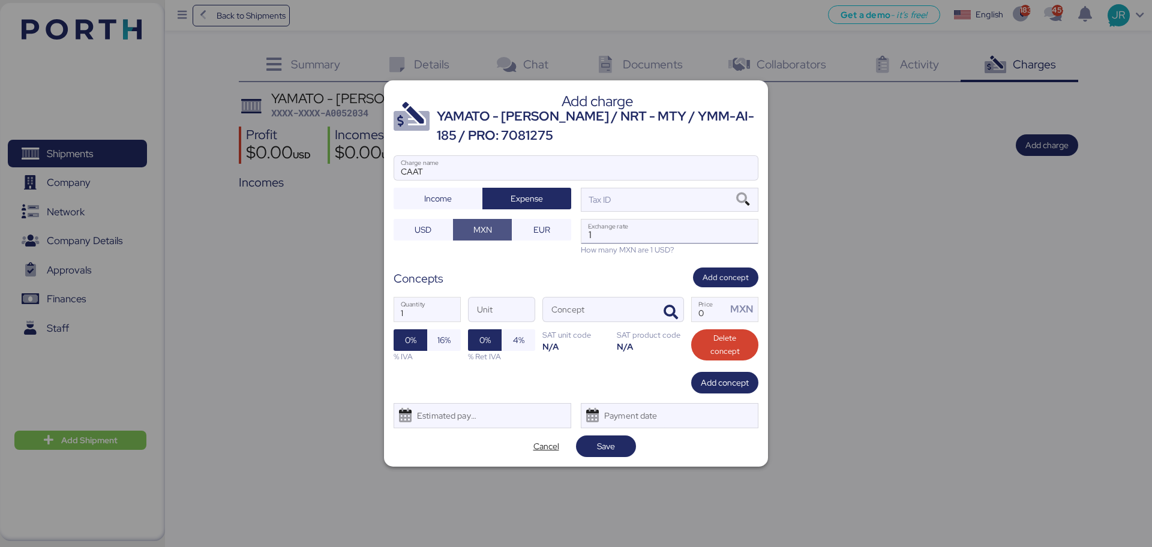
click at [640, 229] on input "1" at bounding box center [669, 232] width 176 height 24
paste input "18.8159"
type input "18.8159"
click at [741, 197] on icon at bounding box center [742, 199] width 20 height 13
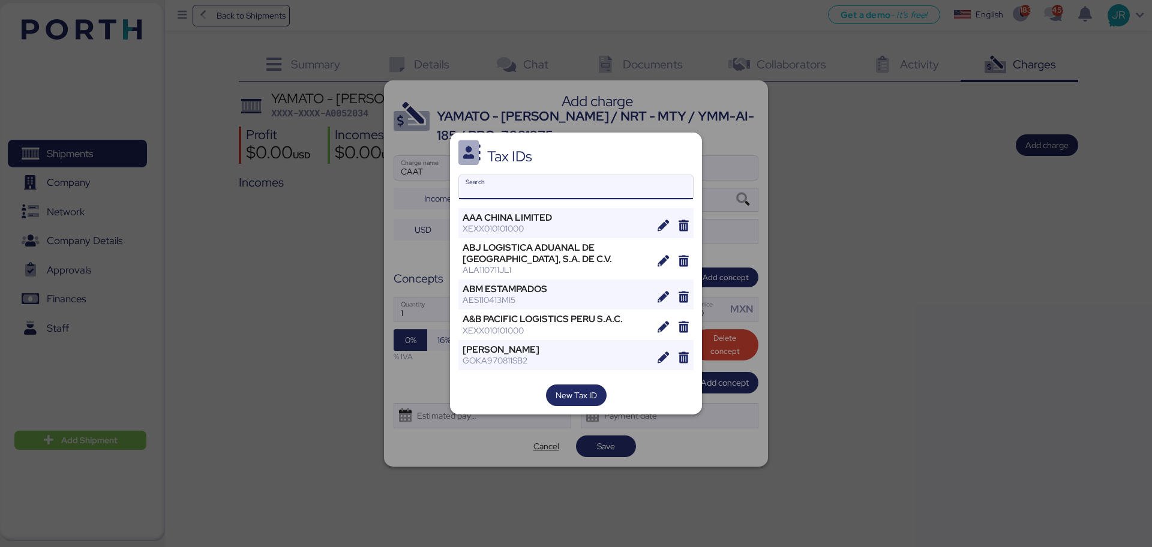
click at [504, 180] on input "Search" at bounding box center [576, 187] width 234 height 24
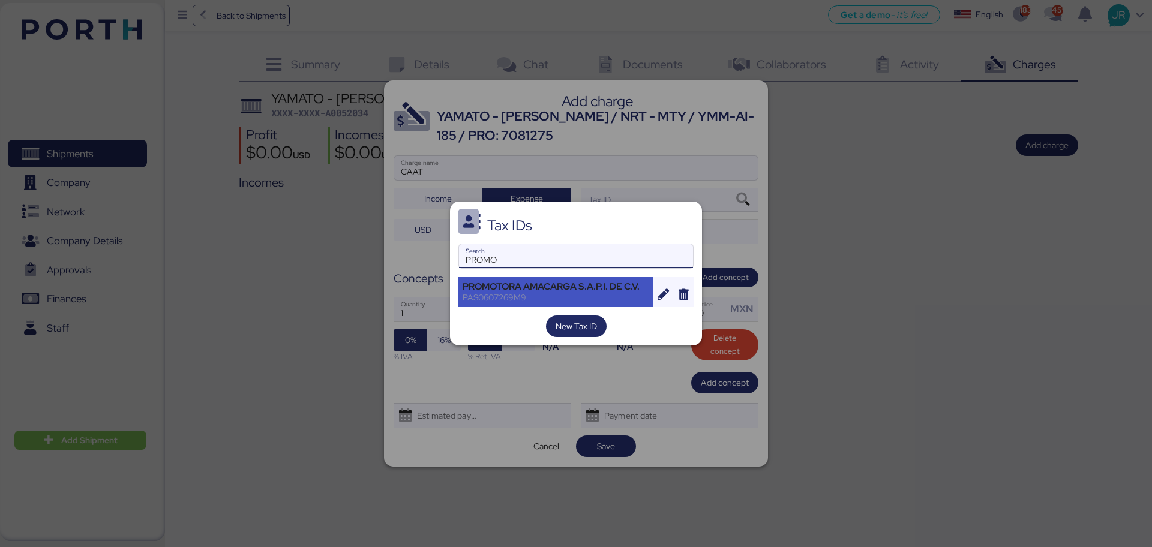
type input "PROMO"
click at [504, 288] on div "PROMOTORA AMACARGA S.A.P.I. DE C.V." at bounding box center [555, 286] width 187 height 11
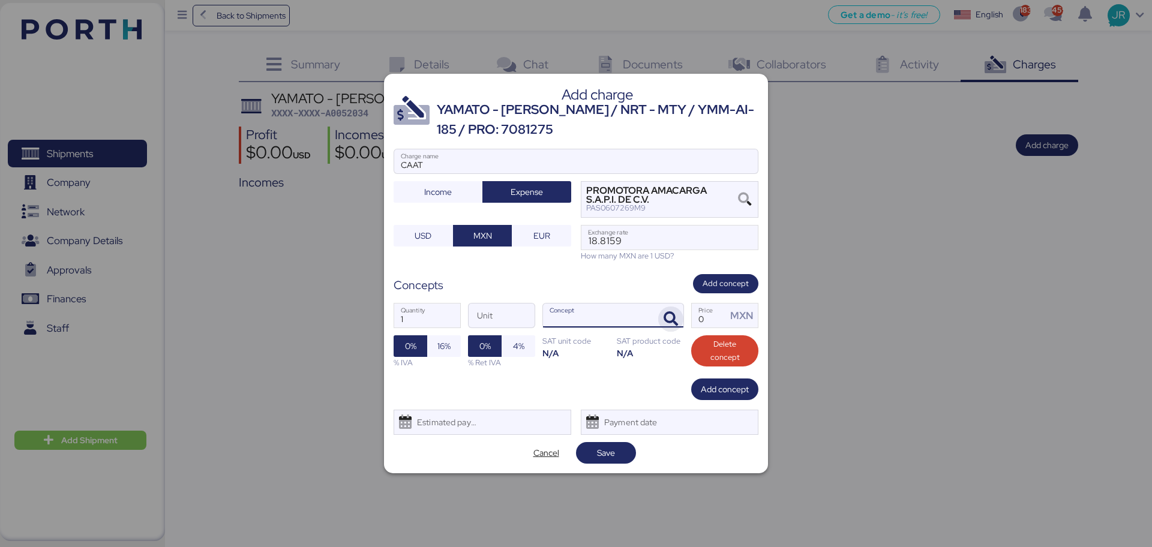
click at [665, 316] on icon "button" at bounding box center [670, 319] width 14 height 14
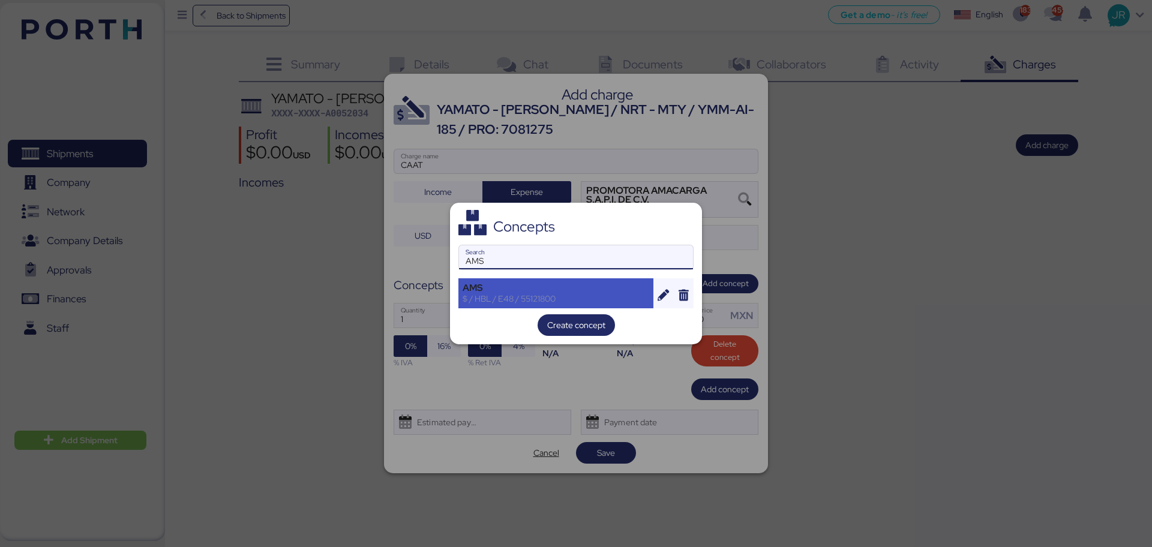
type input "AMS"
click at [512, 297] on div "$ / HBL / E48 / 55121800" at bounding box center [555, 298] width 187 height 11
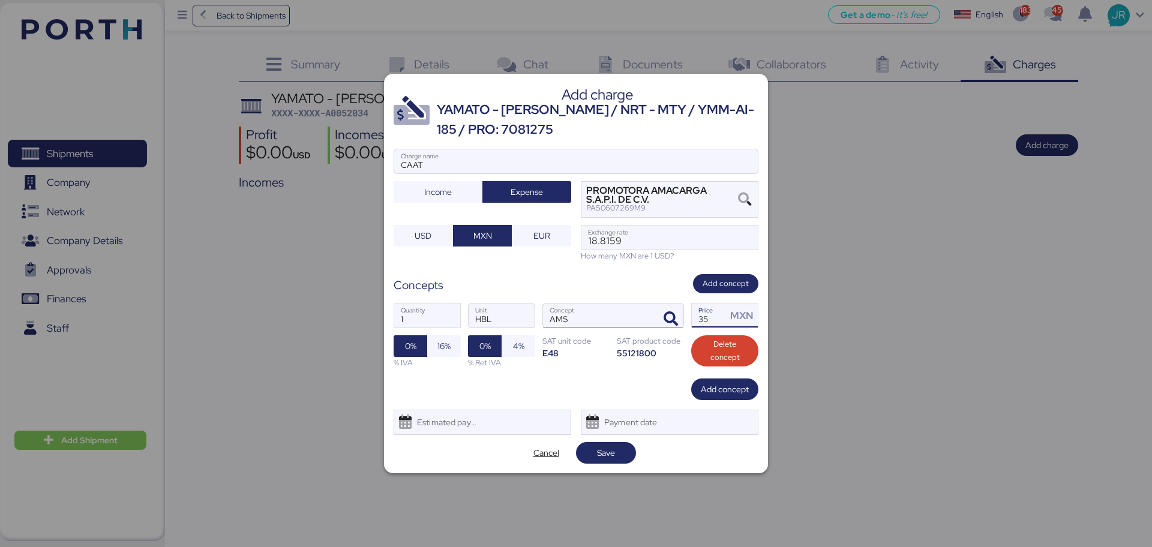
drag, startPoint x: 706, startPoint y: 320, endPoint x: 653, endPoint y: 327, distance: 53.9
click at [653, 327] on div "1 Quantity HBL Unit AMS Concept 35 Price MXN 0% 16% % IVA 0% 4% % Ret IVA SAT u…" at bounding box center [575, 335] width 365 height 85
type input "30"
click at [443, 349] on span "16%" at bounding box center [443, 346] width 13 height 14
click at [442, 433] on div "Estimated payment date" at bounding box center [443, 422] width 71 height 24
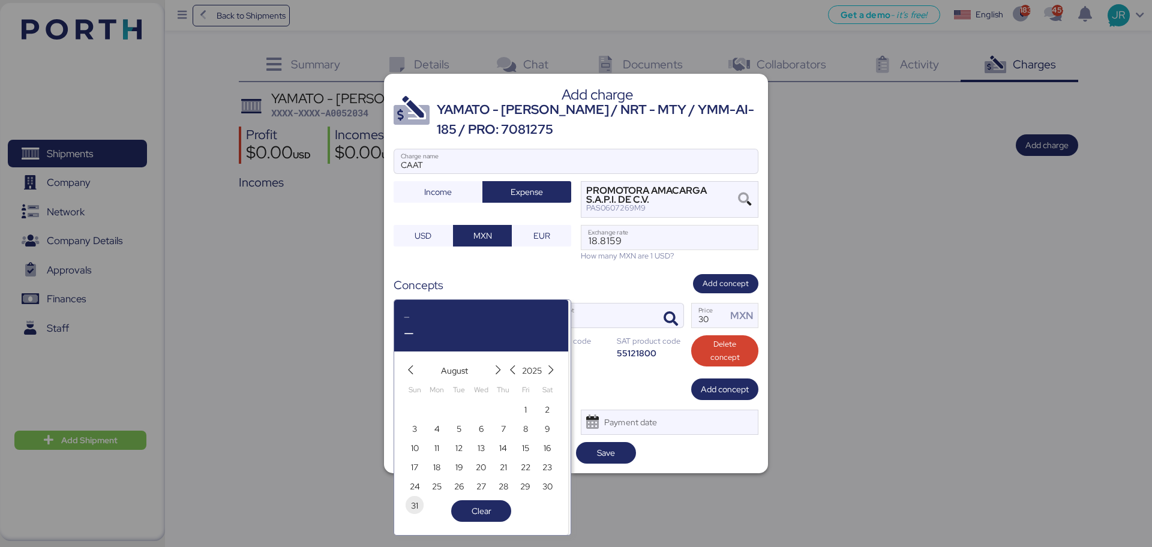
click at [414, 504] on span "31" at bounding box center [414, 505] width 7 height 14
type input "[DATE]"
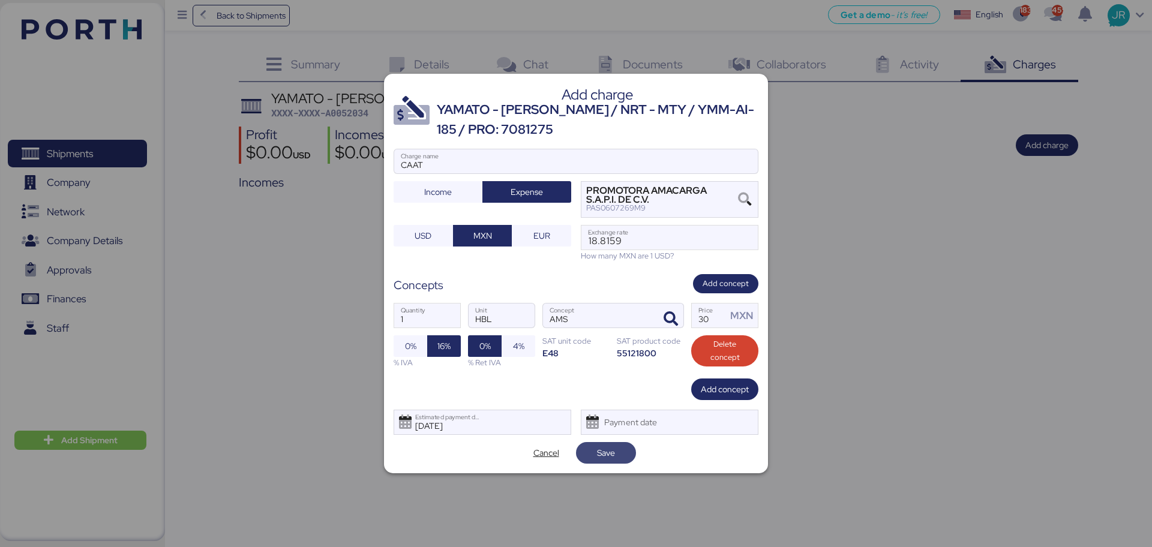
click at [593, 442] on span "Save" at bounding box center [606, 453] width 60 height 22
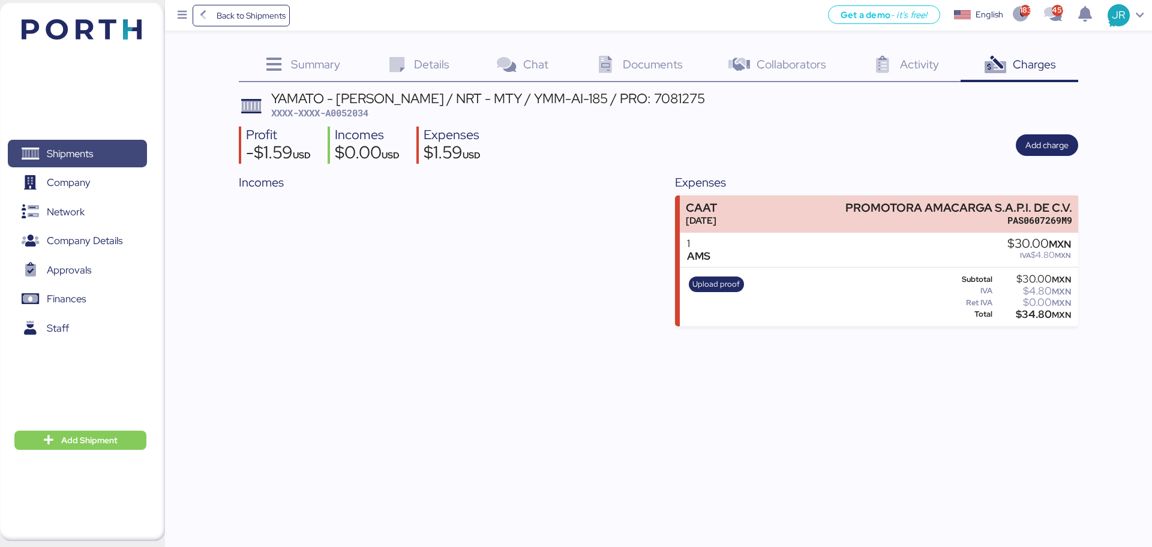
click at [67, 145] on span "Shipments" at bounding box center [70, 153] width 46 height 17
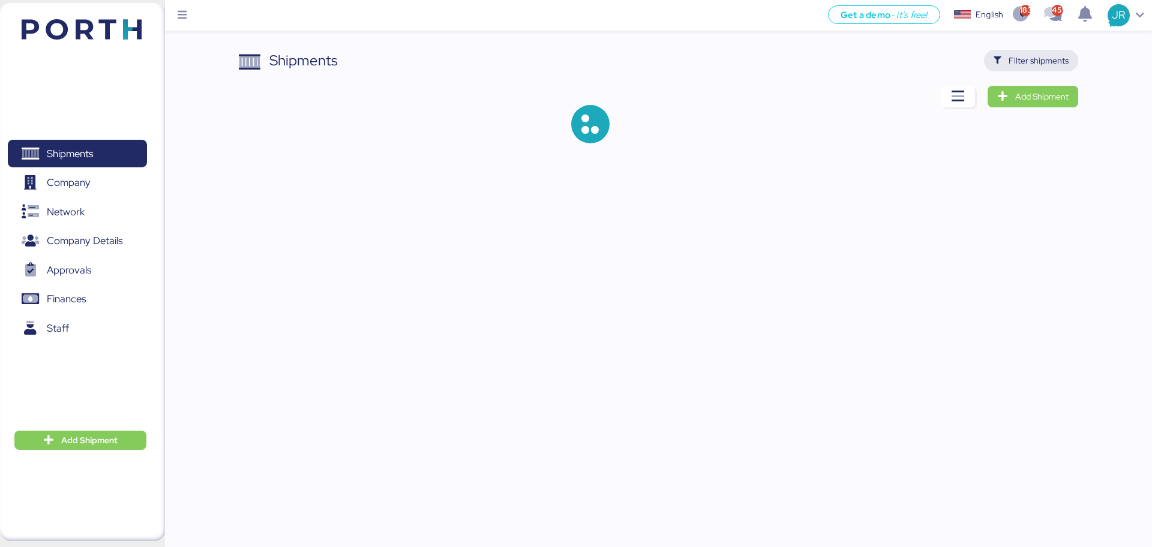
click at [1005, 55] on span "Filter shipments" at bounding box center [1030, 60] width 75 height 17
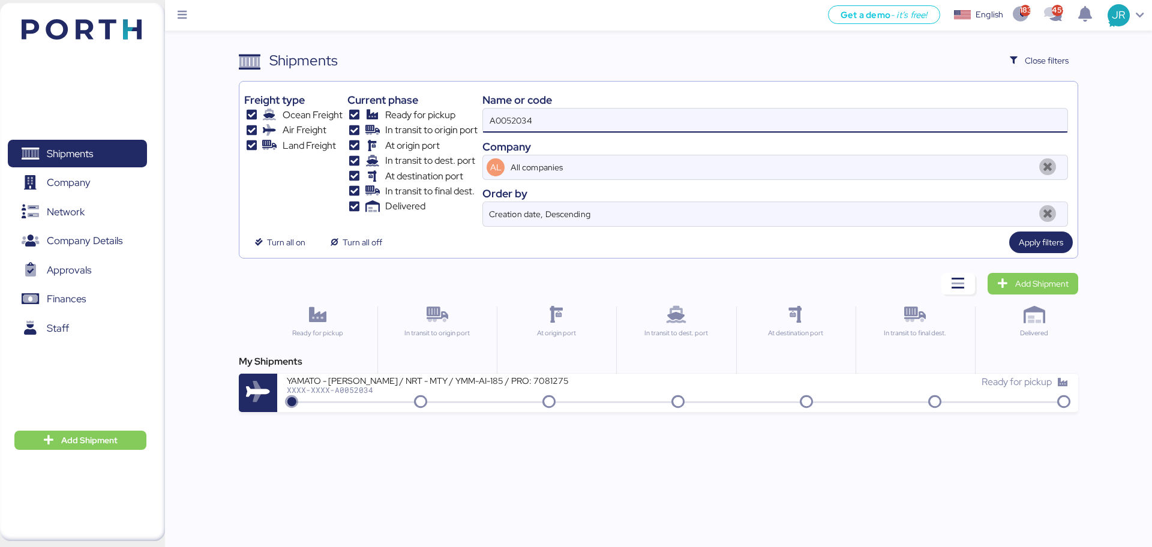
drag, startPoint x: 494, startPoint y: 118, endPoint x: 375, endPoint y: 118, distance: 118.8
click at [376, 118] on div "Freight type Ocean Freight Air Freight Land Freight Current phase Ready for pic…" at bounding box center [658, 156] width 828 height 140
paste input "O0052040"
type input "O0052040"
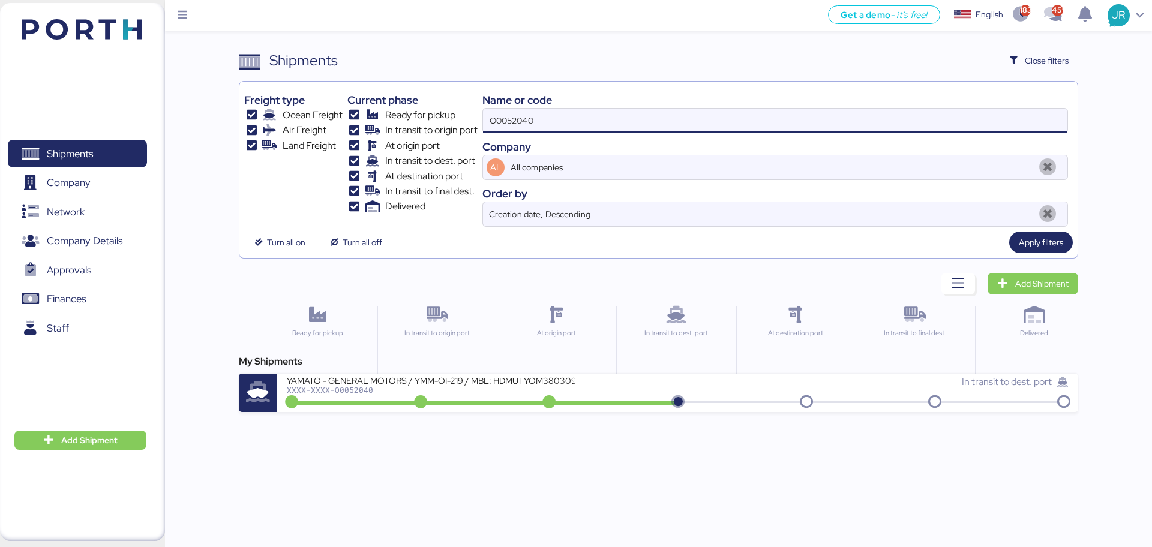
click at [337, 384] on div "YAMATO - GENERAL MOTORS / YMM-OI-219 / MBL: HDMUTYOM38030900 / HBL: YTJNUM10008…" at bounding box center [431, 380] width 288 height 10
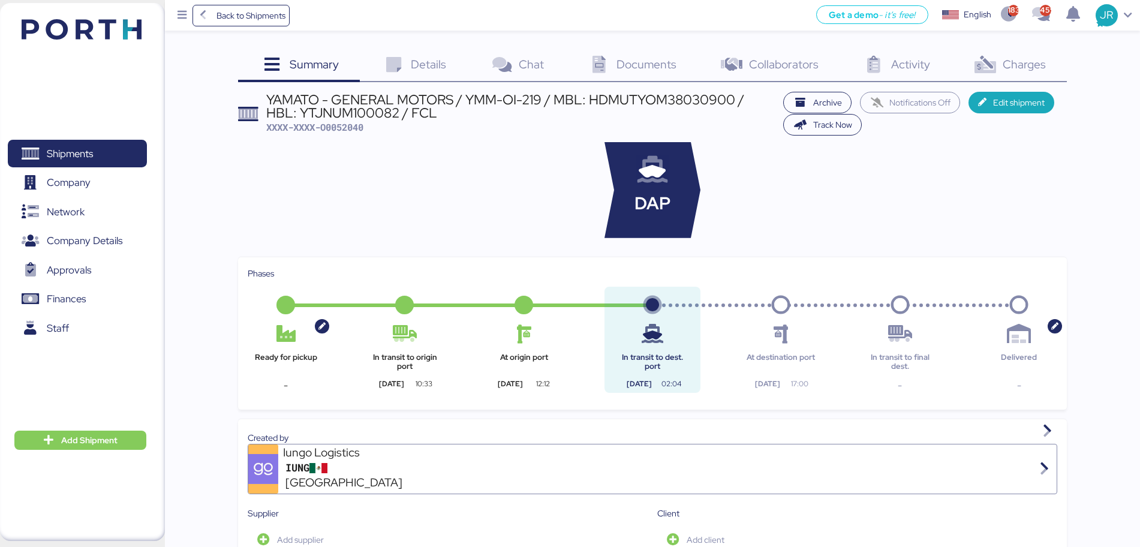
click at [1018, 61] on span "Charges" at bounding box center [1024, 64] width 43 height 16
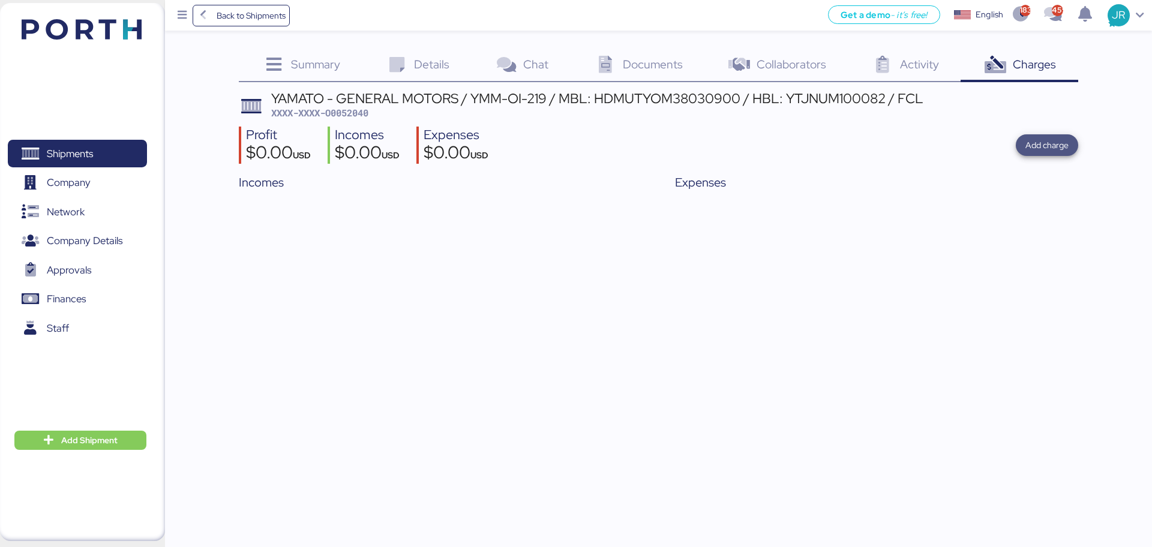
click at [1049, 145] on span "Add charge" at bounding box center [1046, 145] width 43 height 14
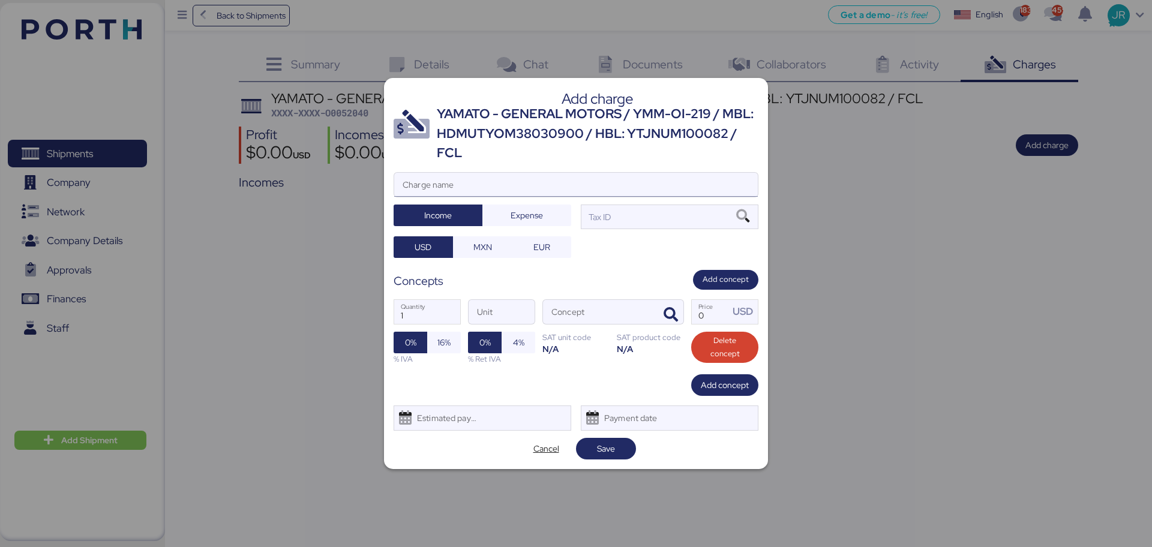
click at [483, 178] on input "Charge name" at bounding box center [576, 185] width 364 height 24
type input "CAAT"
click at [502, 223] on span "Expense" at bounding box center [527, 215] width 70 height 17
click at [486, 242] on span "MXN" at bounding box center [482, 247] width 19 height 14
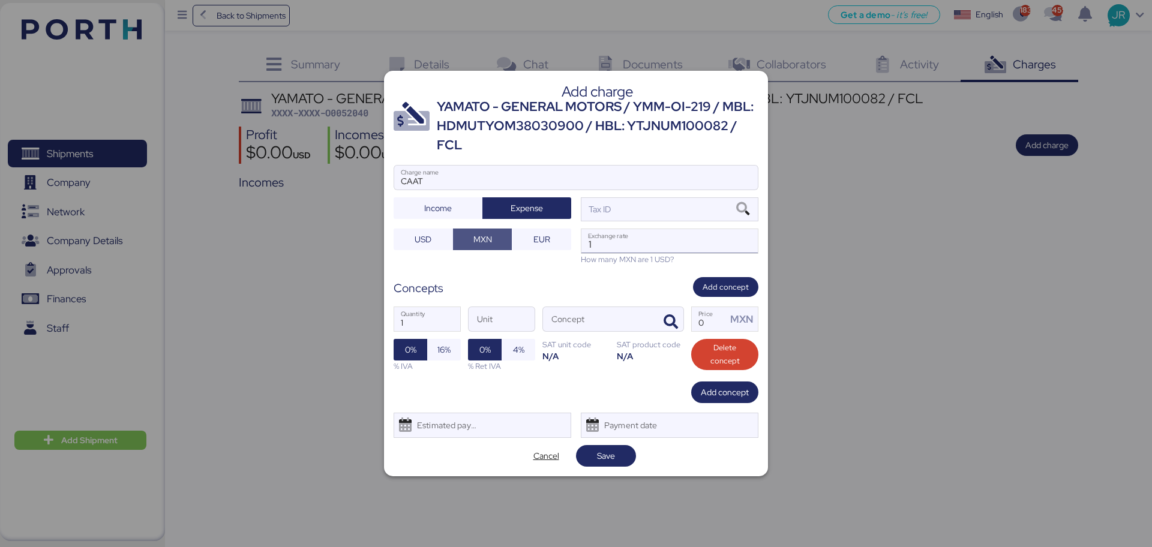
click at [647, 243] on input "1" at bounding box center [669, 241] width 176 height 24
paste input "18.8159"
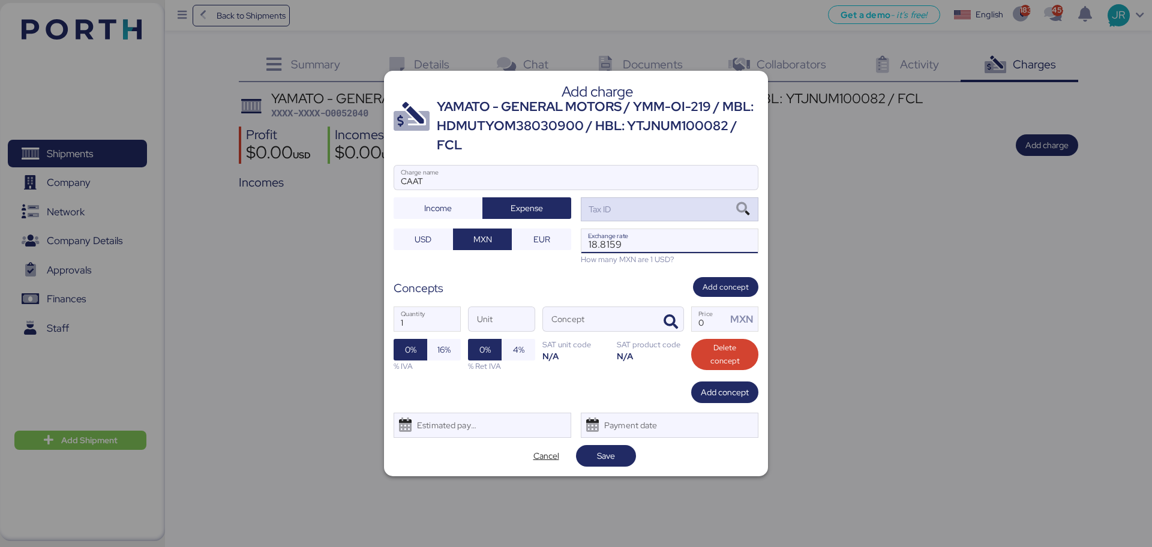
type input "18.8159"
click at [743, 205] on icon at bounding box center [742, 209] width 20 height 13
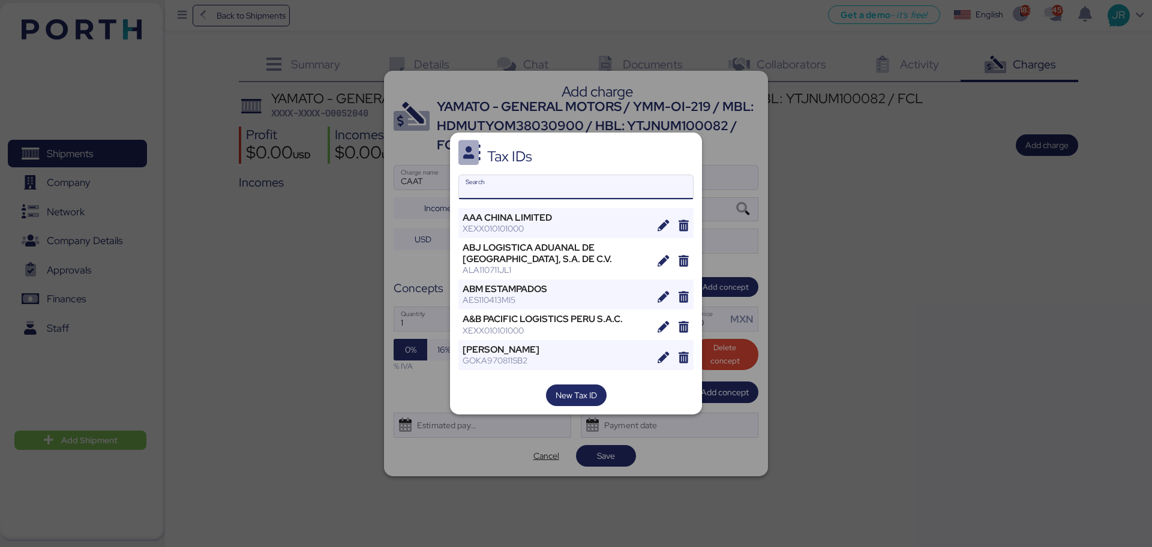
click at [511, 181] on input "Search" at bounding box center [576, 187] width 234 height 24
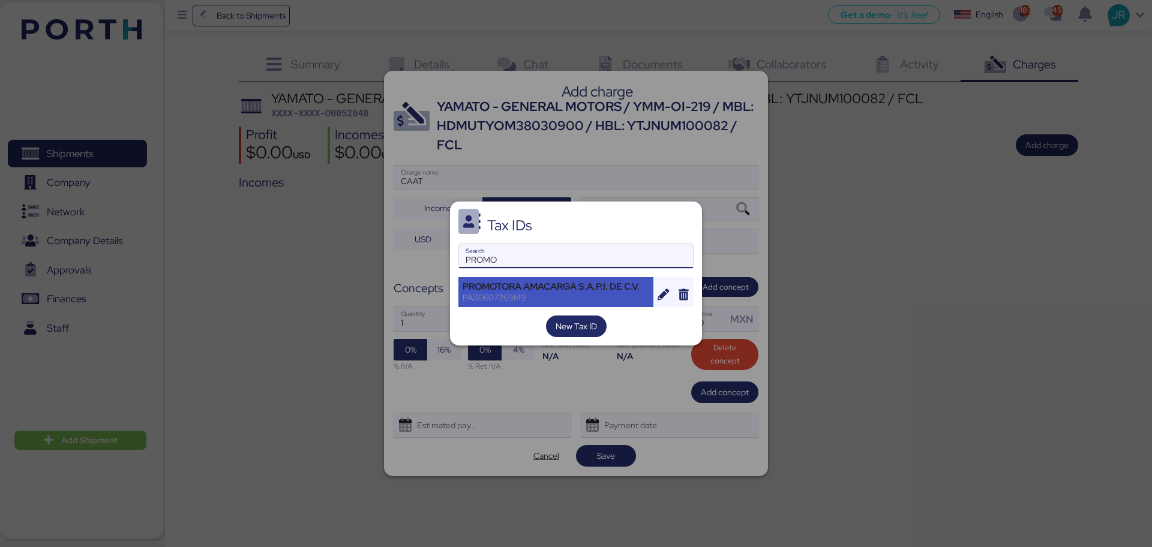
type input "PROMO"
click at [517, 286] on div "PROMOTORA AMACARGA S.A.P.I. DE C.V." at bounding box center [555, 286] width 187 height 11
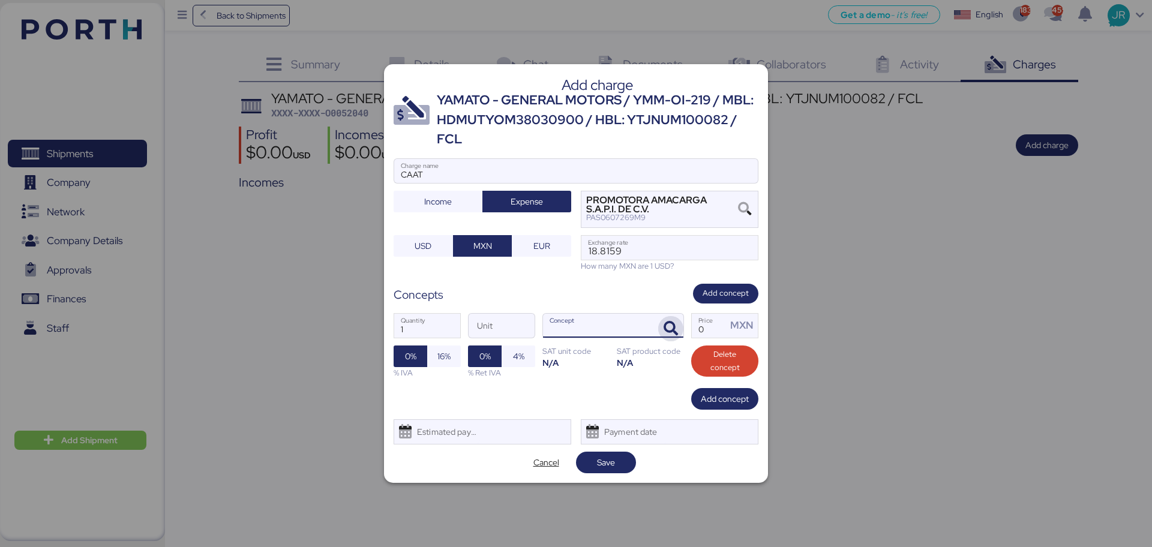
click at [667, 319] on span "button" at bounding box center [670, 328] width 25 height 25
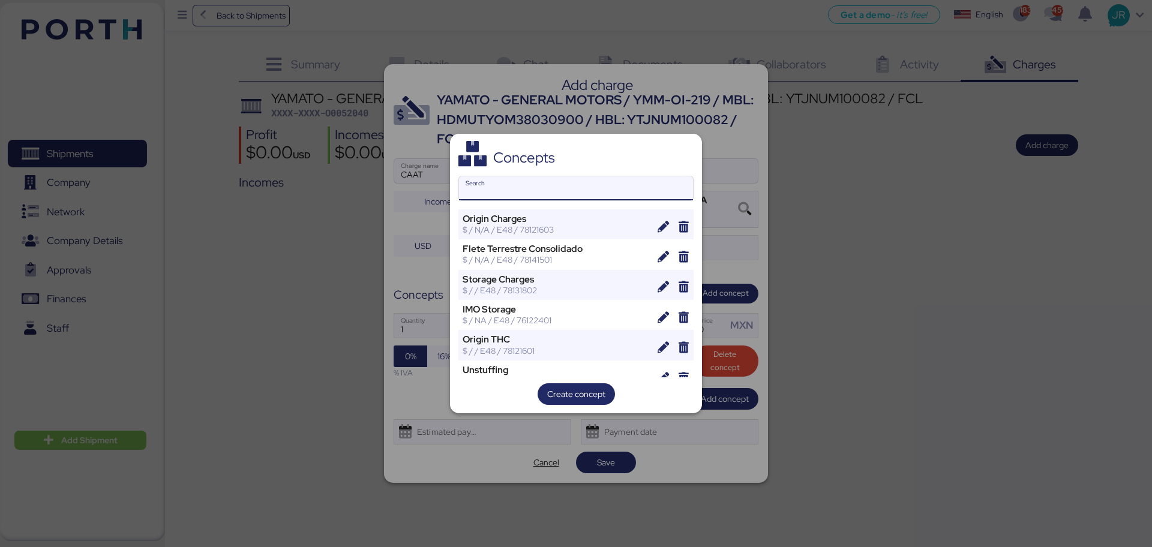
click at [497, 196] on input "Search" at bounding box center [576, 188] width 234 height 24
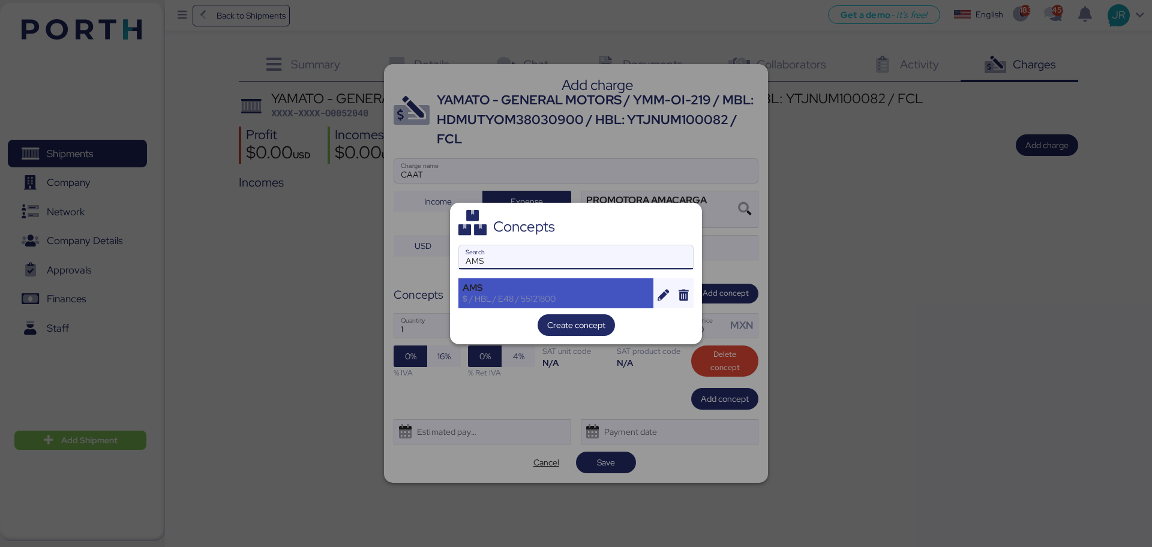
type input "AMS"
click at [489, 290] on div "AMS" at bounding box center [555, 288] width 187 height 11
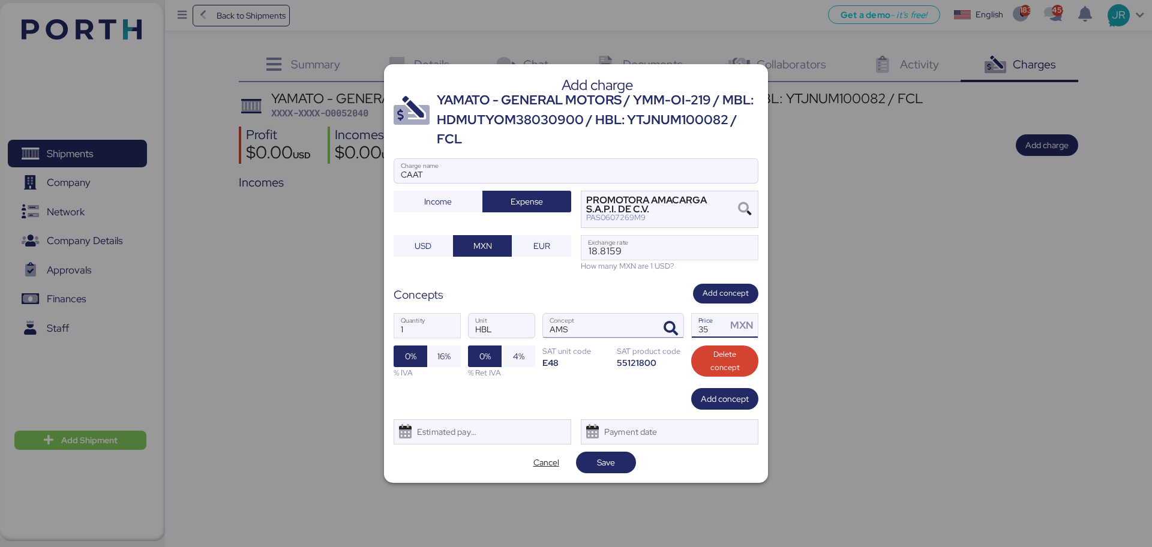
drag, startPoint x: 715, startPoint y: 328, endPoint x: 647, endPoint y: 332, distance: 68.5
click at [659, 329] on div "1 Quantity HBL Unit AMS Concept 35 Price MXN 0% 16% % IVA 0% 4% % Ret IVA SAT u…" at bounding box center [575, 346] width 365 height 85
type input "60"
click at [435, 352] on span "16%" at bounding box center [444, 357] width 34 height 22
click at [426, 446] on div "Add charge YAMATO - GENERAL MOTORS / YMM-OI-219 / MBL: HDMUTYOM38030900 / HBL: …" at bounding box center [576, 273] width 384 height 419
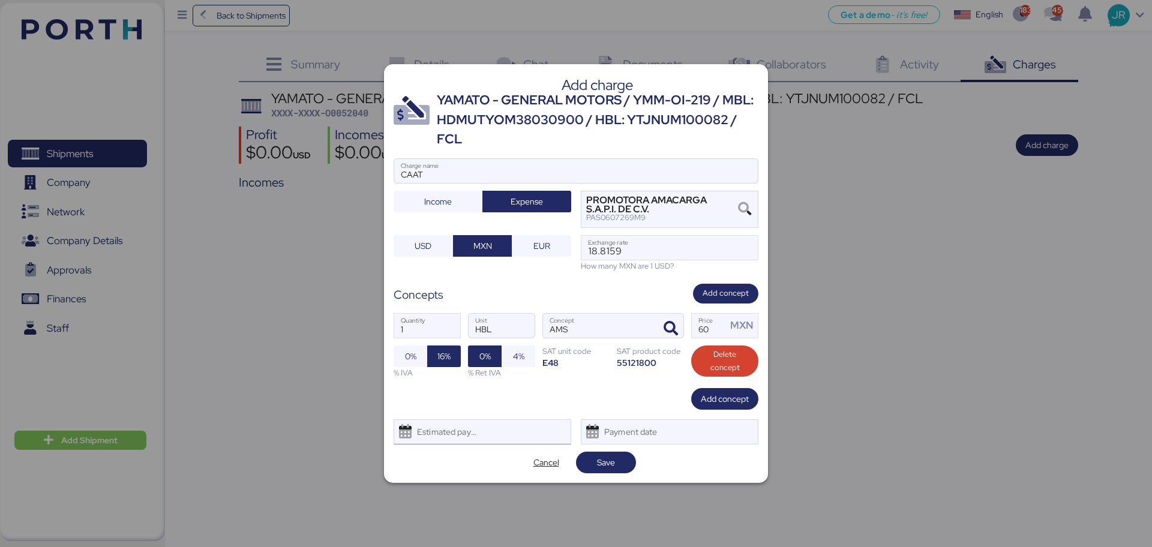
click at [432, 438] on div "Estimated payment date" at bounding box center [443, 432] width 71 height 24
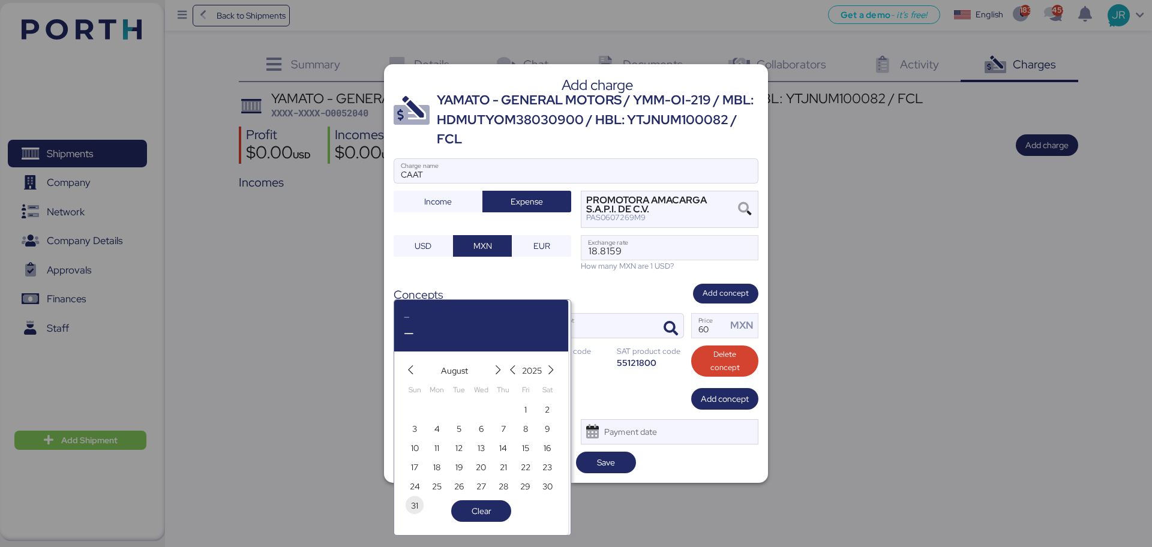
click at [419, 504] on span "31" at bounding box center [414, 505] width 13 height 14
type input "[DATE]"
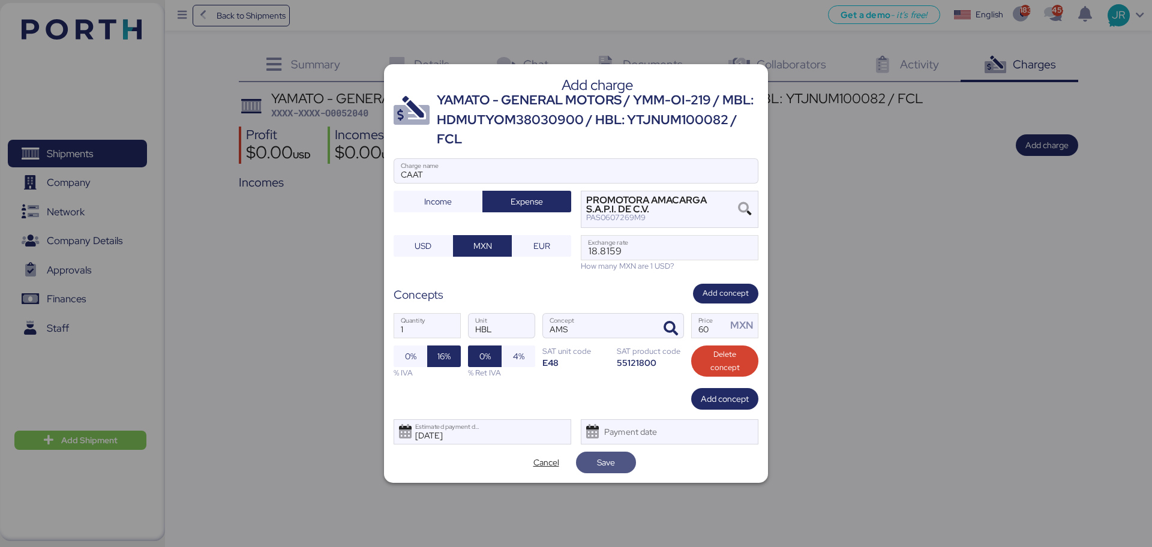
click at [586, 464] on span "Save" at bounding box center [605, 462] width 41 height 17
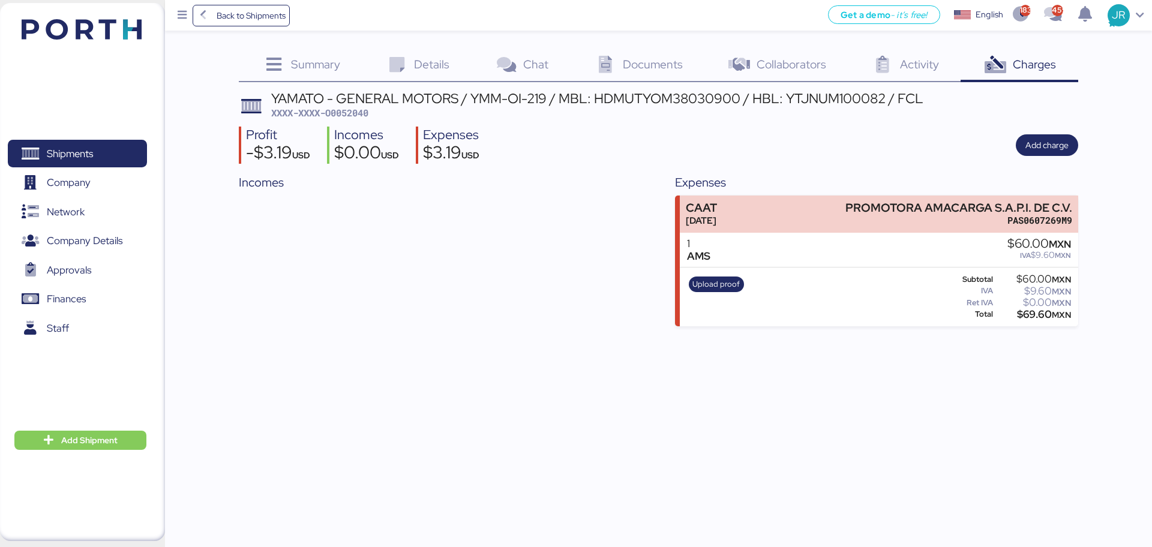
click at [660, 97] on div "YAMATO - GENERAL MOTORS / YMM-OI-219 / MBL: HDMUTYOM38030900 / HBL: YTJNUM10008…" at bounding box center [597, 98] width 652 height 13
copy div "HDMUTYOM38030900"
click at [1040, 140] on span "Add charge" at bounding box center [1046, 145] width 43 height 14
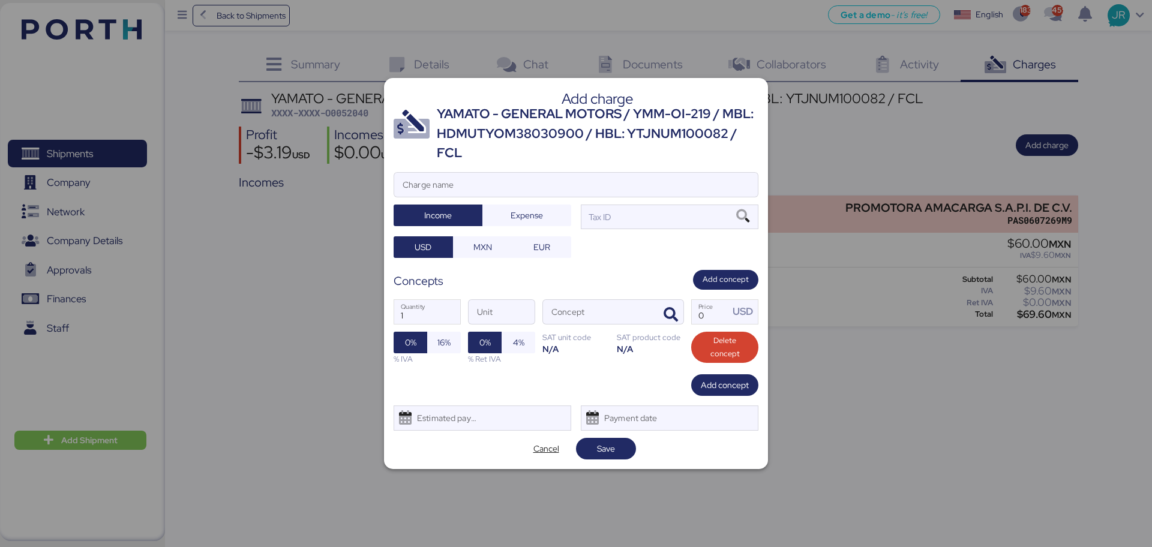
click at [534, 158] on div "YAMATO - GENERAL MOTORS / YMM-OI-219 / MBL: HDMUTYOM38030900 / HBL: YTJNUM10008…" at bounding box center [598, 133] width 322 height 58
click at [502, 183] on input "Charge name" at bounding box center [576, 185] width 364 height 24
type input "CARGOS LOCALES"
click at [511, 217] on span "Expense" at bounding box center [526, 215] width 32 height 14
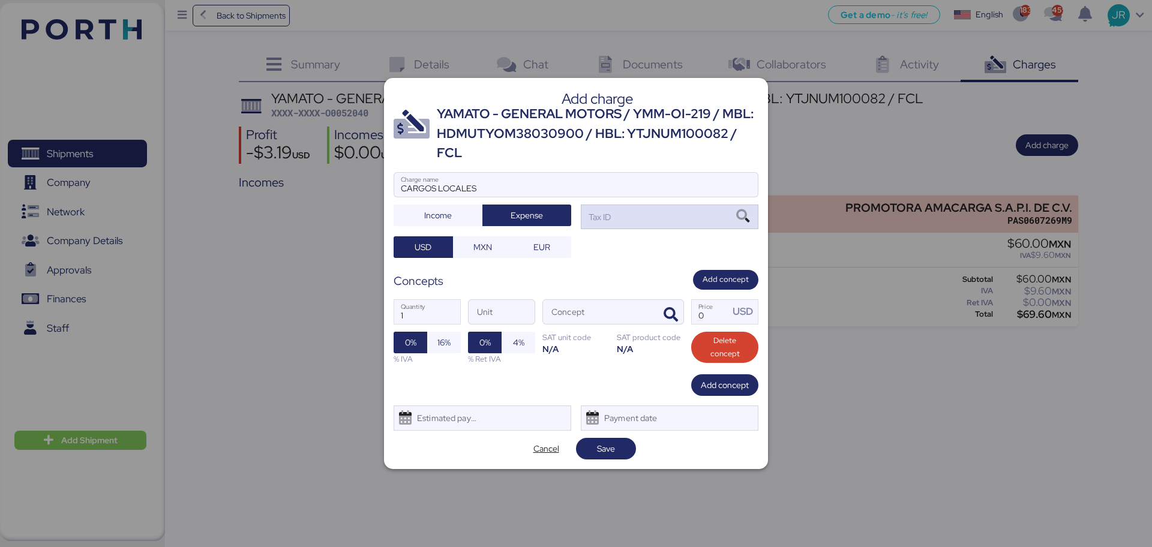
click at [736, 215] on icon at bounding box center [742, 216] width 20 height 13
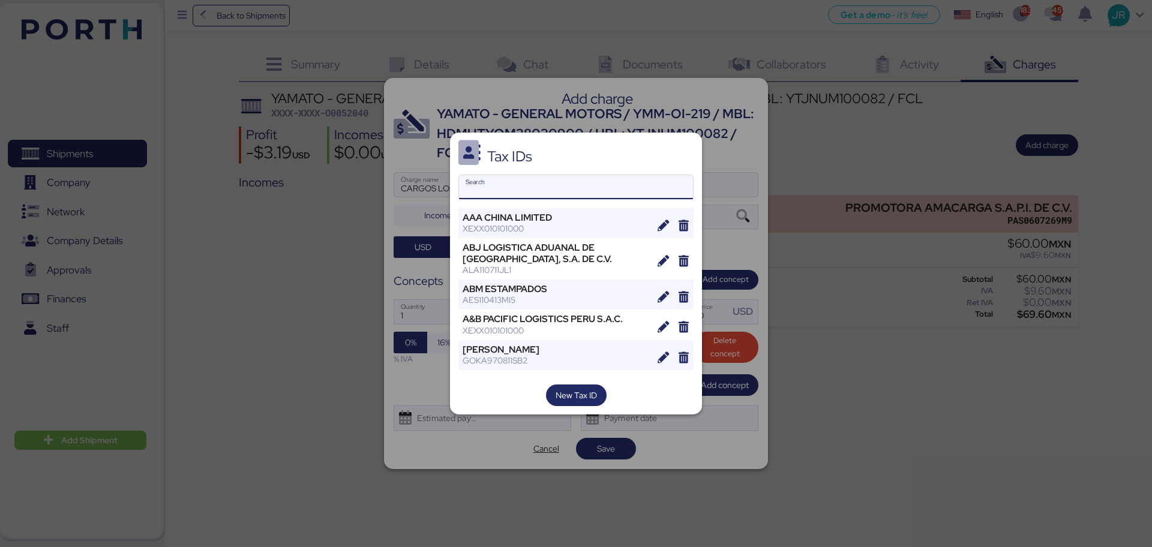
click at [512, 184] on input "Search" at bounding box center [576, 187] width 234 height 24
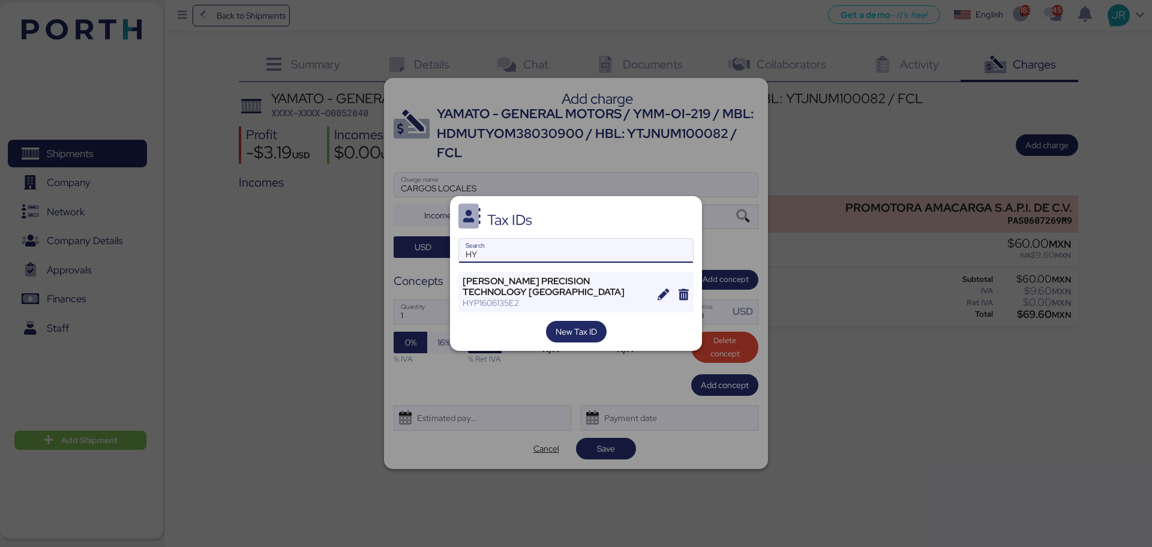
type input "H"
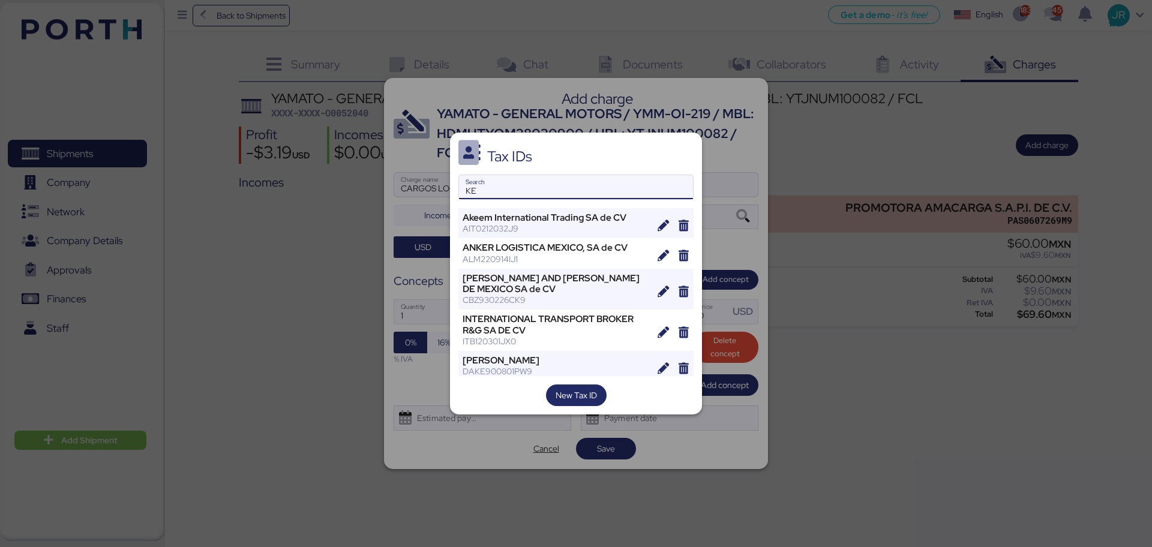
drag, startPoint x: 486, startPoint y: 191, endPoint x: 387, endPoint y: 185, distance: 98.5
click at [394, 193] on div "Tax IDs KE Search [PERSON_NAME] International Trading SA de CV AIT0212032J9 [PE…" at bounding box center [576, 273] width 1152 height 547
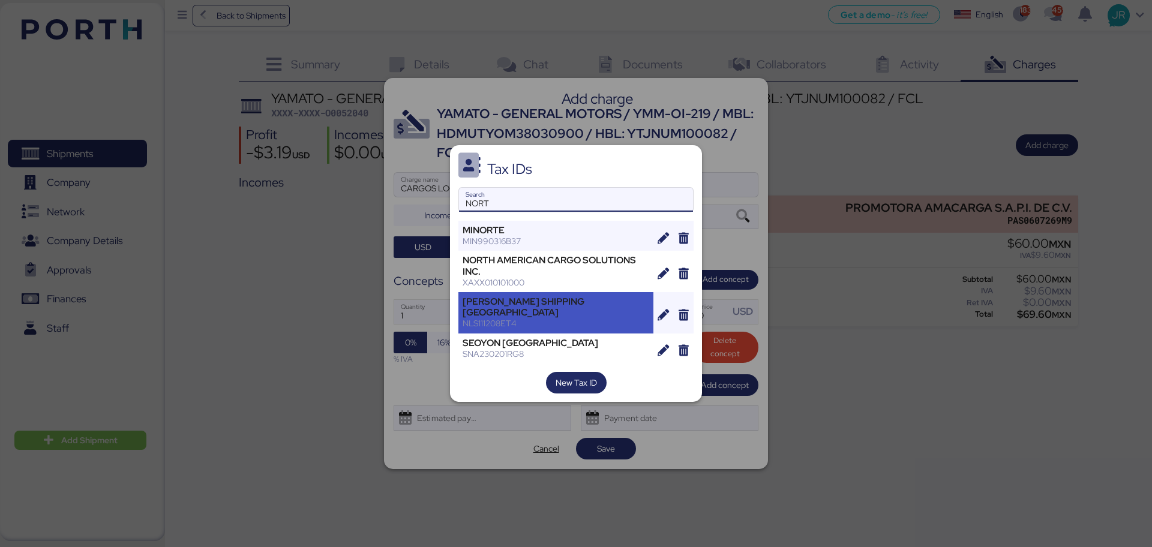
type input "NORT"
click at [483, 301] on div "[PERSON_NAME] SHIPPING [GEOGRAPHIC_DATA]" at bounding box center [555, 307] width 187 height 22
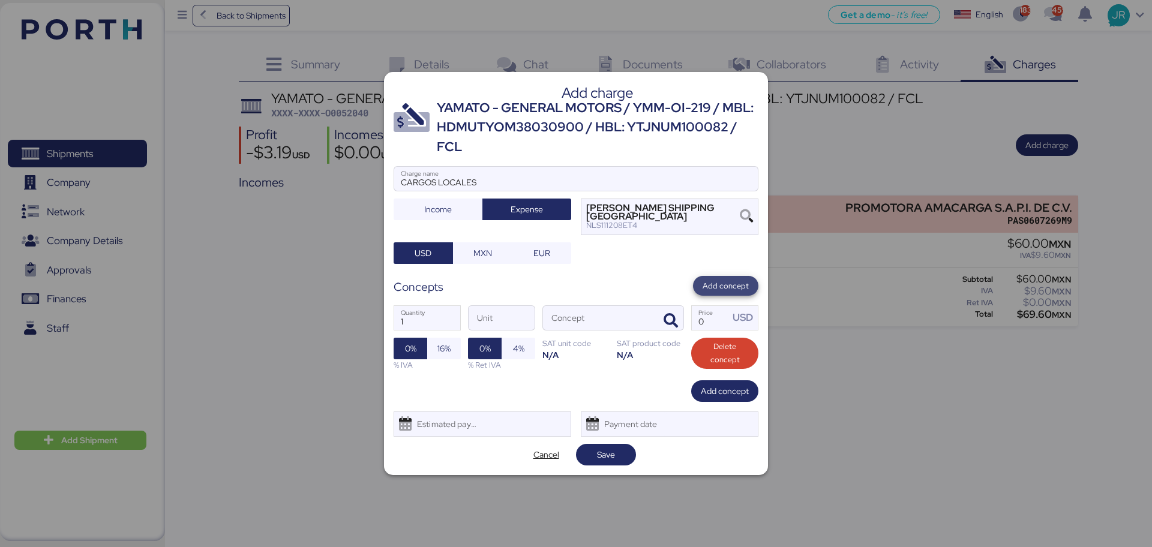
click at [733, 286] on span "Add concept" at bounding box center [725, 286] width 46 height 13
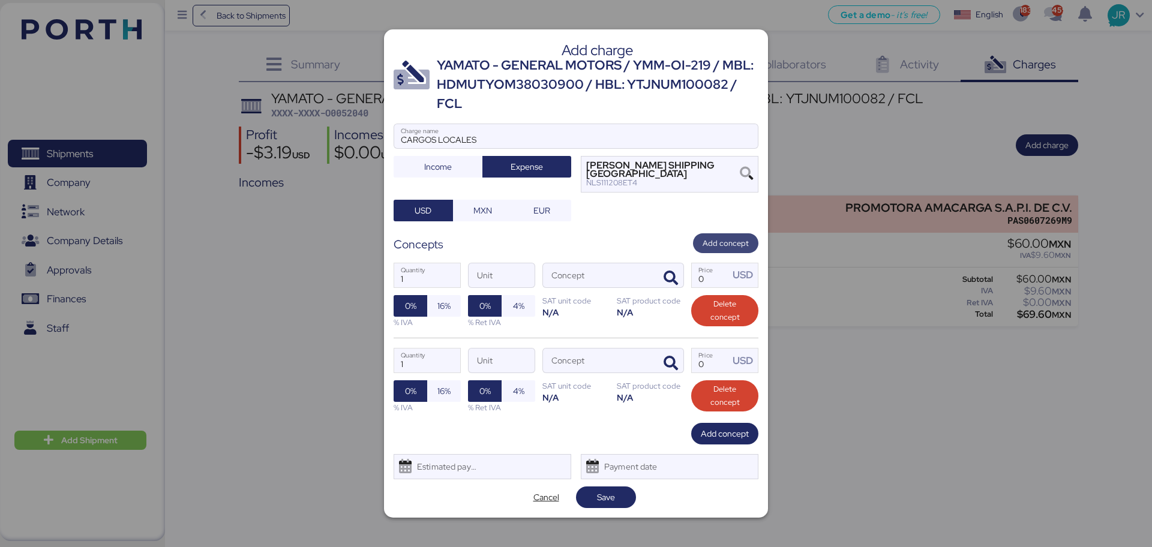
click at [717, 237] on span "Add concept" at bounding box center [725, 243] width 46 height 13
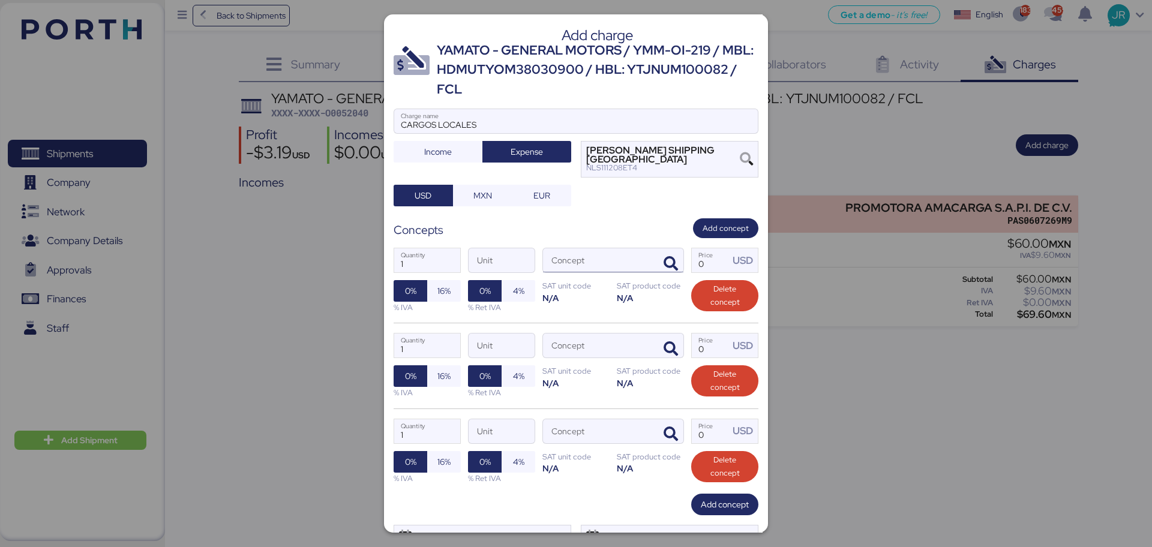
click at [654, 266] on div at bounding box center [668, 260] width 29 height 24
click at [663, 263] on icon "button" at bounding box center [670, 264] width 14 height 14
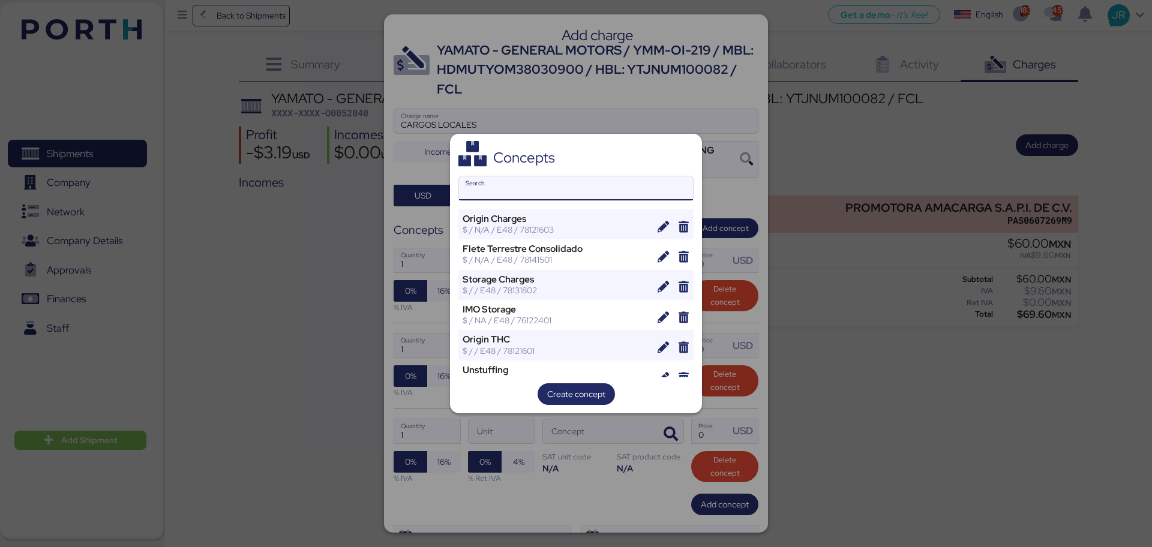
click at [508, 186] on input "Search" at bounding box center [576, 188] width 234 height 24
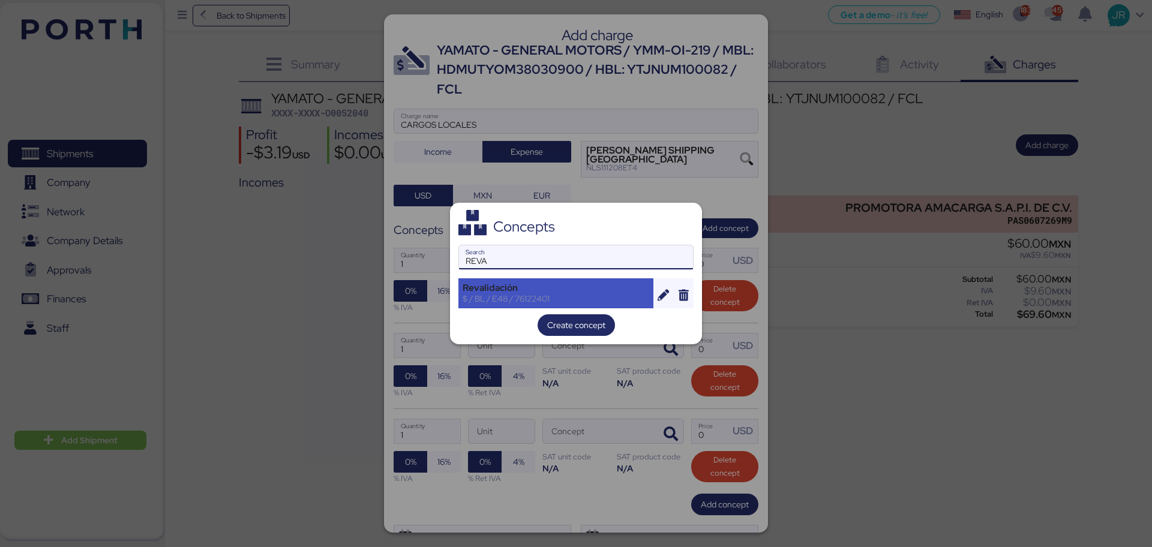
type input "REVA"
click at [509, 296] on div "$ / BL / E48 / 76122401" at bounding box center [555, 298] width 187 height 11
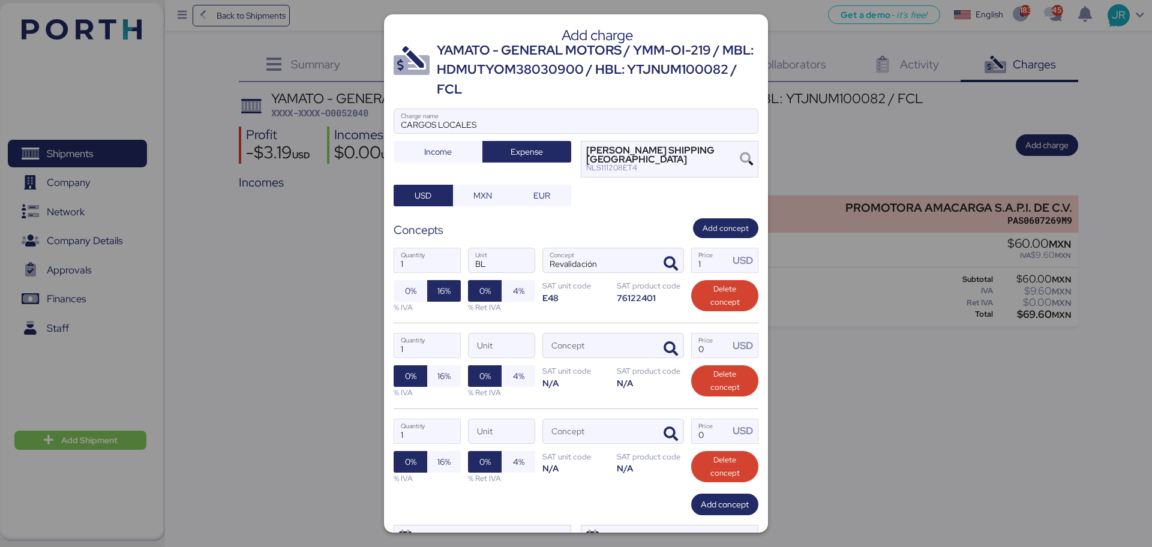
scroll to position [56, 0]
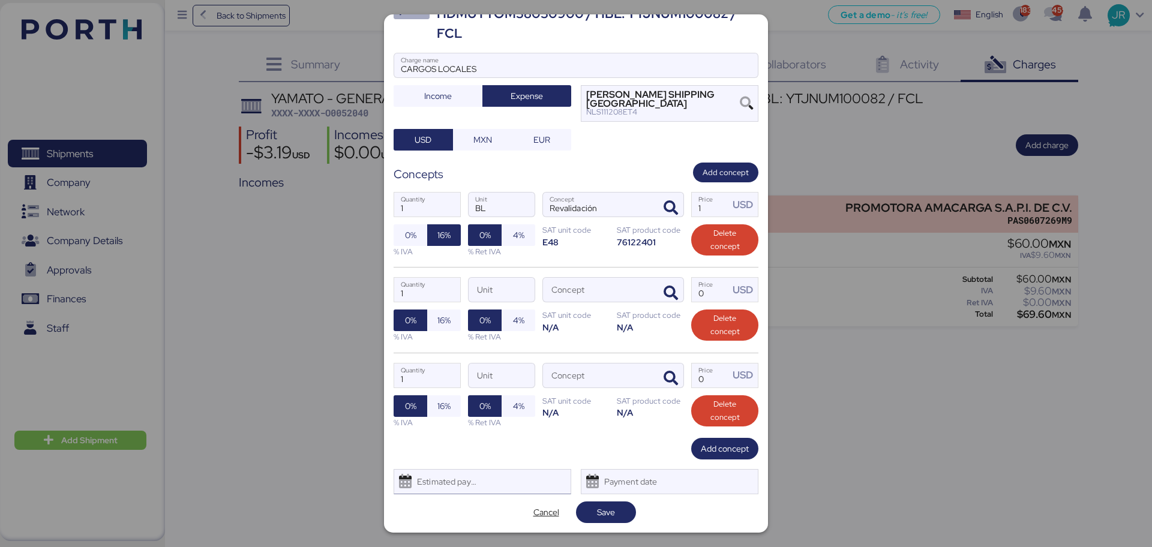
click at [450, 488] on div "Estimated payment date" at bounding box center [443, 482] width 71 height 24
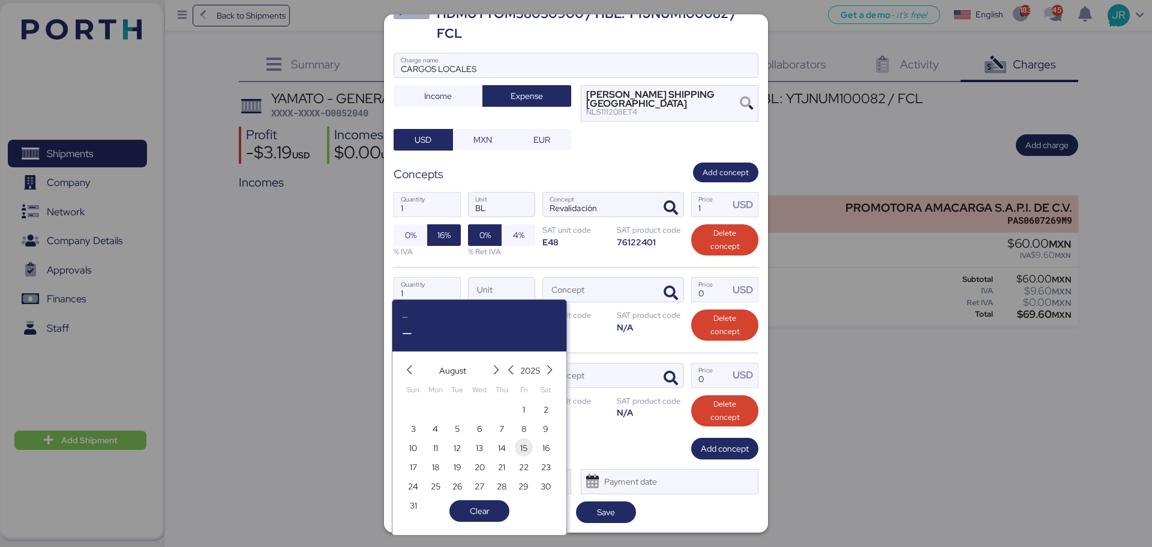
click at [522, 443] on span "15" at bounding box center [523, 448] width 7 height 14
type input "[DATE]"
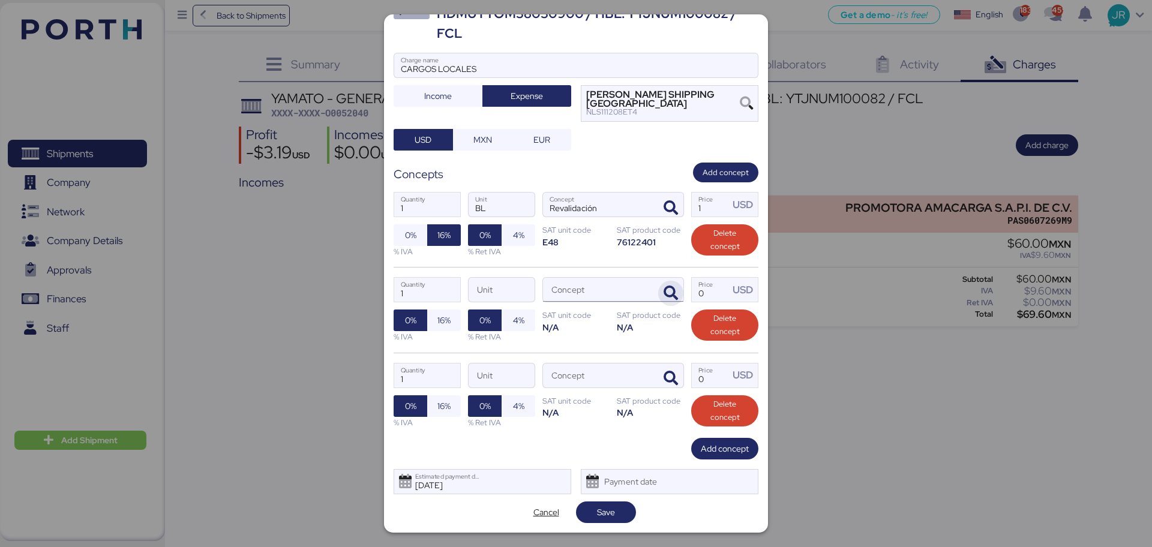
click at [668, 295] on icon "button" at bounding box center [670, 293] width 14 height 14
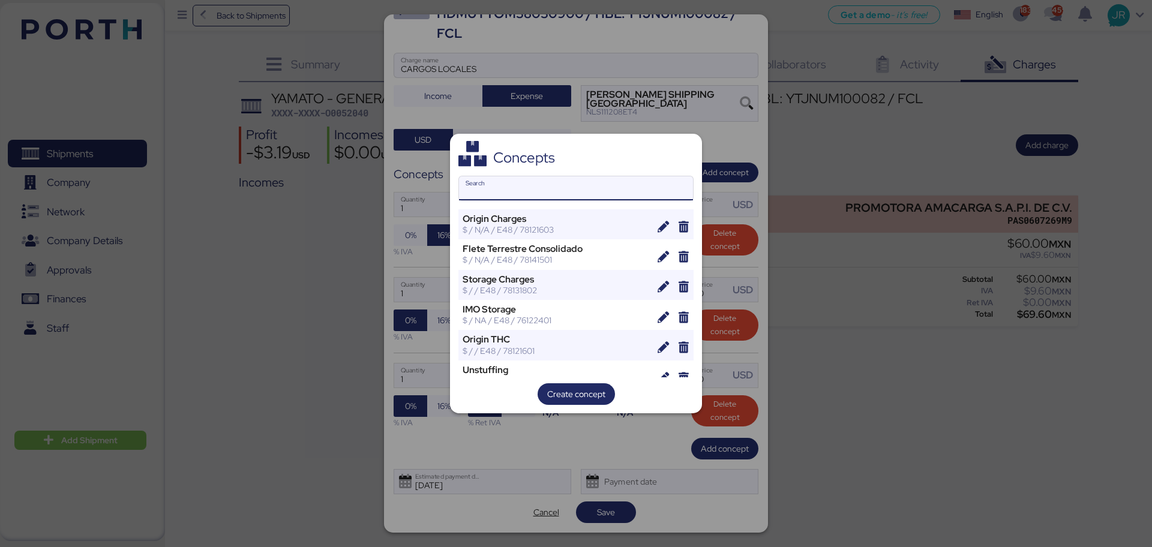
click at [494, 187] on input "Search" at bounding box center [576, 188] width 234 height 24
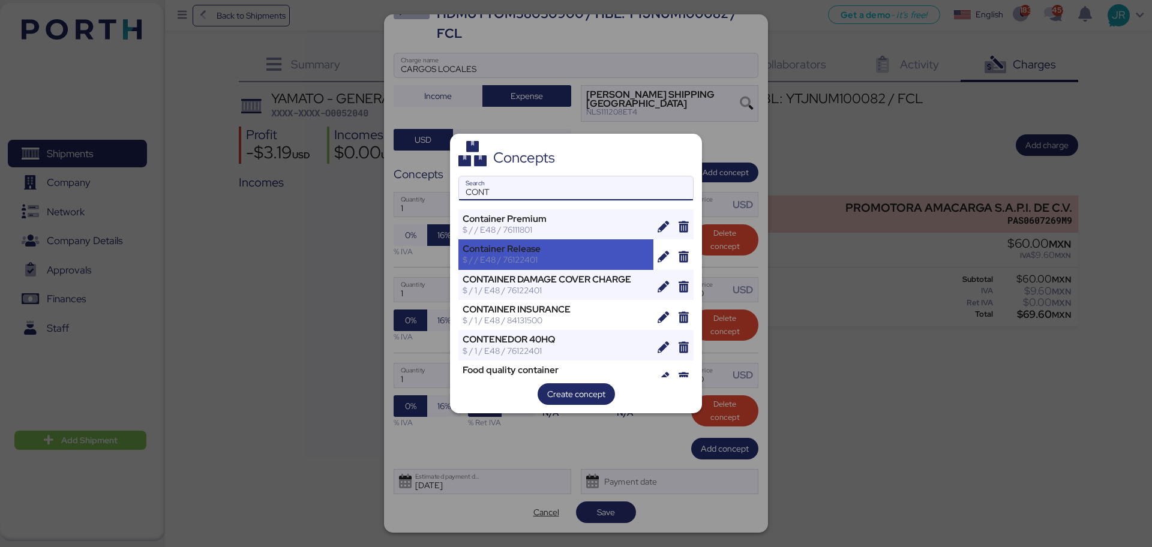
type input "CONT"
click at [524, 262] on div "$ / / E48 / 76122401" at bounding box center [555, 259] width 187 height 11
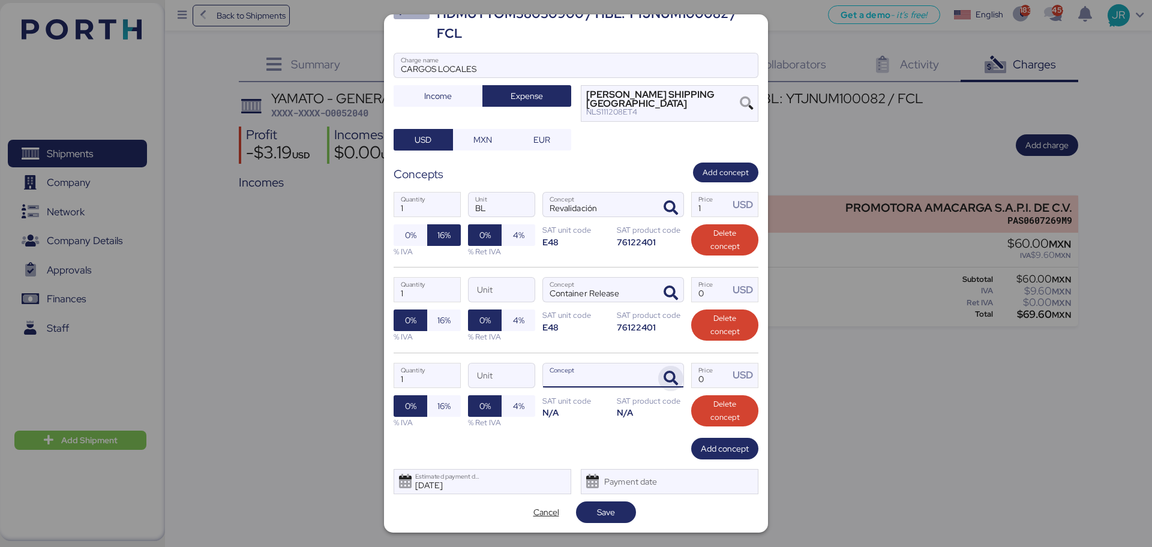
click at [665, 371] on icon "button" at bounding box center [670, 378] width 14 height 14
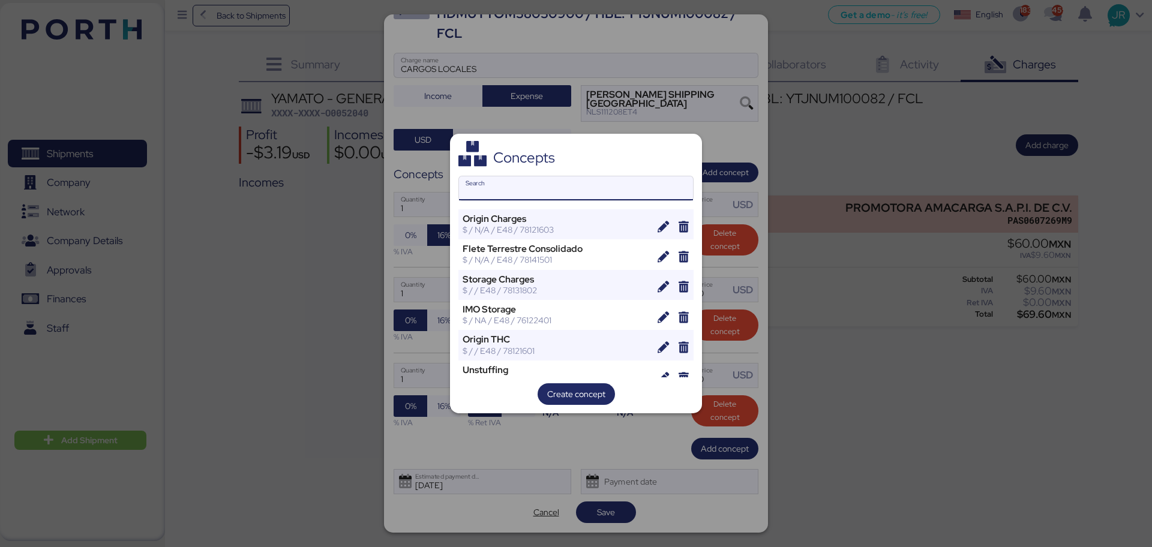
click at [545, 190] on input "Search" at bounding box center [576, 188] width 234 height 24
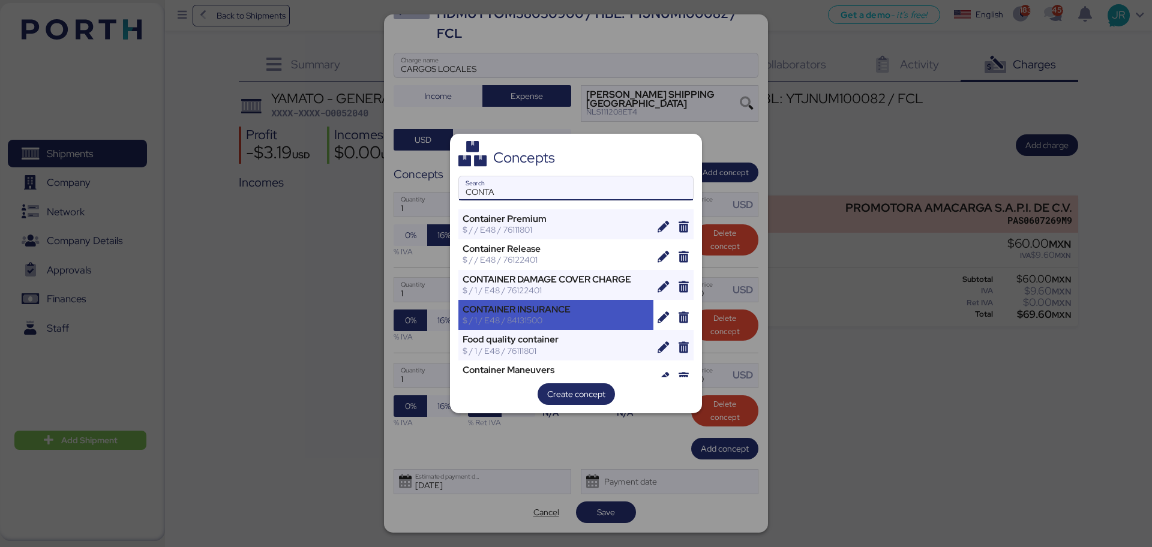
type input "CONTA"
click at [535, 323] on div "$ / 1 / E48 / 84131500" at bounding box center [555, 320] width 187 height 11
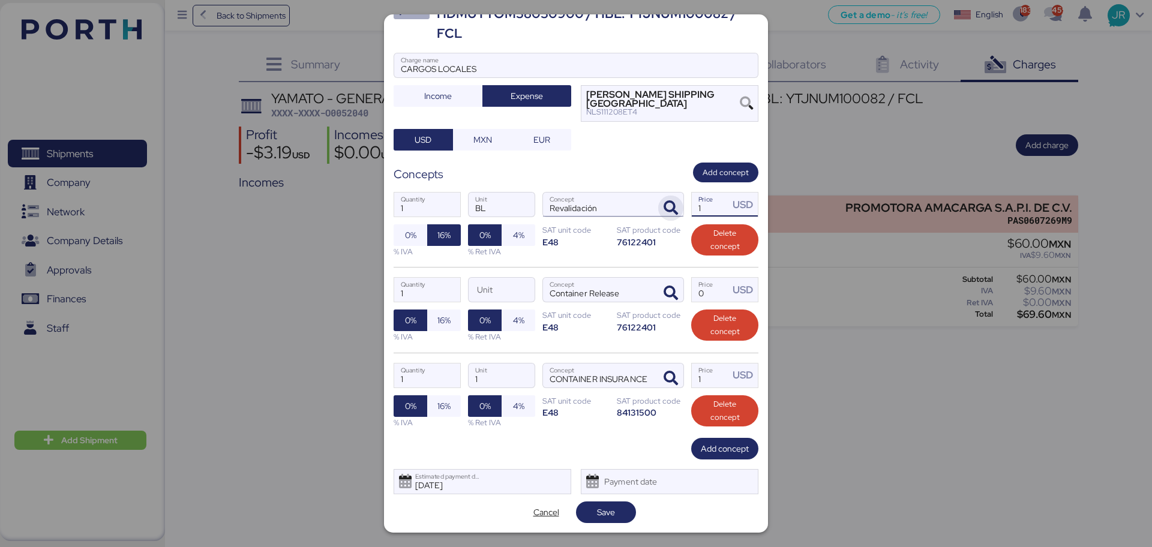
drag, startPoint x: 698, startPoint y: 209, endPoint x: 664, endPoint y: 210, distance: 34.2
click at [664, 210] on div "1 Quantity BL Unit Revalidación Concept 1 Price USD 0% 16% % IVA 0% 4% % Ret IV…" at bounding box center [575, 224] width 365 height 85
paste input "68.9655172413793"
type input "68.96551724137932"
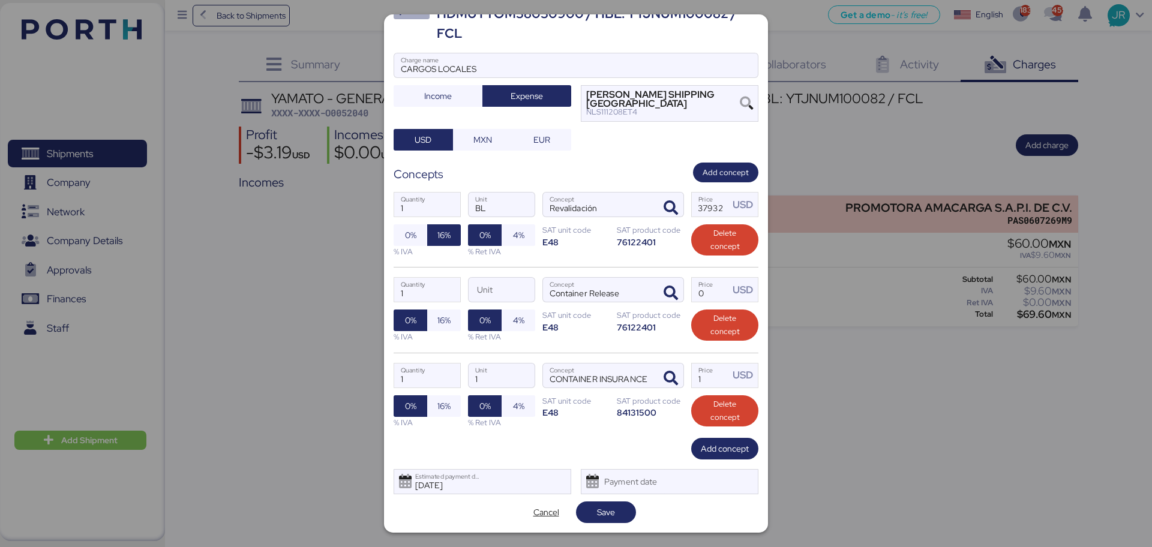
scroll to position [0, 0]
click at [701, 292] on input "Price USD" at bounding box center [710, 290] width 37 height 24
type input "35"
click at [446, 319] on span "16%" at bounding box center [443, 320] width 13 height 14
click at [702, 373] on input "1" at bounding box center [710, 376] width 37 height 24
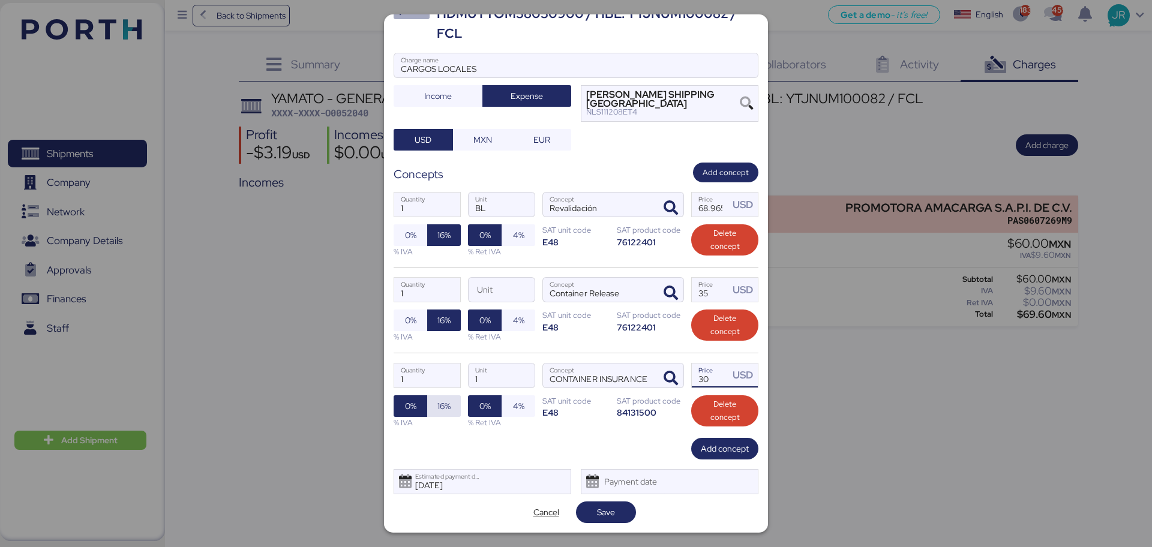
type input "30"
click at [441, 408] on span "16%" at bounding box center [443, 406] width 13 height 14
click at [599, 504] on span "Save" at bounding box center [605, 512] width 41 height 17
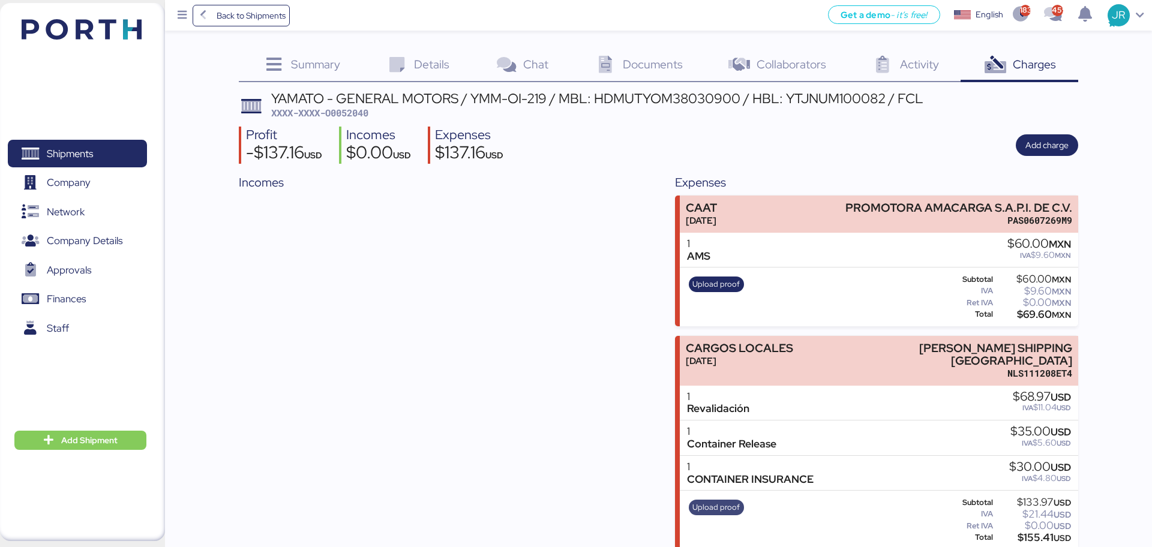
click at [699, 501] on span "Upload proof" at bounding box center [715, 507] width 47 height 13
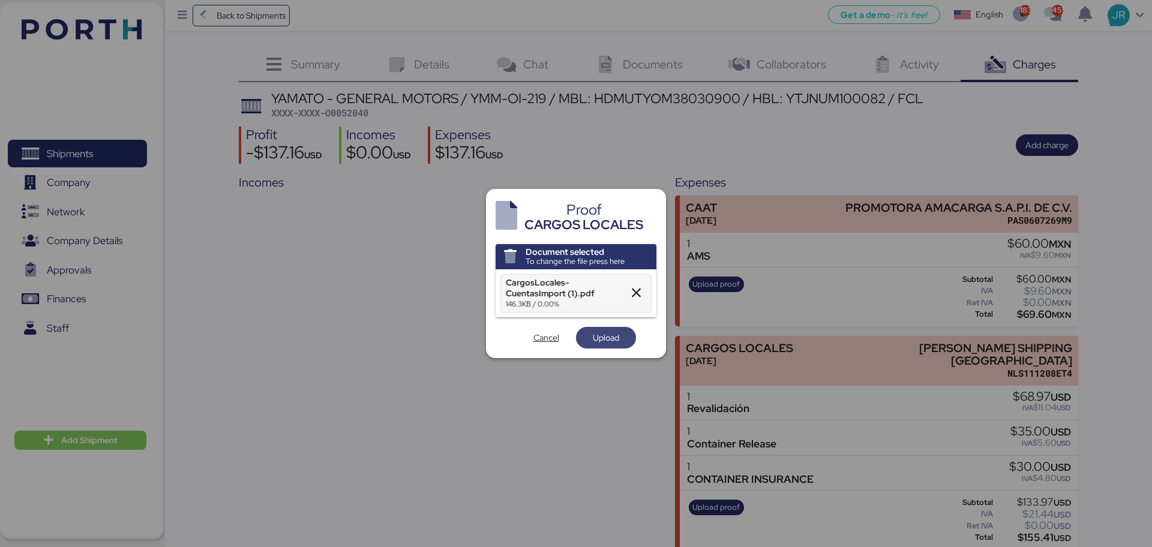
click at [597, 334] on span "Upload" at bounding box center [606, 338] width 26 height 14
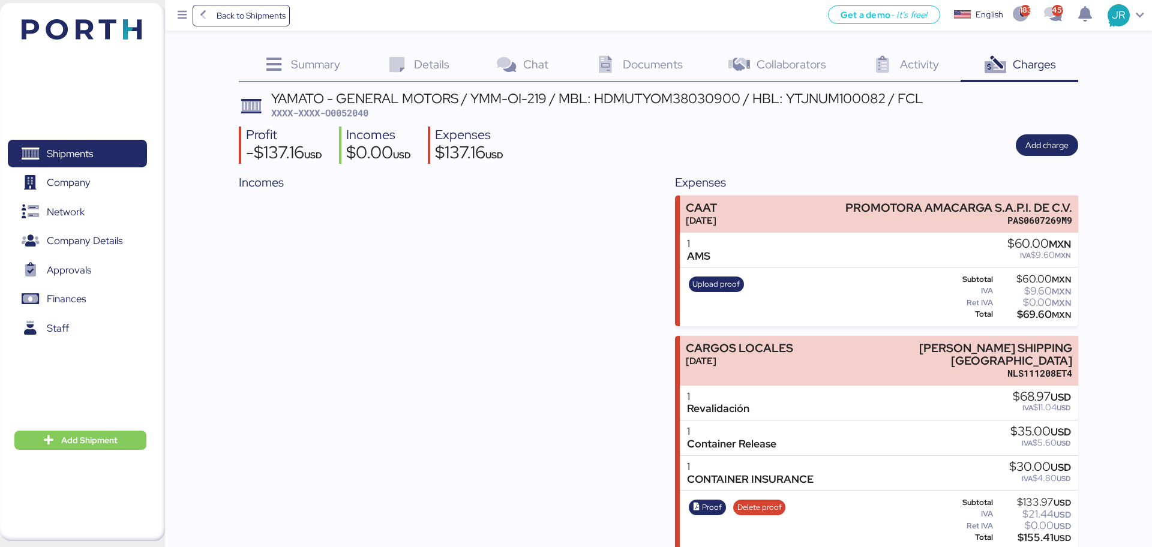
click at [347, 109] on span "XXXX-XXXX-O0052040" at bounding box center [319, 113] width 97 height 12
copy span "O0052040"
click at [609, 268] on div "Incomes" at bounding box center [440, 361] width 402 height 376
